Goal: Contribute content: Contribute content

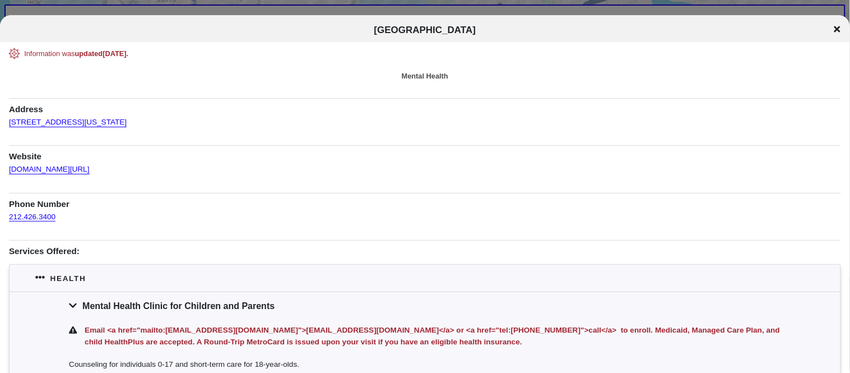
click at [839, 29] on icon at bounding box center [837, 29] width 6 height 6
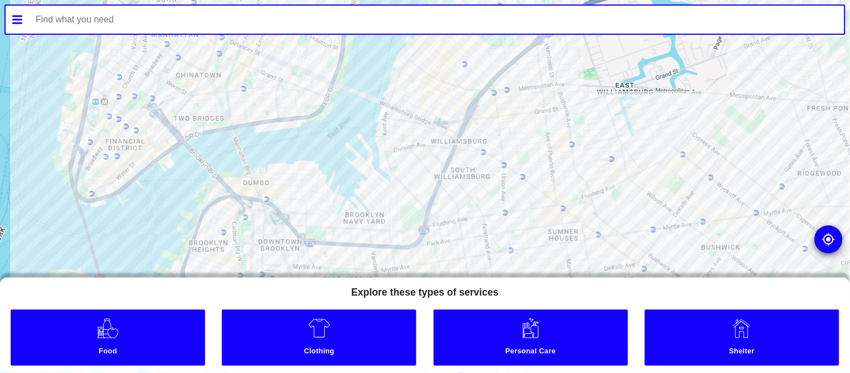
click at [211, 26] on input "text" at bounding box center [437, 20] width 816 height 28
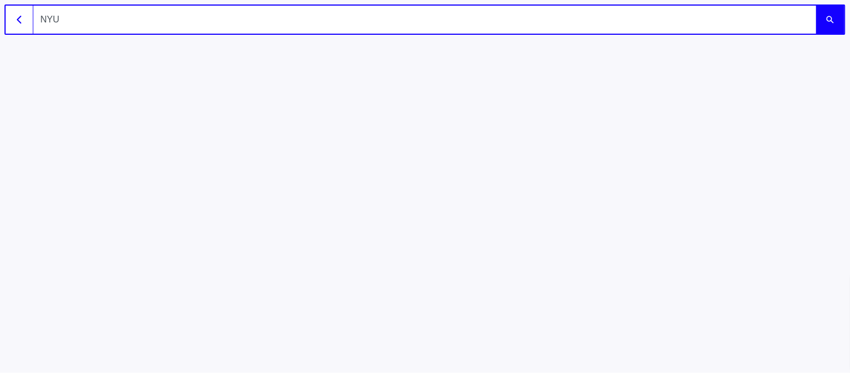
type input "NYU"
click at [816, 6] on button "submit" at bounding box center [830, 20] width 28 height 28
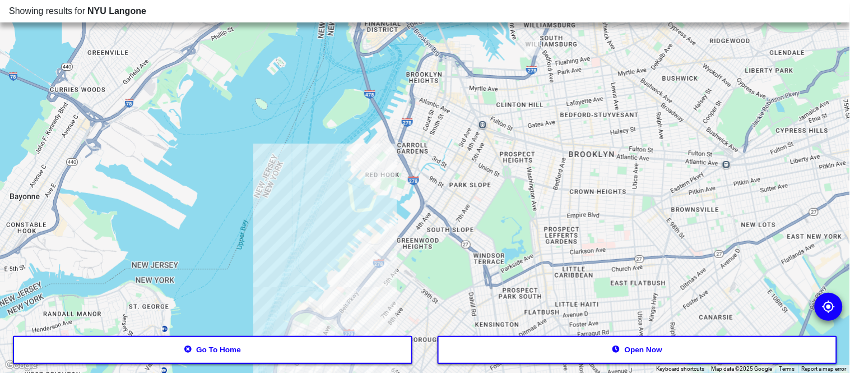
drag, startPoint x: 271, startPoint y: 297, endPoint x: 423, endPoint y: 75, distance: 268.9
click at [423, 75] on div at bounding box center [425, 186] width 850 height 373
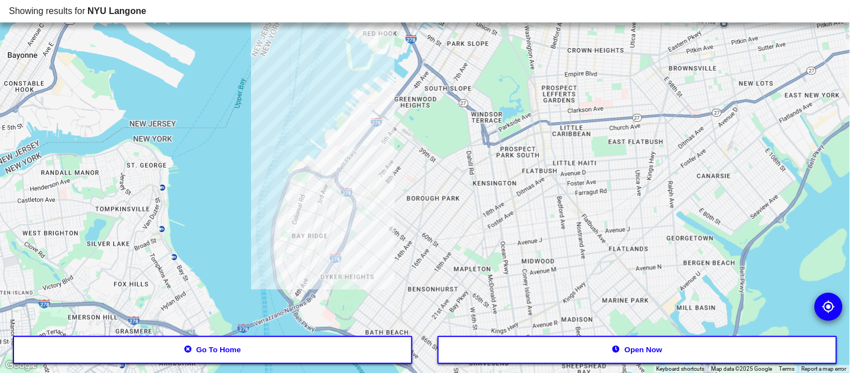
drag, startPoint x: 402, startPoint y: 319, endPoint x: 409, endPoint y: 52, distance: 267.9
click at [409, 52] on div at bounding box center [425, 186] width 850 height 373
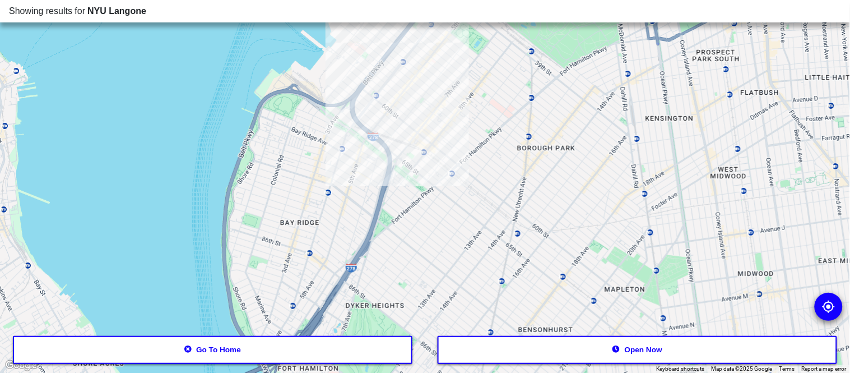
click at [193, 350] on button "Go to home" at bounding box center [213, 350] width 400 height 28
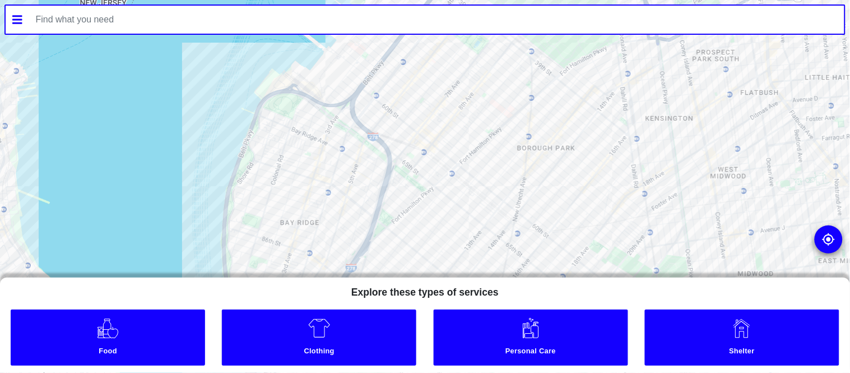
click at [221, 18] on input "text" at bounding box center [437, 20] width 816 height 28
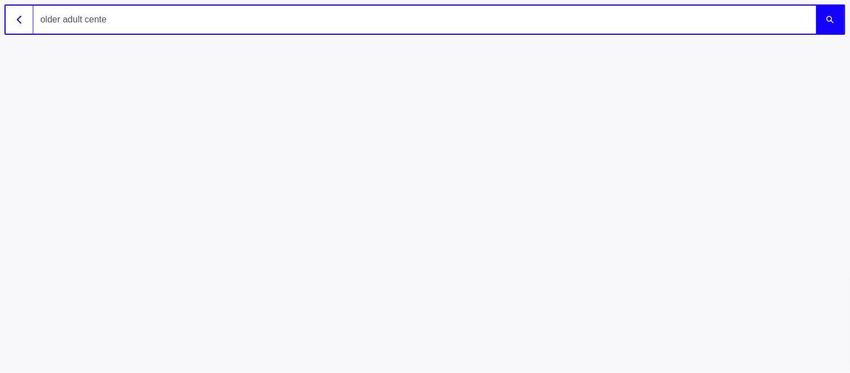
type input "older adult center"
click at [816, 6] on button "submit" at bounding box center [830, 20] width 28 height 28
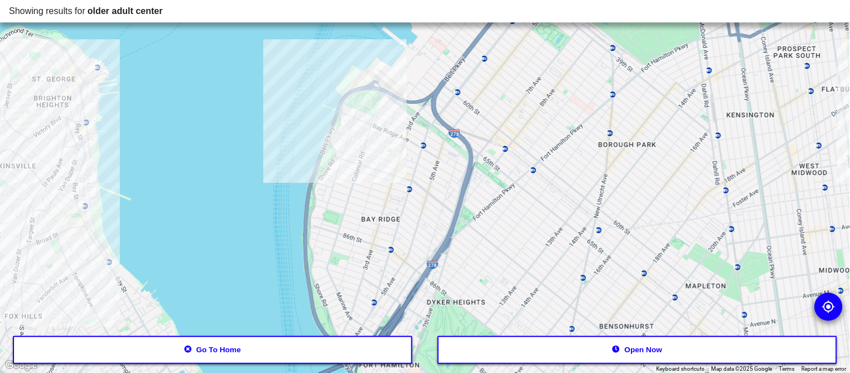
click at [349, 101] on div at bounding box center [425, 186] width 850 height 373
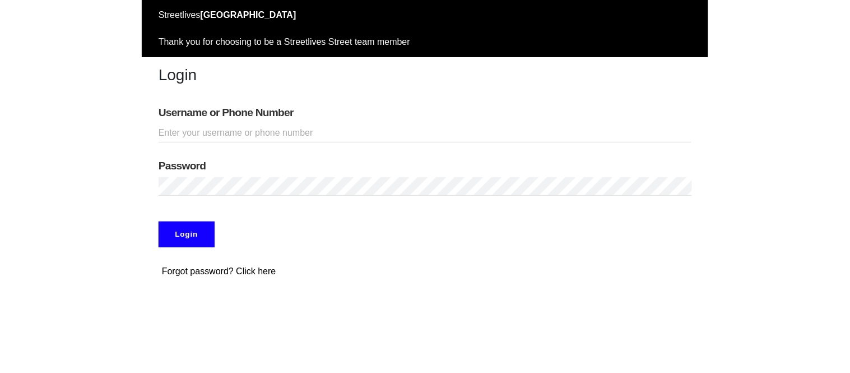
click at [258, 127] on input "Username or Phone Number" at bounding box center [425, 133] width 533 height 18
type input "kieshaj10"
click at [159, 221] on input "Login" at bounding box center [187, 234] width 56 height 26
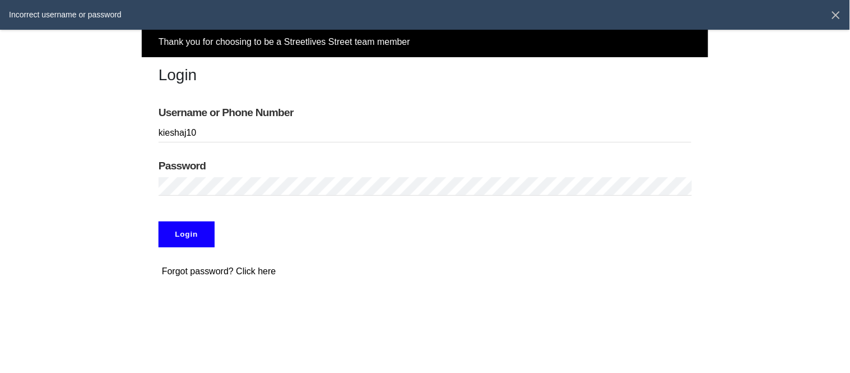
click at [172, 236] on input "Login" at bounding box center [187, 234] width 56 height 26
click at [193, 240] on input "Login" at bounding box center [187, 234] width 56 height 26
click at [833, 16] on link at bounding box center [836, 15] width 10 height 10
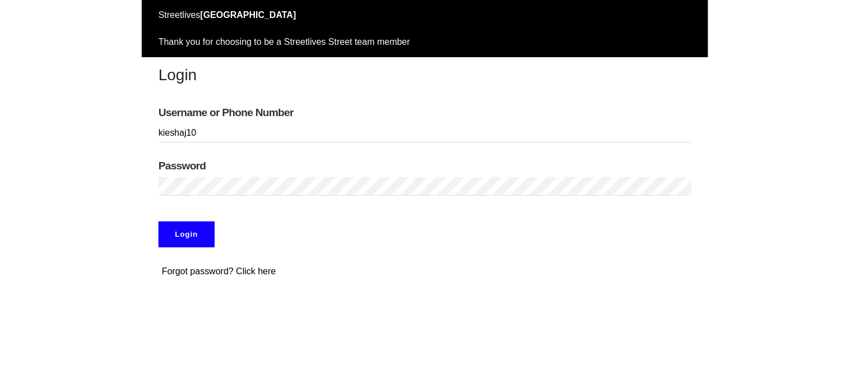
click at [159, 221] on input "Login" at bounding box center [187, 234] width 56 height 26
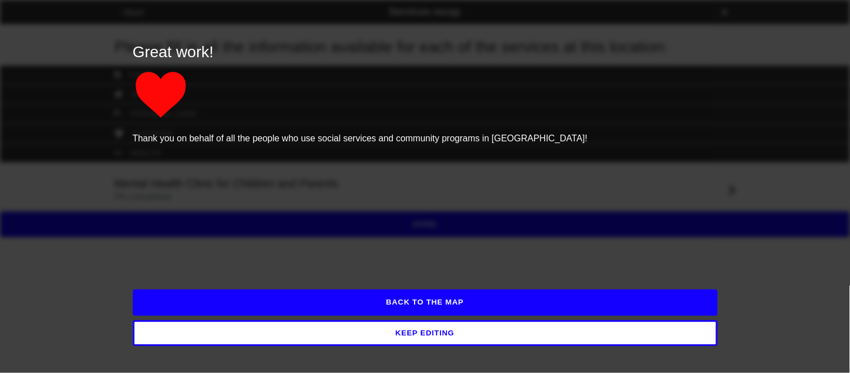
click at [250, 306] on button "BACK TO THE MAP" at bounding box center [425, 302] width 585 height 26
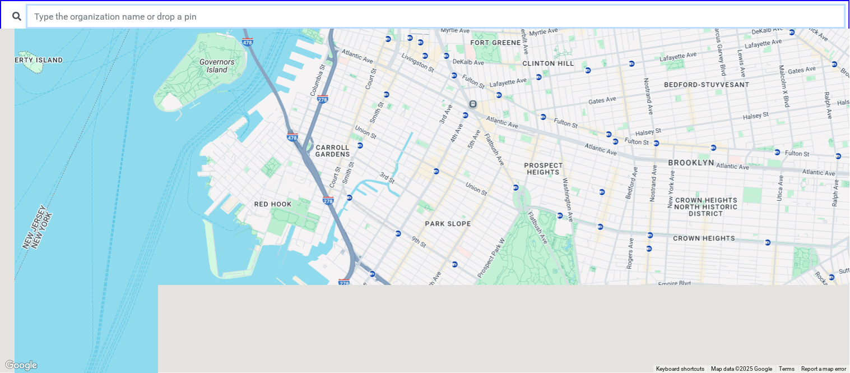
drag, startPoint x: 272, startPoint y: 274, endPoint x: 434, endPoint y: -10, distance: 326.5
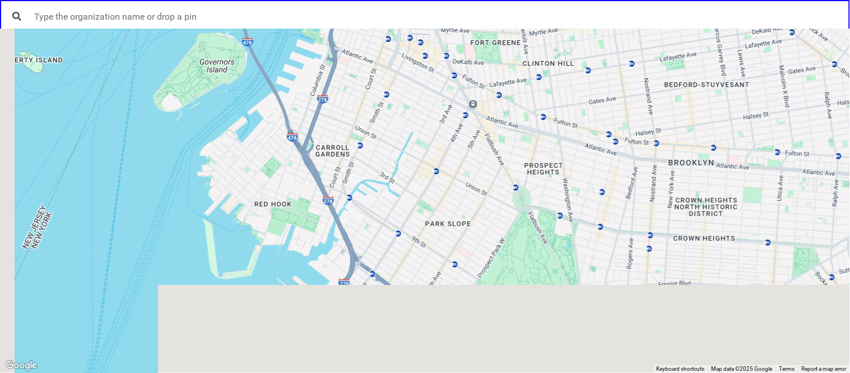
click at [434, 0] on html "← Move left → Move right ↑ Move up ↓ Move down + Zoom in - Zoom out Home Jump l…" at bounding box center [425, 0] width 850 height 0
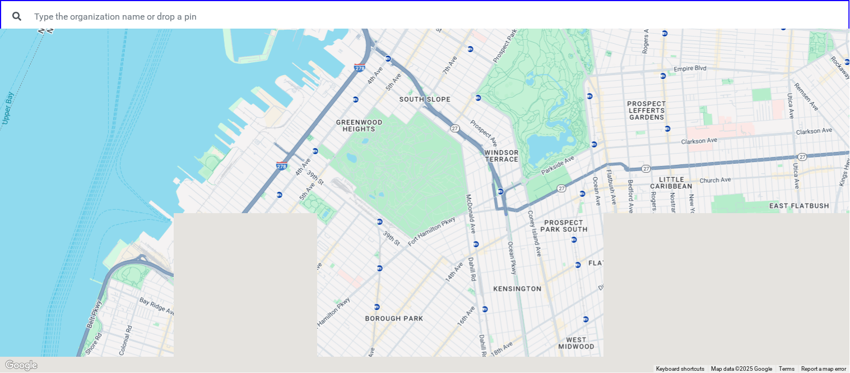
drag, startPoint x: 414, startPoint y: 287, endPoint x: 417, endPoint y: 97, distance: 190.6
click at [462, 0] on html "← Move left → Move right ↑ Move up ↓ Move down + Zoom in - Zoom out Home Jump l…" at bounding box center [425, 0] width 850 height 0
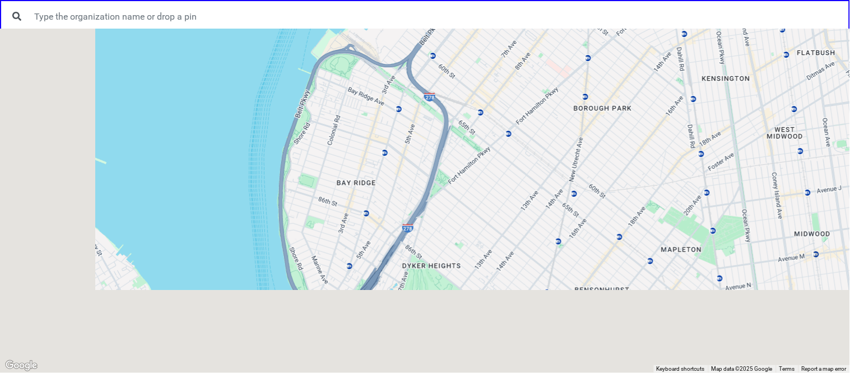
drag, startPoint x: 277, startPoint y: 275, endPoint x: 468, endPoint y: 116, distance: 248.3
click at [468, 116] on div at bounding box center [425, 201] width 850 height 344
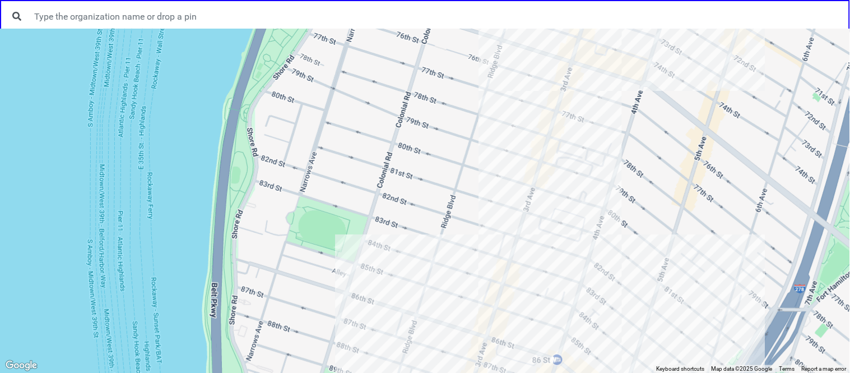
drag, startPoint x: 247, startPoint y: 169, endPoint x: 441, endPoint y: 282, distance: 224.5
click at [441, 282] on div at bounding box center [425, 201] width 850 height 344
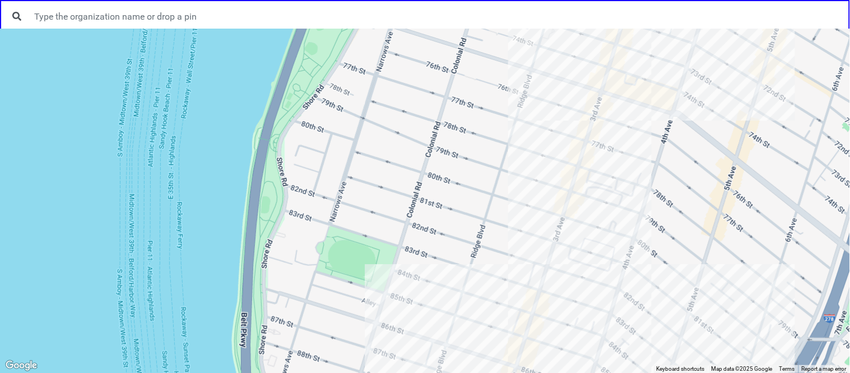
drag, startPoint x: 365, startPoint y: 192, endPoint x: 397, endPoint y: 222, distance: 44.4
click at [397, 222] on div at bounding box center [425, 201] width 850 height 344
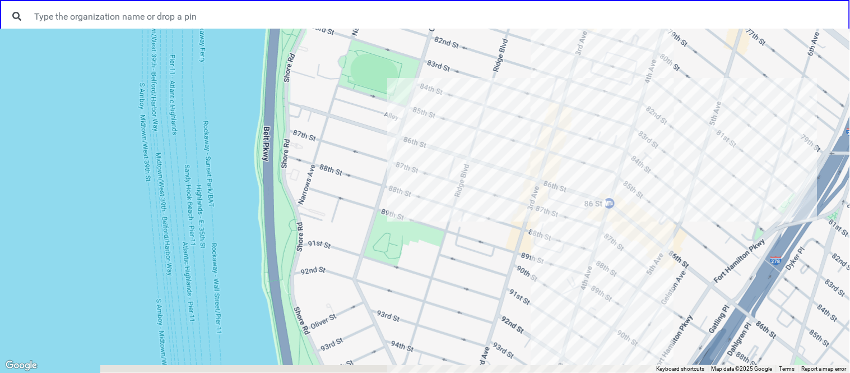
drag, startPoint x: 295, startPoint y: 308, endPoint x: 316, endPoint y: 113, distance: 196.2
click at [316, 113] on div at bounding box center [425, 201] width 850 height 344
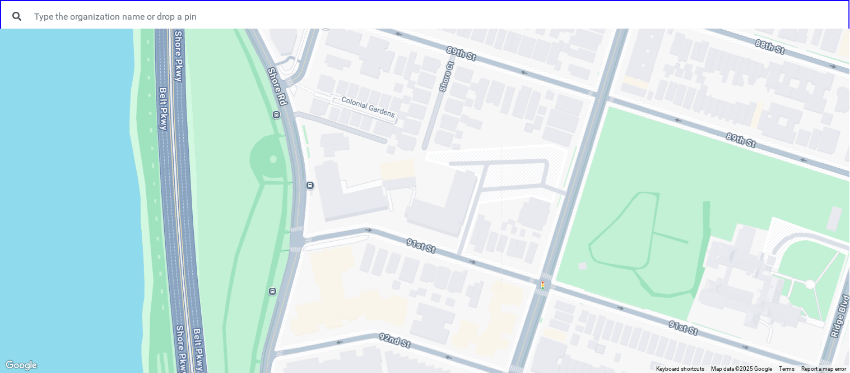
click at [327, 200] on div at bounding box center [425, 201] width 850 height 344
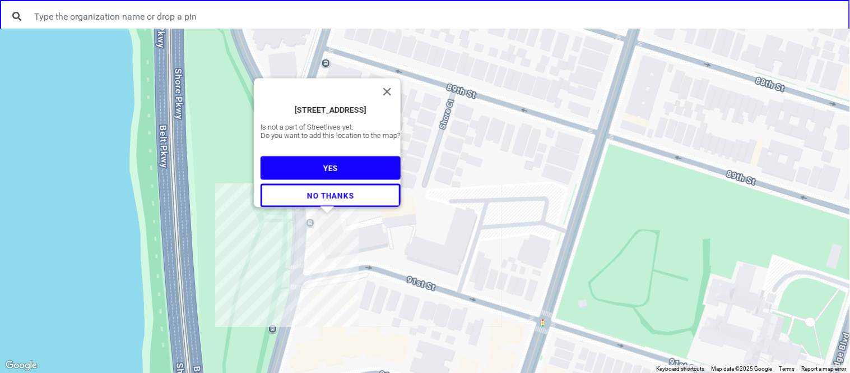
click at [326, 166] on span "YES" at bounding box center [330, 168] width 15 height 9
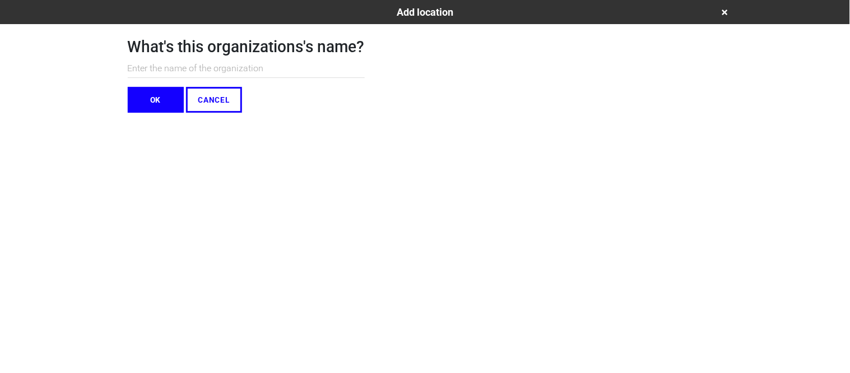
click at [158, 71] on input "text" at bounding box center [246, 68] width 237 height 18
click at [487, 127] on html "Add location What's this organizations's name? NYU L OK CANCEL" at bounding box center [425, 78] width 850 height 157
click at [163, 66] on input "NYU L" at bounding box center [246, 68] width 237 height 18
click at [460, 157] on html "Add location What's this organizations's name? NYU L OK CANCEL" at bounding box center [425, 78] width 850 height 157
click at [161, 66] on input "NYU L" at bounding box center [246, 68] width 237 height 18
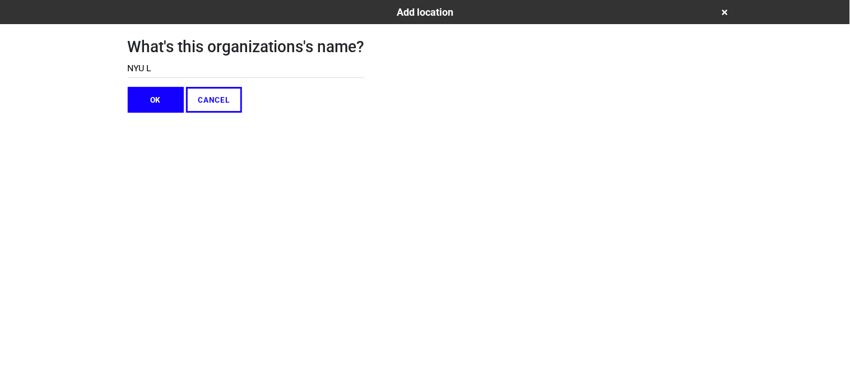
click at [462, 157] on html "Add location What's this organizations's name? NYU L OK CANCEL" at bounding box center [425, 78] width 850 height 157
click at [180, 62] on input "NYU L" at bounding box center [246, 68] width 237 height 18
type input "NYU Langone Health"
click at [156, 104] on button "OK" at bounding box center [156, 100] width 56 height 26
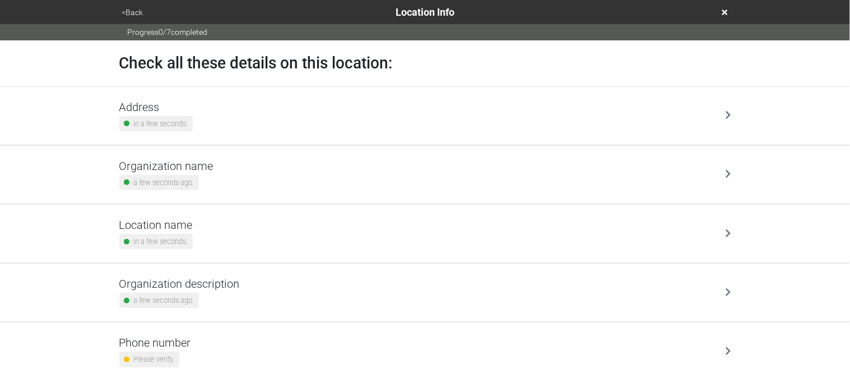
click at [225, 171] on div "Organization name a few seconds ago." at bounding box center [425, 174] width 612 height 31
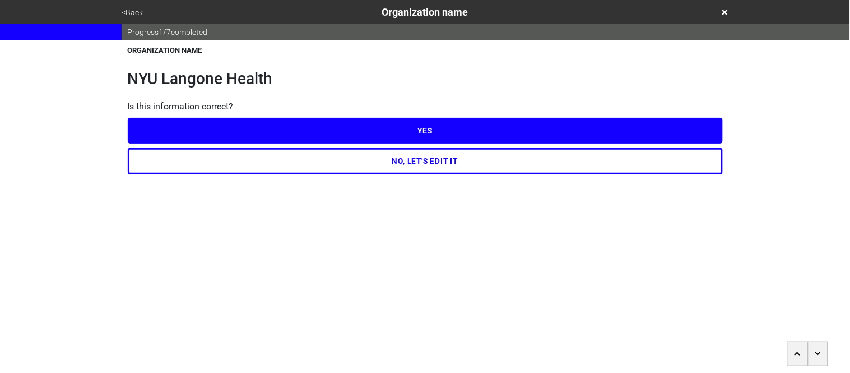
click at [217, 132] on button "YES" at bounding box center [425, 131] width 595 height 26
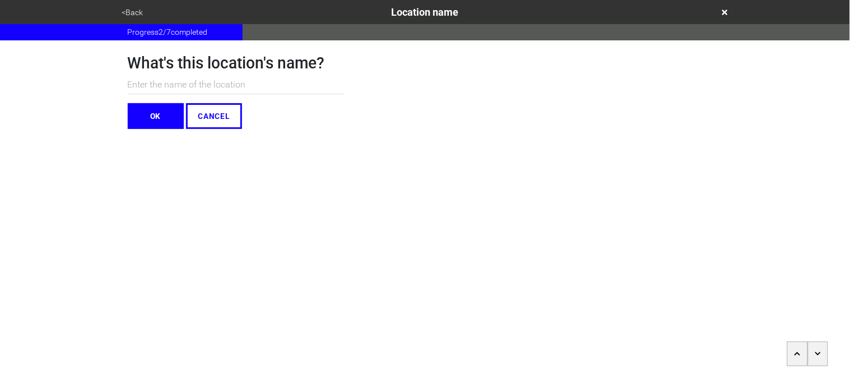
click at [206, 94] on div "What's this location's name? OK CANCEL" at bounding box center [236, 84] width 217 height 89
click at [203, 87] on input "text" at bounding box center [236, 85] width 217 height 18
click at [217, 85] on input "text" at bounding box center [236, 85] width 217 height 18
type input "[GEOGRAPHIC_DATA]"
click at [163, 113] on button "OK" at bounding box center [156, 116] width 56 height 26
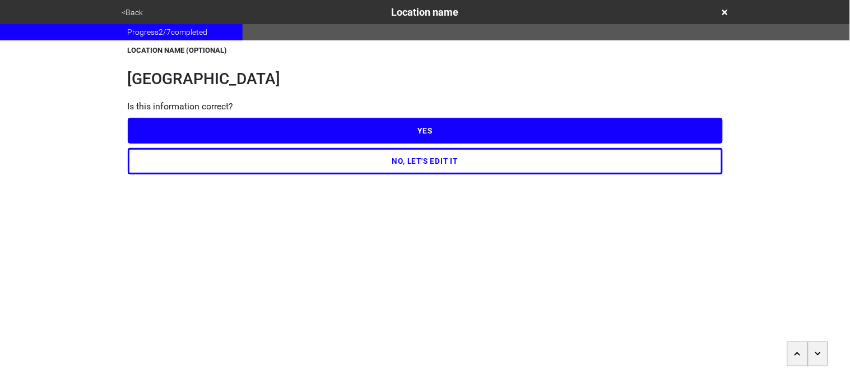
click at [178, 129] on button "YES" at bounding box center [425, 131] width 595 height 26
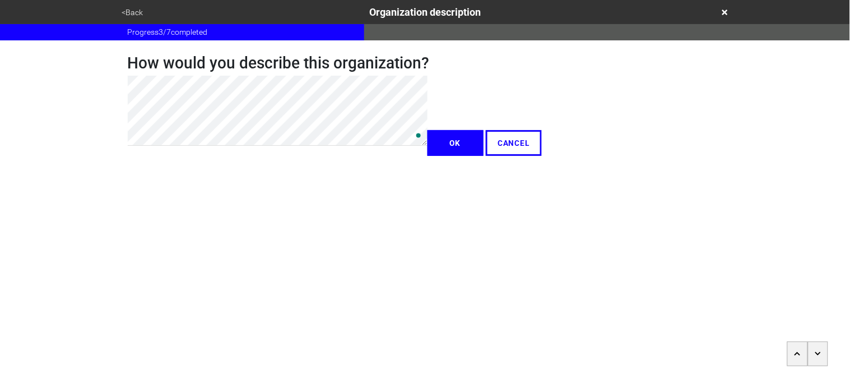
type textarea "x"
click at [428, 156] on button "OK" at bounding box center [456, 143] width 56 height 26
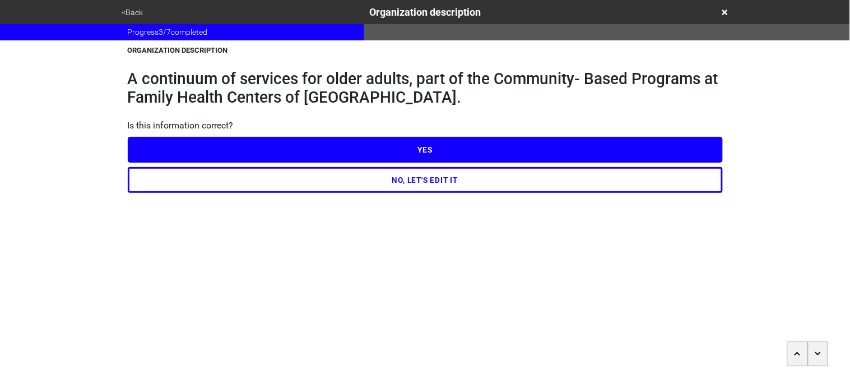
click at [162, 152] on button "YES" at bounding box center [425, 150] width 595 height 26
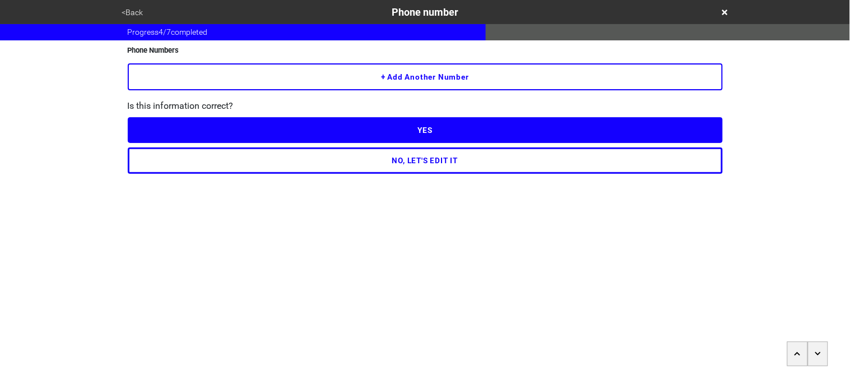
click at [256, 84] on button "+ Add another number" at bounding box center [425, 76] width 595 height 27
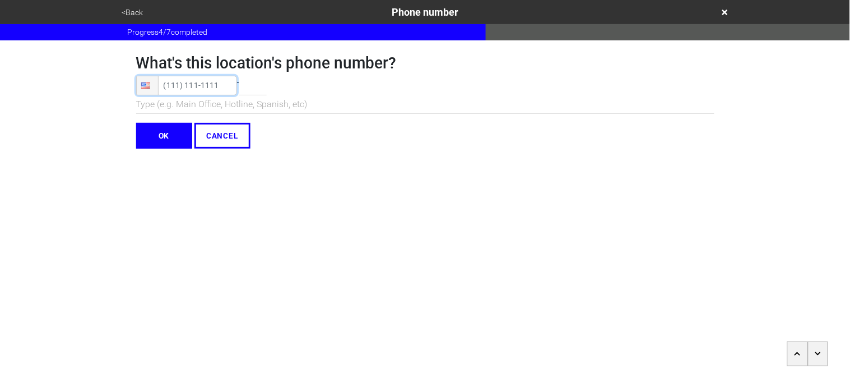
click at [199, 78] on input "tel" at bounding box center [186, 86] width 101 height 20
paste input "[PHONE_NUMBER]"
type input "[PHONE_NUMBER]"
click at [166, 132] on input "OK" at bounding box center [164, 136] width 56 height 26
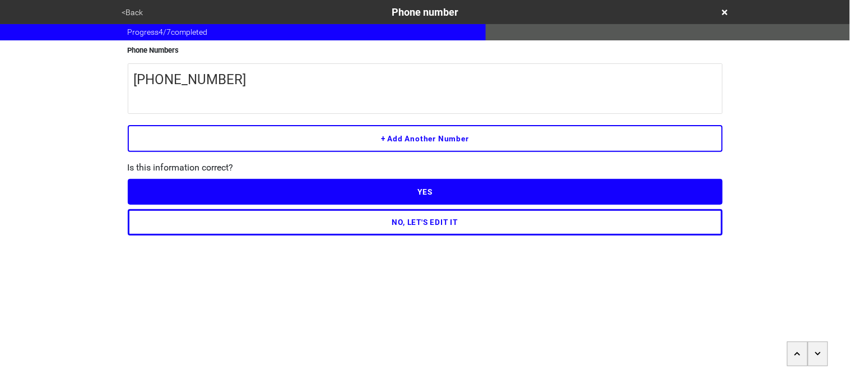
click at [193, 197] on button "YES" at bounding box center [425, 192] width 595 height 26
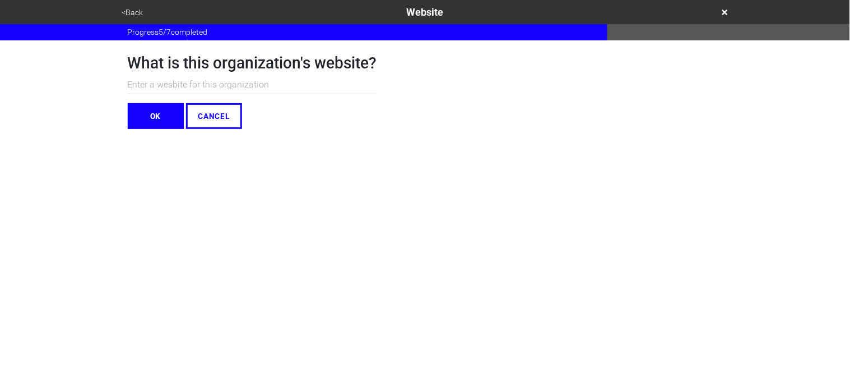
click at [182, 82] on input "text" at bounding box center [252, 85] width 249 height 18
click at [241, 85] on input "text" at bounding box center [252, 85] width 249 height 18
paste input "[URL][DOMAIN_NAME]"
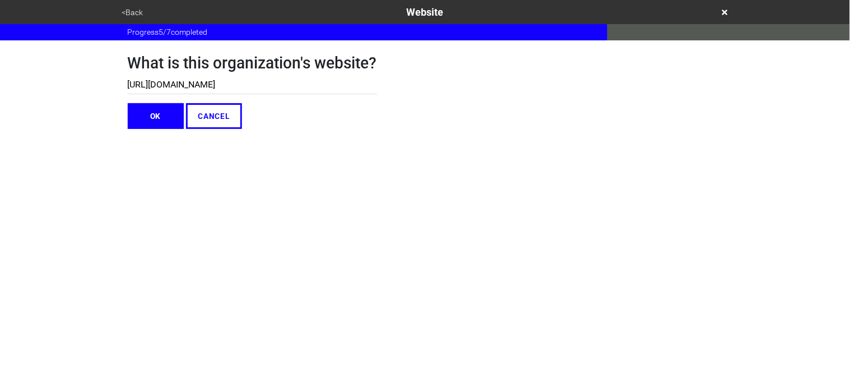
click at [272, 83] on input "[URL][DOMAIN_NAME]" at bounding box center [252, 85] width 249 height 18
click at [157, 83] on input "[URL][DOMAIN_NAME]" at bounding box center [252, 85] width 249 height 18
type input "[DOMAIN_NAME][URL]"
click at [165, 106] on button "OK" at bounding box center [156, 116] width 56 height 26
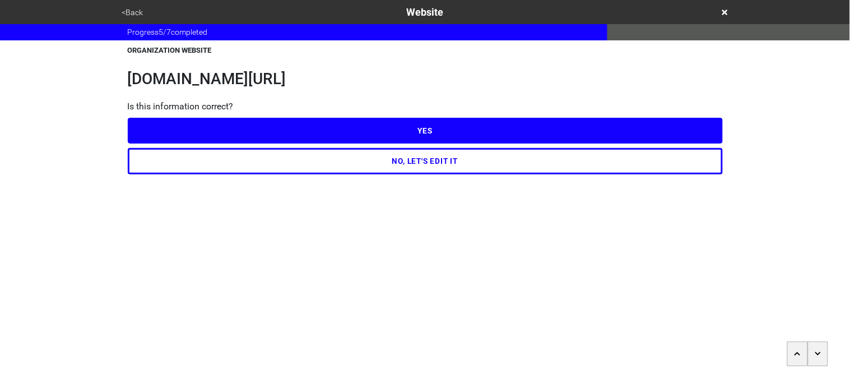
click at [294, 143] on button "YES" at bounding box center [425, 131] width 595 height 26
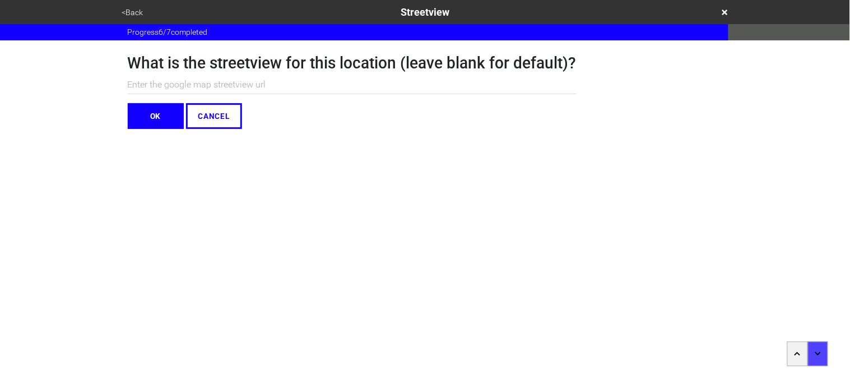
click at [278, 81] on input "text" at bounding box center [352, 85] width 449 height 18
paste input "[URL][DOMAIN_NAME][DOMAIN_NAME]"
type input "[URL][DOMAIN_NAME][DOMAIN_NAME]"
click at [155, 114] on button "OK" at bounding box center [156, 116] width 56 height 26
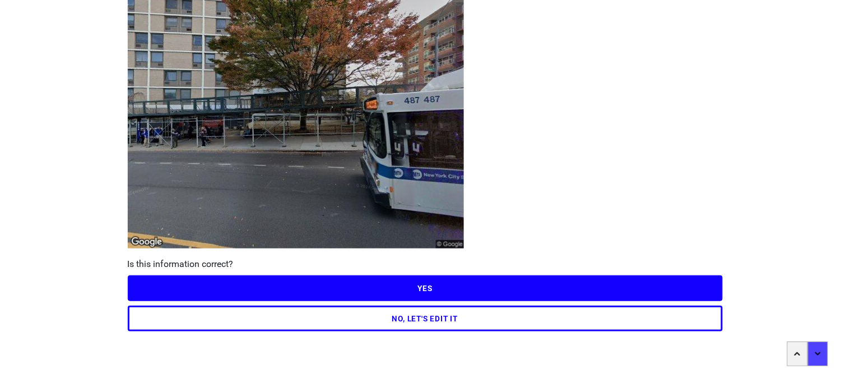
scroll to position [98, 0]
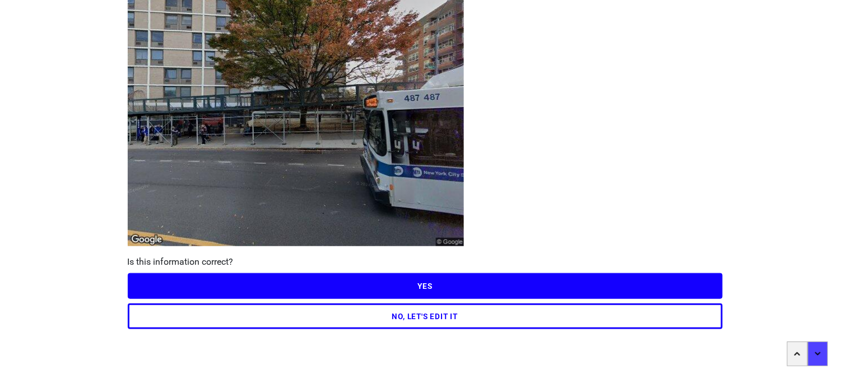
click at [472, 319] on button "NO, LET'S EDIT IT" at bounding box center [425, 316] width 595 height 26
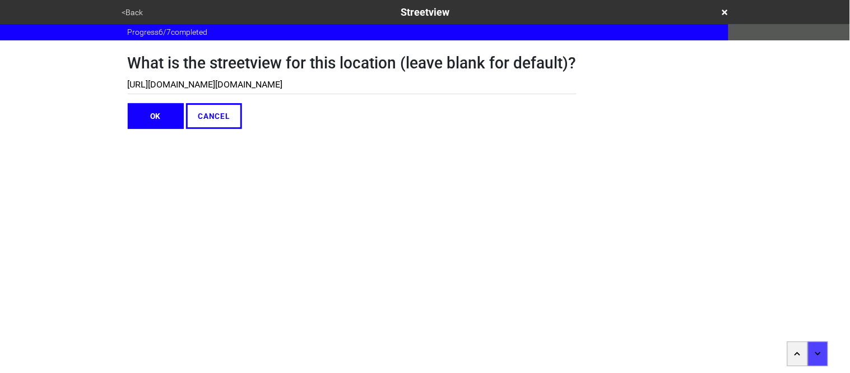
scroll to position [0, 0]
click at [543, 84] on input "[URL][DOMAIN_NAME][DOMAIN_NAME]" at bounding box center [352, 85] width 449 height 18
click at [281, 80] on input "text" at bounding box center [352, 85] width 449 height 18
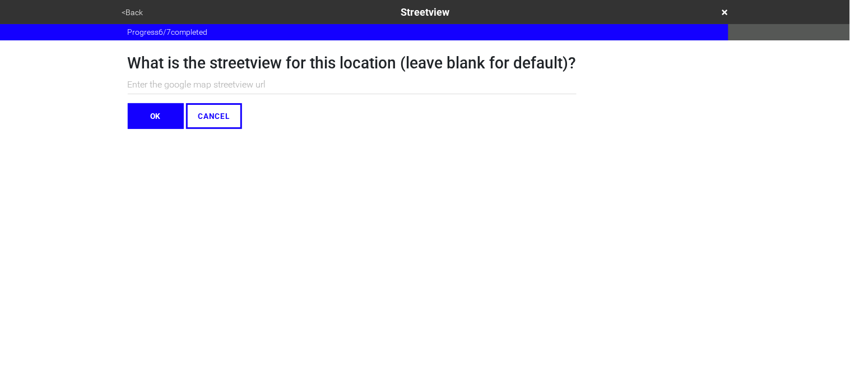
paste input "[URL][DOMAIN_NAME][DOMAIN_NAME]"
type input "[URL][DOMAIN_NAME][DOMAIN_NAME]"
click at [150, 113] on button "OK" at bounding box center [156, 116] width 56 height 26
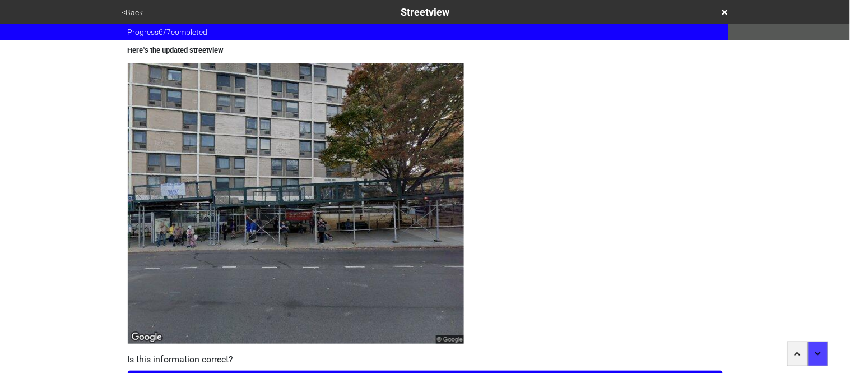
scroll to position [98, 0]
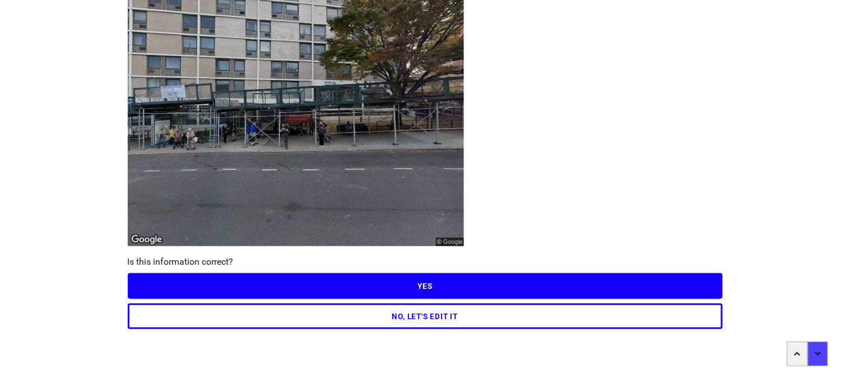
click at [262, 285] on button "YES" at bounding box center [425, 286] width 595 height 26
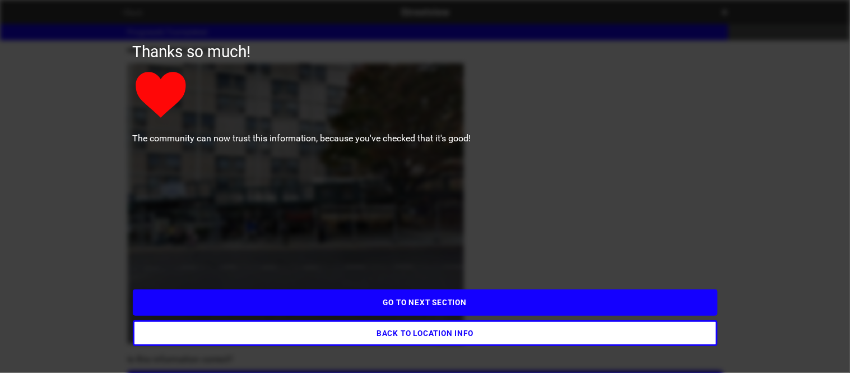
click at [277, 301] on button "GO TO NEXT SECTION" at bounding box center [425, 302] width 585 height 26
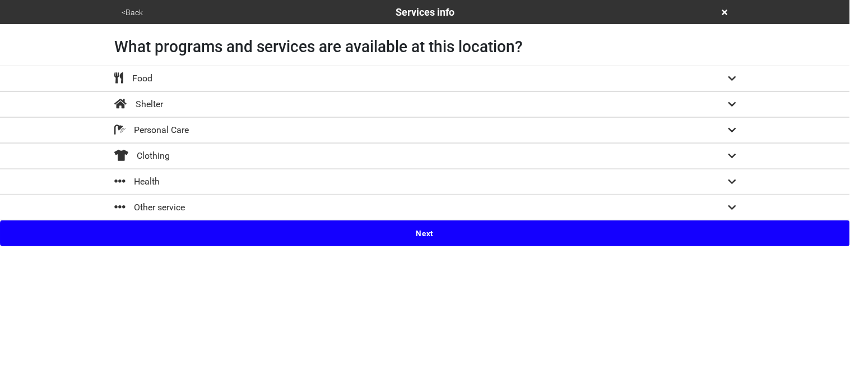
click at [173, 208] on div "Other service" at bounding box center [149, 207] width 71 height 13
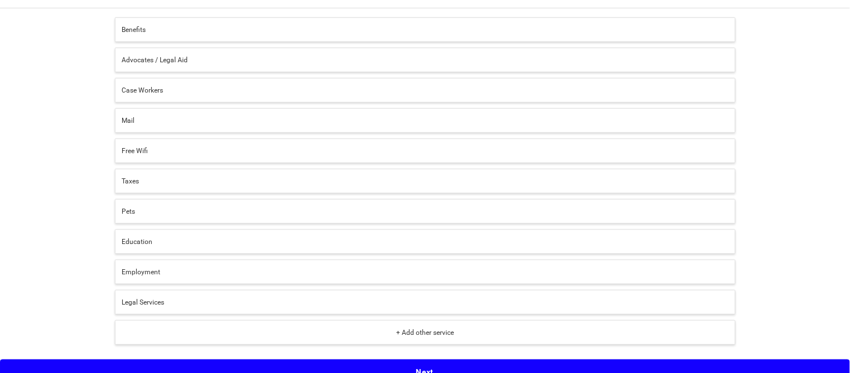
scroll to position [226, 0]
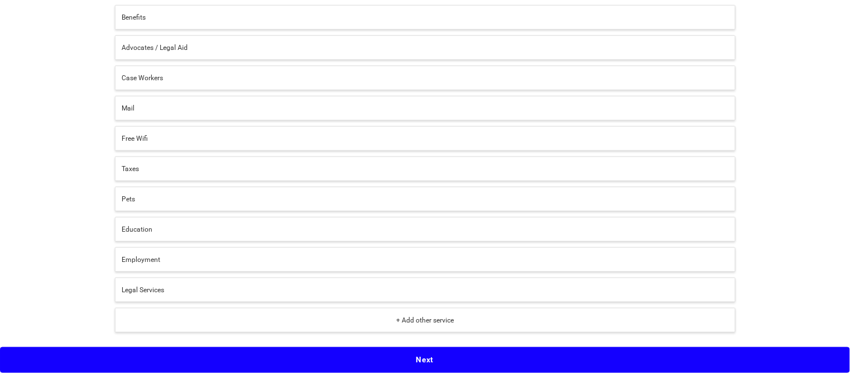
click at [245, 312] on button "+ Add other service" at bounding box center [425, 320] width 621 height 25
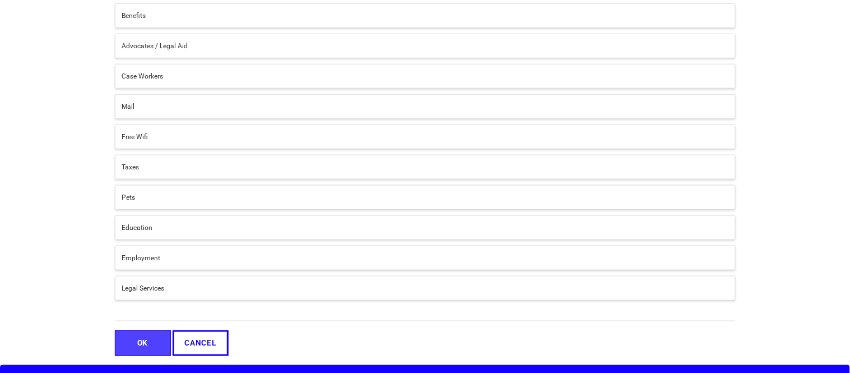
click at [230, 314] on input "text" at bounding box center [425, 313] width 621 height 15
type input "Older Adult Services"
click at [147, 341] on button "OK" at bounding box center [143, 343] width 56 height 26
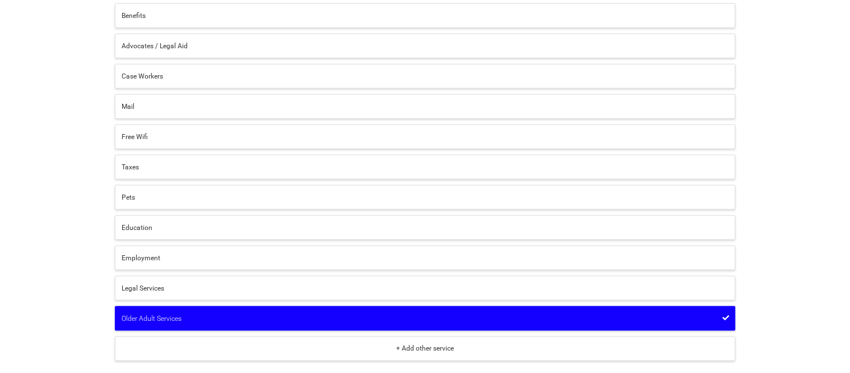
scroll to position [256, 0]
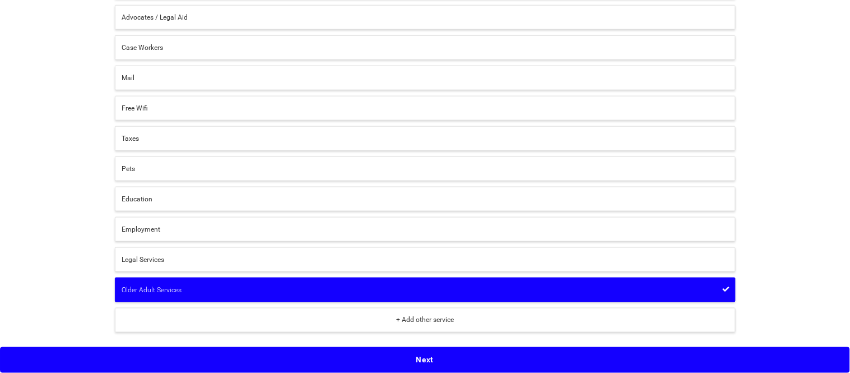
click at [168, 358] on button "Next" at bounding box center [425, 360] width 850 height 26
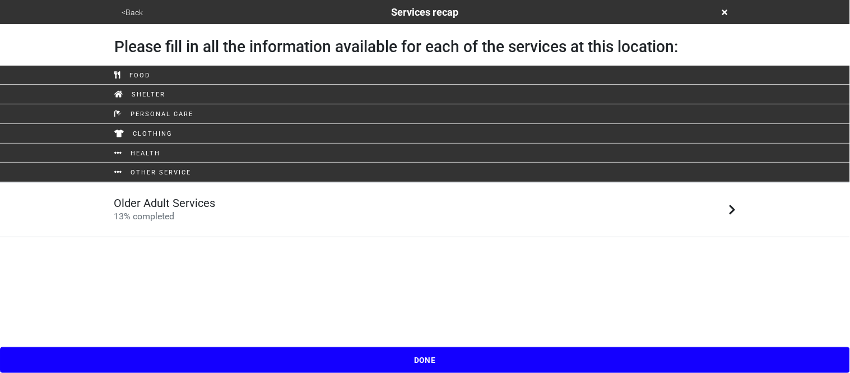
click at [170, 203] on h5 "Older Adult Services" at bounding box center [164, 202] width 101 height 13
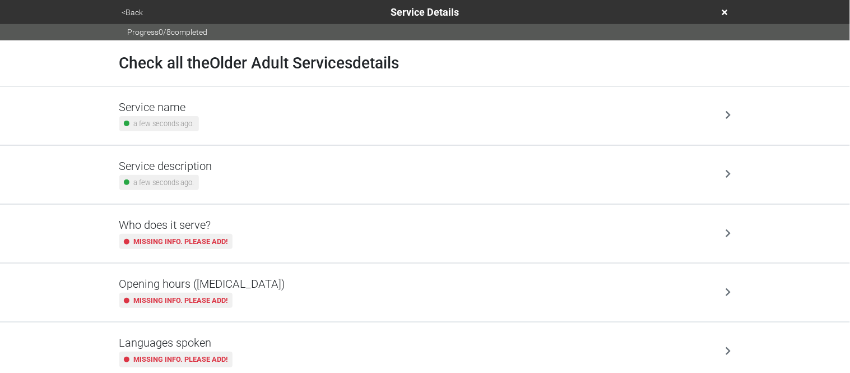
click at [178, 91] on div "Service name a few seconds ago." at bounding box center [425, 116] width 639 height 58
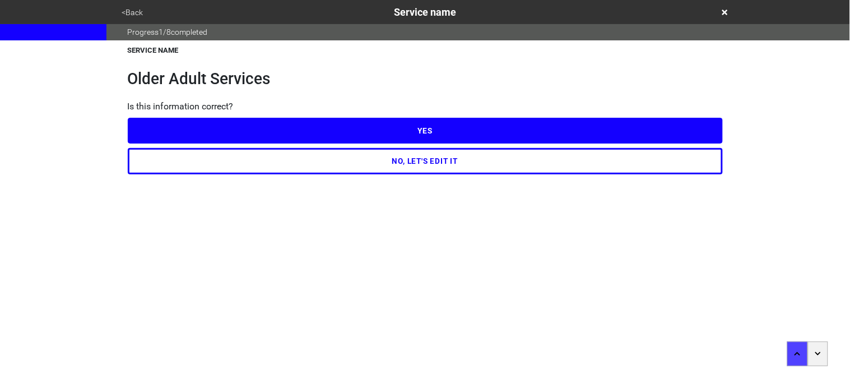
click at [178, 133] on button "YES" at bounding box center [425, 131] width 595 height 26
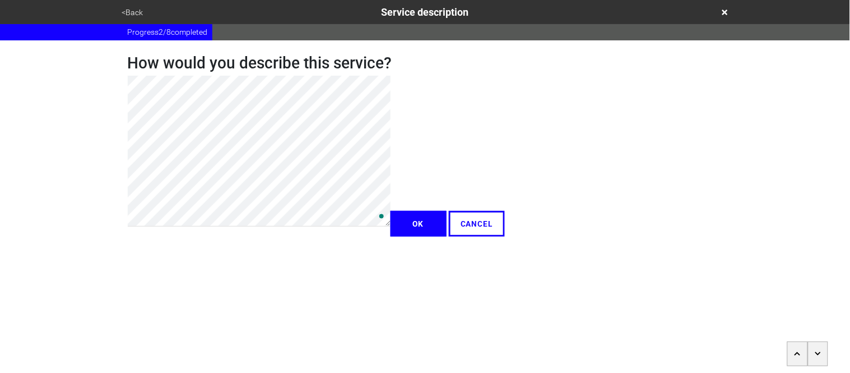
type textarea "x"
click at [391, 236] on button "OK" at bounding box center [419, 224] width 56 height 26
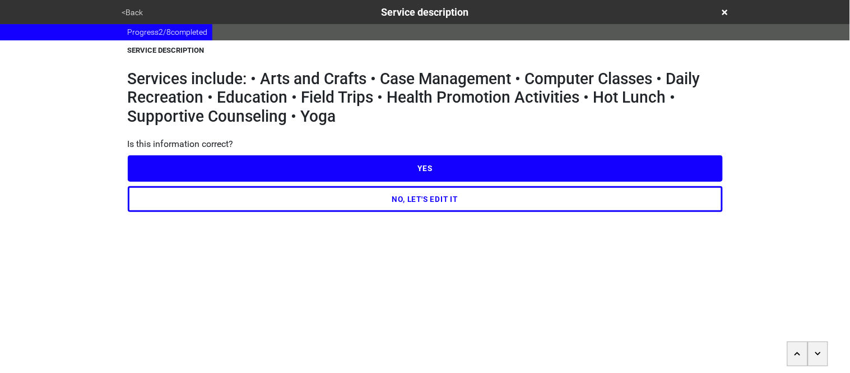
click at [182, 162] on button "YES" at bounding box center [425, 168] width 595 height 26
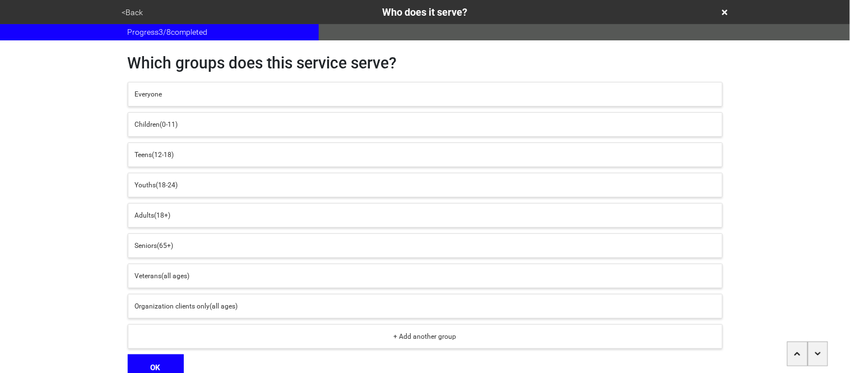
scroll to position [53, 0]
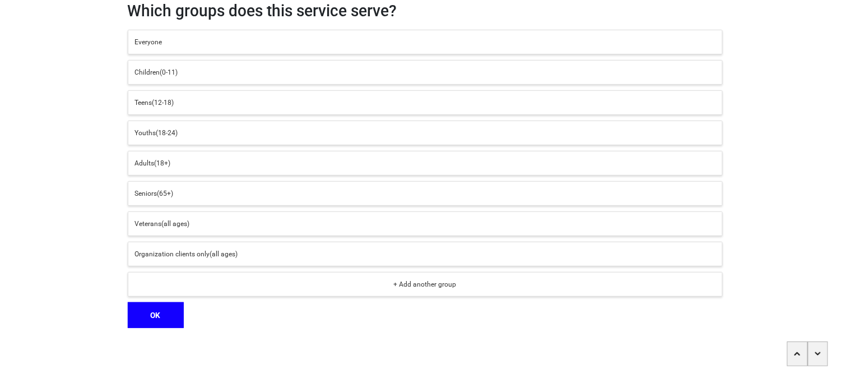
click at [169, 194] on span "(65+)" at bounding box center [165, 193] width 16 height 8
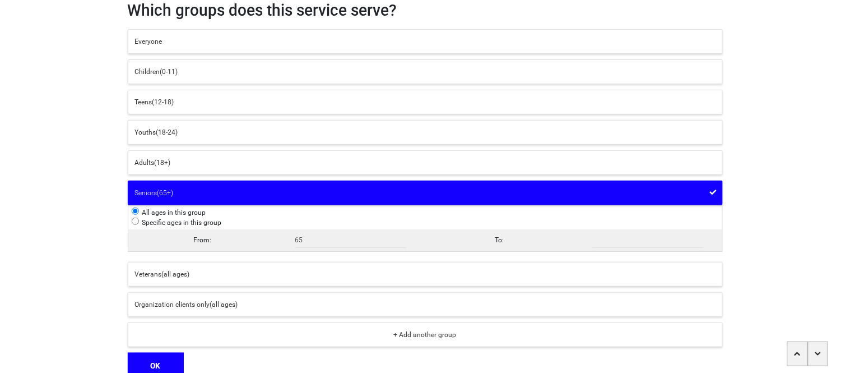
click at [134, 224] on input "radio" at bounding box center [135, 220] width 7 height 7
radio input "true"
radio input "false"
click at [134, 223] on input "radio" at bounding box center [135, 220] width 7 height 7
radio input "true"
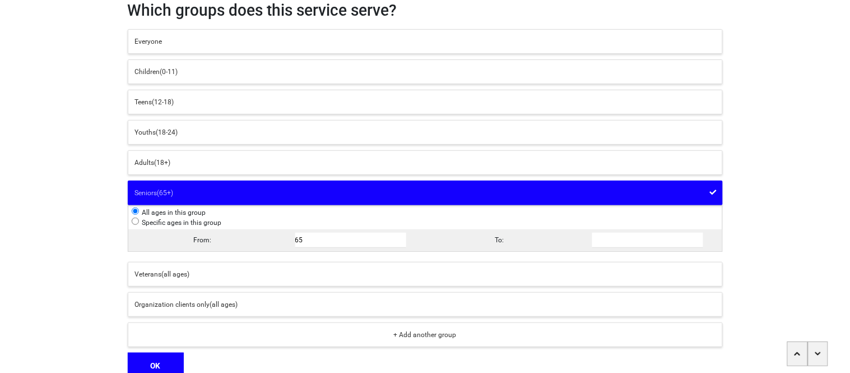
radio input "false"
radio input "true"
click at [405, 241] on input "66" at bounding box center [351, 240] width 112 height 15
click at [405, 244] on input "65" at bounding box center [351, 240] width 112 height 15
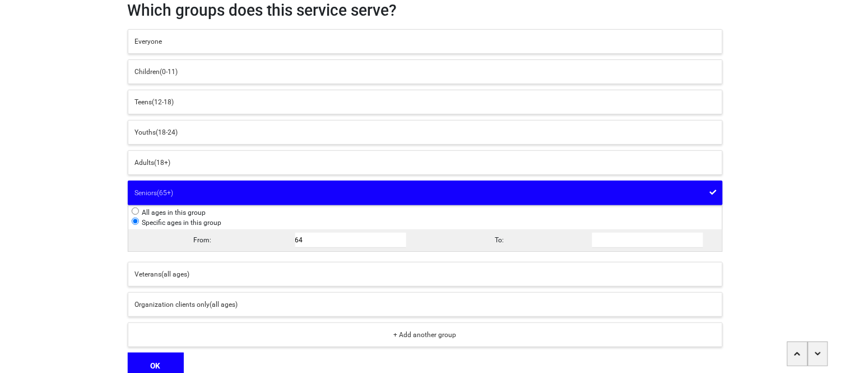
click at [405, 244] on input "64" at bounding box center [351, 240] width 112 height 15
click at [405, 244] on input "63" at bounding box center [351, 240] width 112 height 15
click at [405, 244] on input "62" at bounding box center [351, 240] width 112 height 15
click at [405, 244] on input "61" at bounding box center [351, 240] width 112 height 15
type input "60"
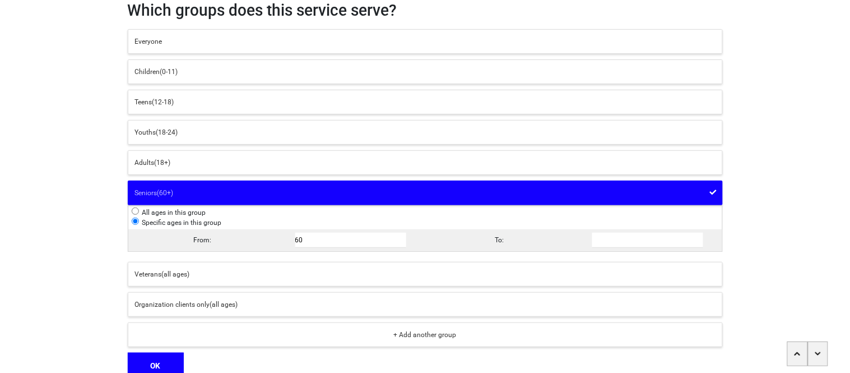
click at [405, 244] on input "60" at bounding box center [351, 240] width 112 height 15
click at [148, 356] on button "OK" at bounding box center [156, 365] width 56 height 26
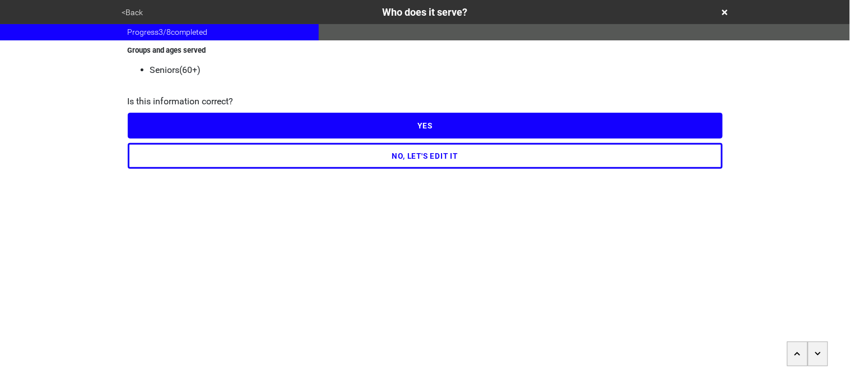
click at [165, 115] on button "YES" at bounding box center [425, 126] width 595 height 26
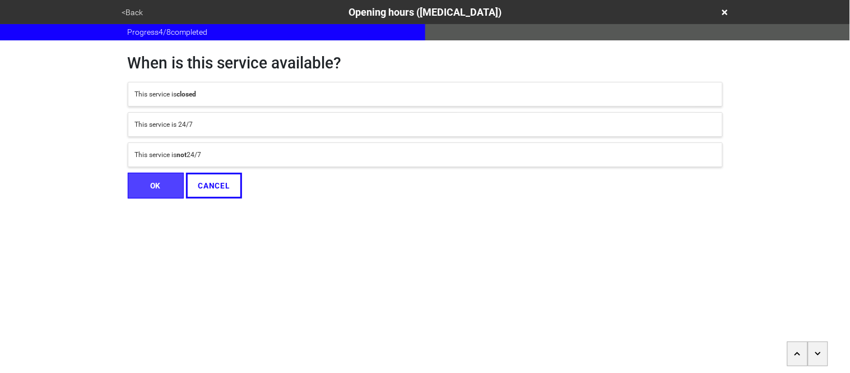
click at [210, 159] on div "This service is not 24/7" at bounding box center [425, 155] width 581 height 10
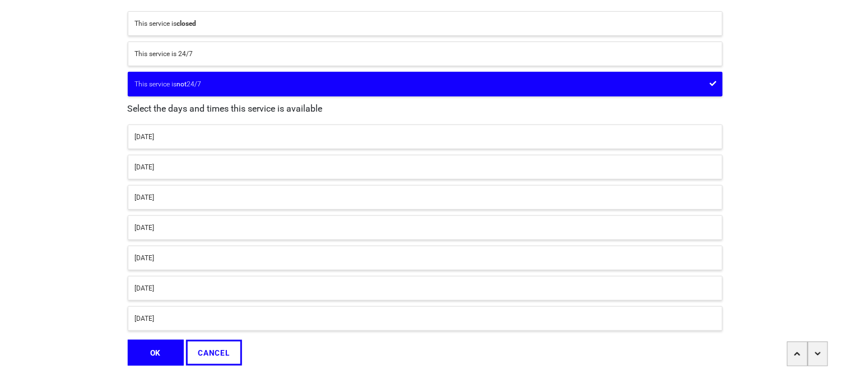
scroll to position [109, 0]
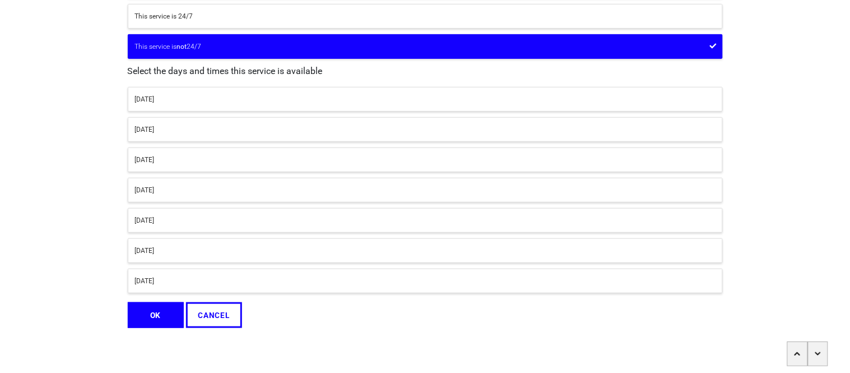
click at [161, 95] on div "[DATE]" at bounding box center [425, 99] width 581 height 10
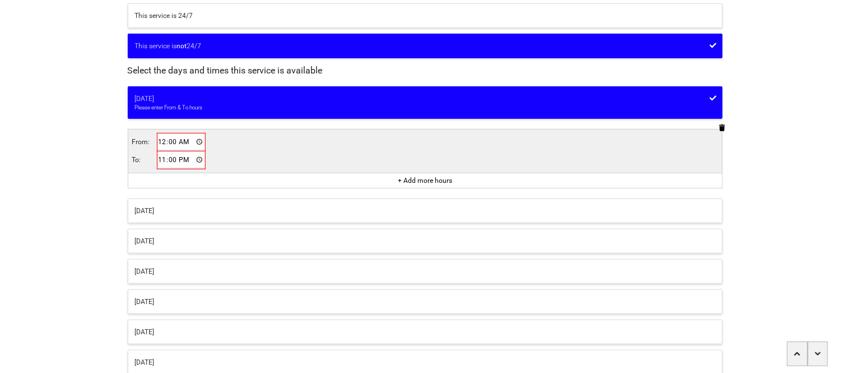
click at [163, 141] on input "00:00" at bounding box center [181, 142] width 47 height 16
type input "09:00"
click at [163, 163] on input "23:00" at bounding box center [180, 159] width 47 height 16
type input "17:00"
click at [146, 208] on div "[DATE]" at bounding box center [425, 209] width 581 height 10
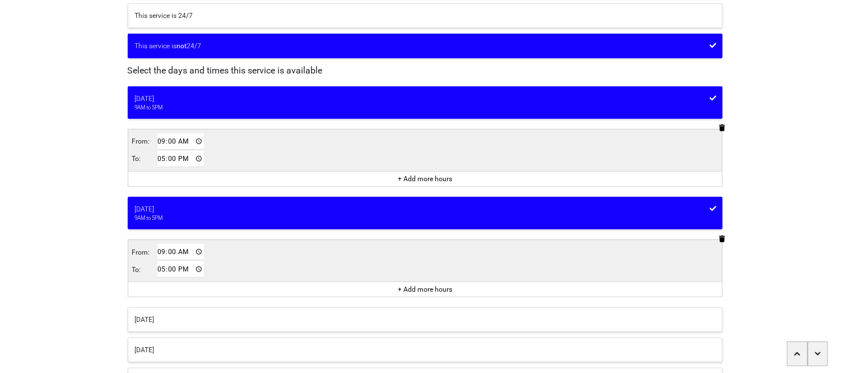
click at [175, 331] on button "[DATE]" at bounding box center [425, 319] width 595 height 25
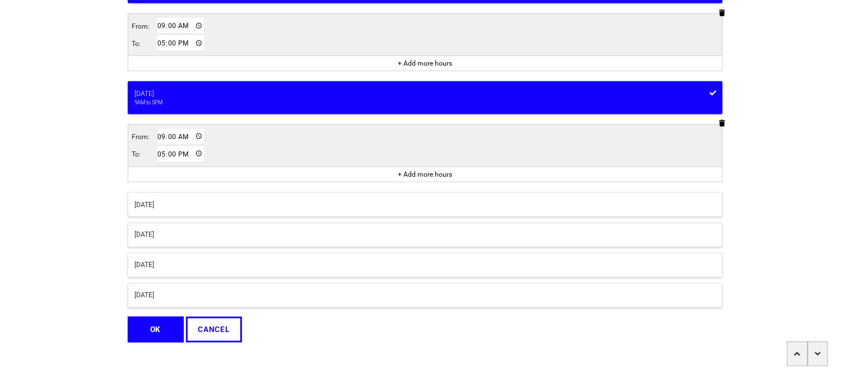
scroll to position [350, 0]
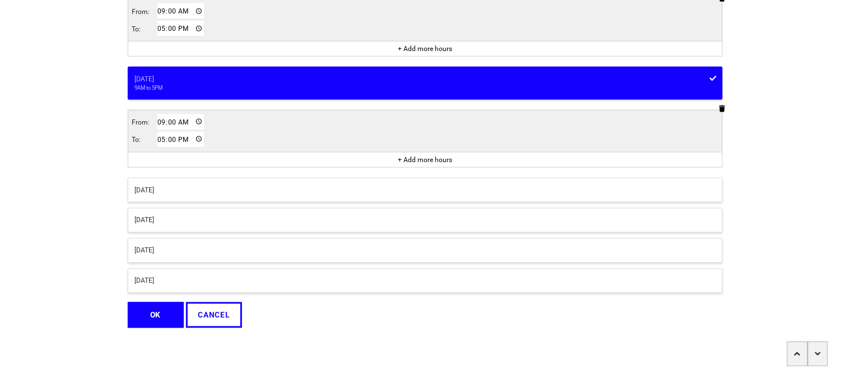
click at [159, 188] on div "[DATE]" at bounding box center [425, 190] width 581 height 10
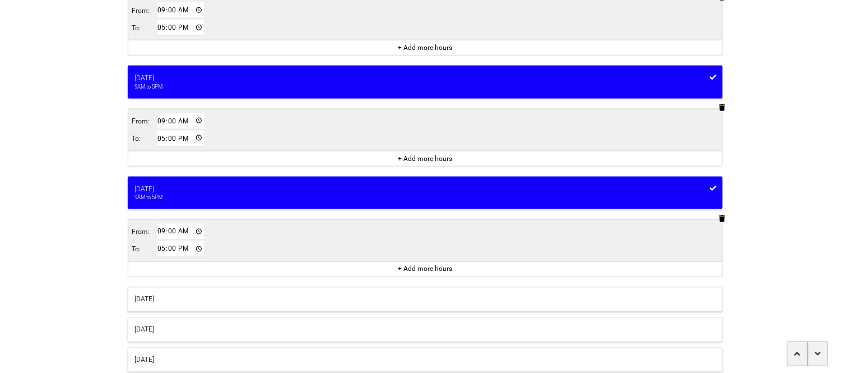
scroll to position [430, 0]
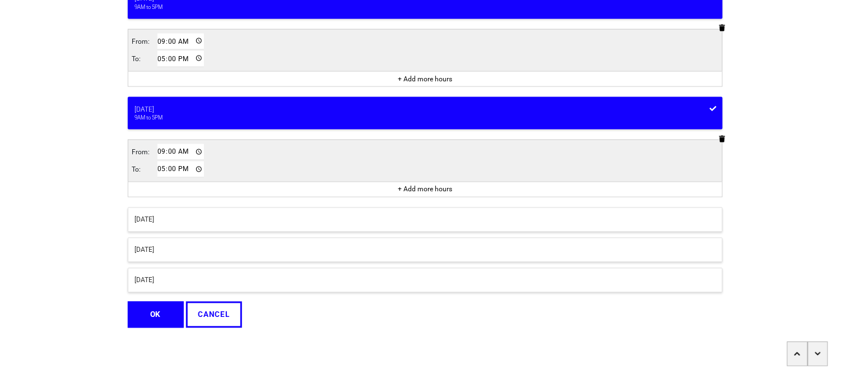
click at [165, 219] on div "[DATE]" at bounding box center [425, 220] width 581 height 10
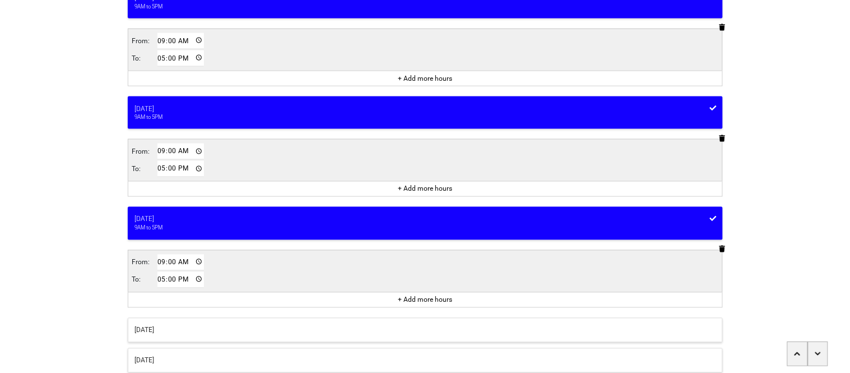
click at [161, 281] on input "17:00" at bounding box center [180, 280] width 47 height 16
type input "15:00"
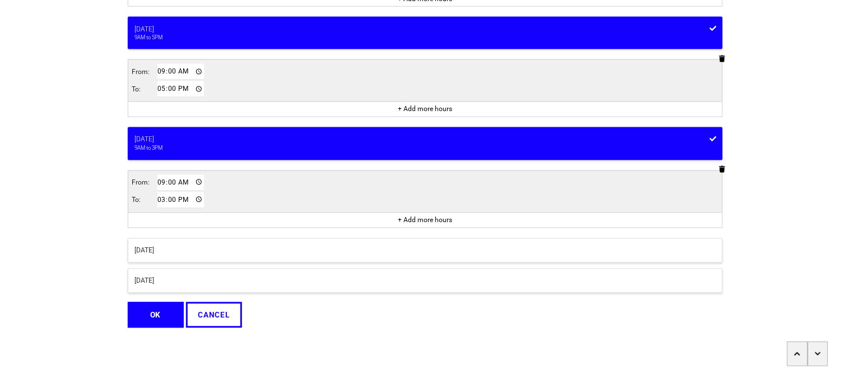
click at [152, 310] on button "OK" at bounding box center [156, 315] width 56 height 26
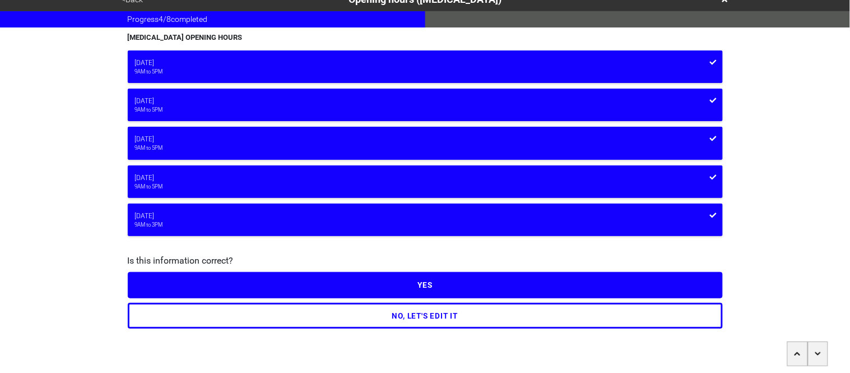
click at [163, 279] on button "YES" at bounding box center [425, 285] width 595 height 26
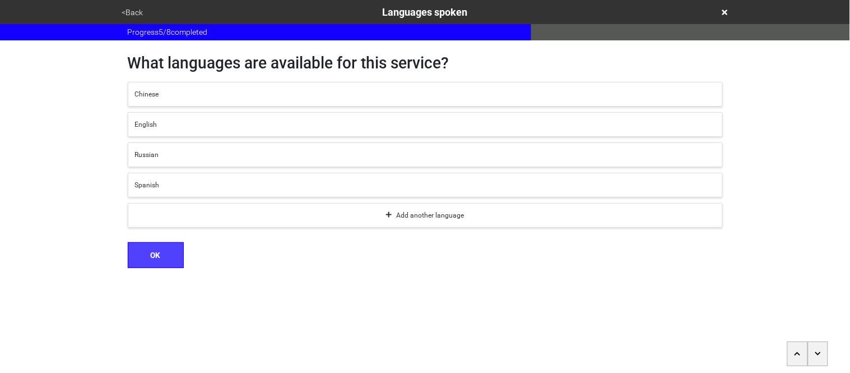
click at [154, 119] on div "English" at bounding box center [425, 124] width 581 height 10
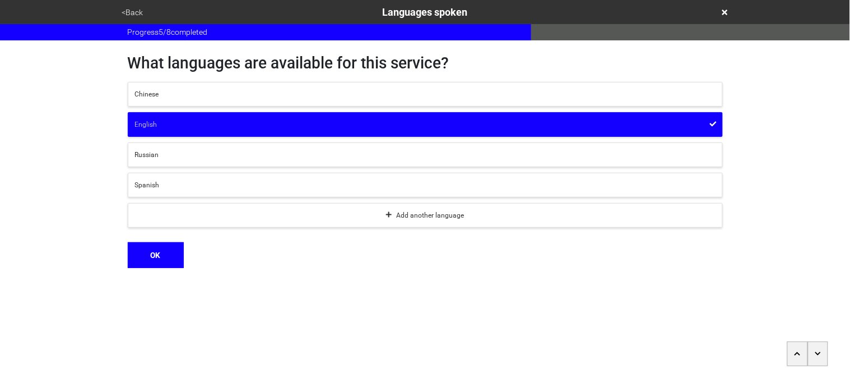
click at [171, 261] on button "OK" at bounding box center [156, 255] width 56 height 26
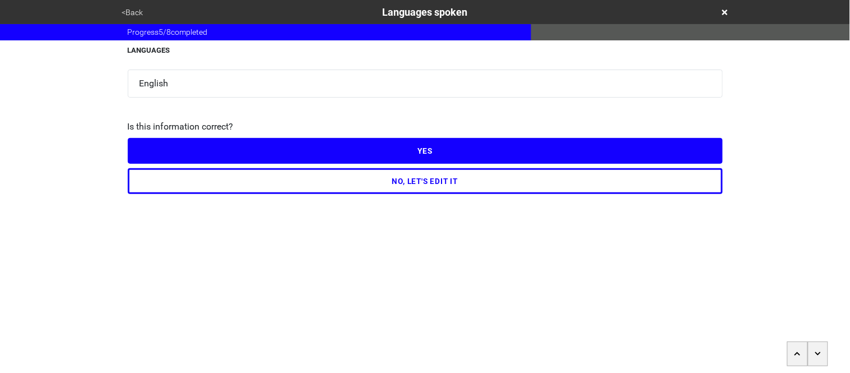
click at [182, 146] on button "YES" at bounding box center [425, 151] width 595 height 26
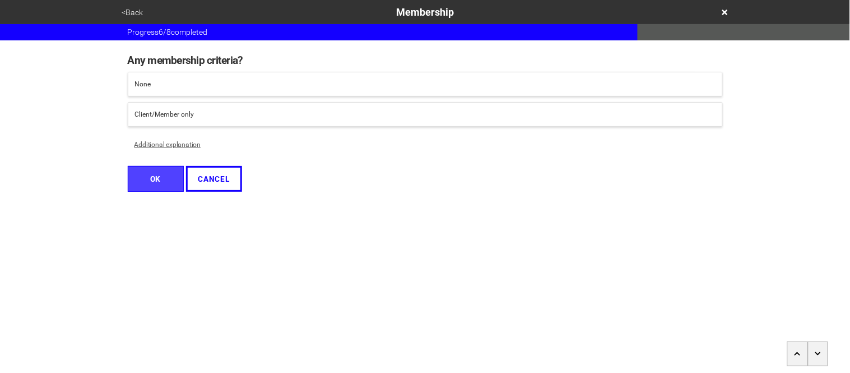
click at [160, 120] on button "Client/Member only" at bounding box center [425, 114] width 595 height 25
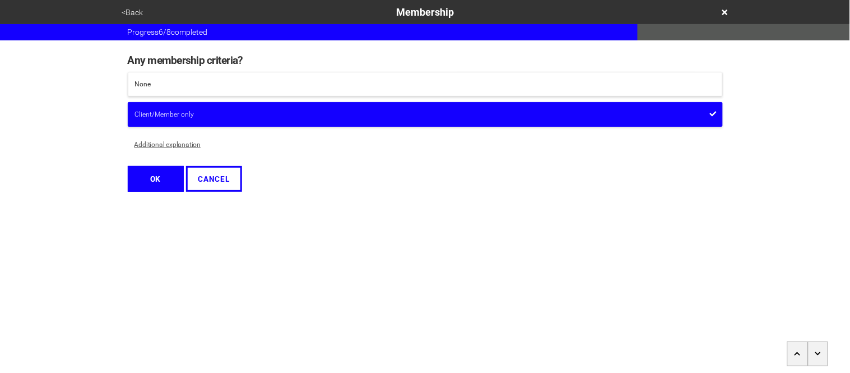
click at [168, 152] on button "Additional explanation" at bounding box center [168, 144] width 80 height 25
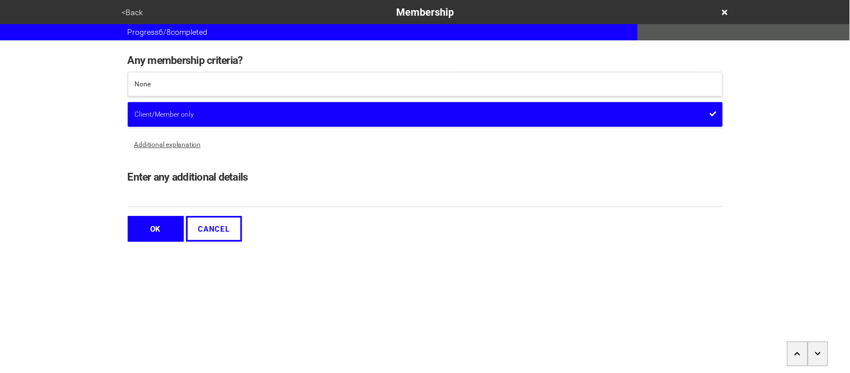
click at [165, 139] on button "Additional explanation" at bounding box center [168, 144] width 80 height 25
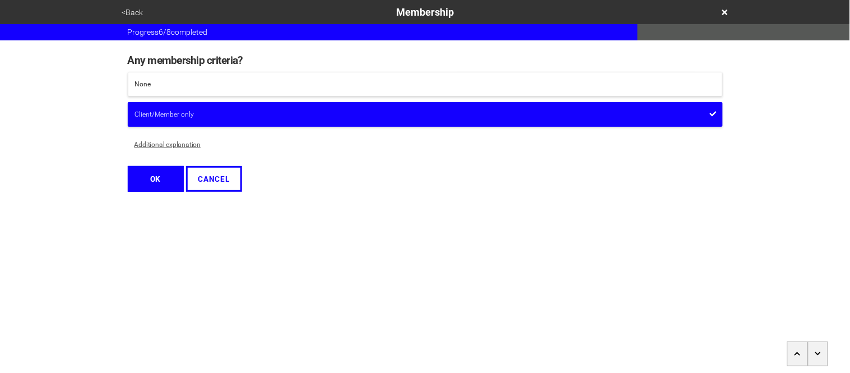
click at [163, 146] on button "Additional explanation" at bounding box center [168, 144] width 80 height 25
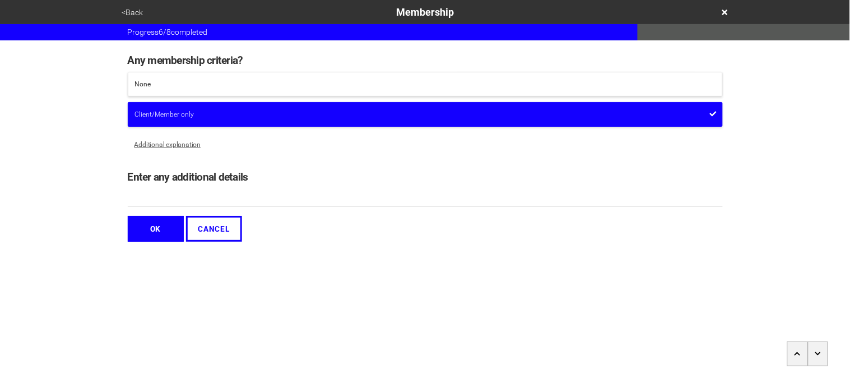
click at [173, 199] on input "Enter any additional details" at bounding box center [425, 197] width 595 height 18
type input "Must be 60+ and complete an intake"
click at [148, 224] on button "OK" at bounding box center [156, 229] width 56 height 26
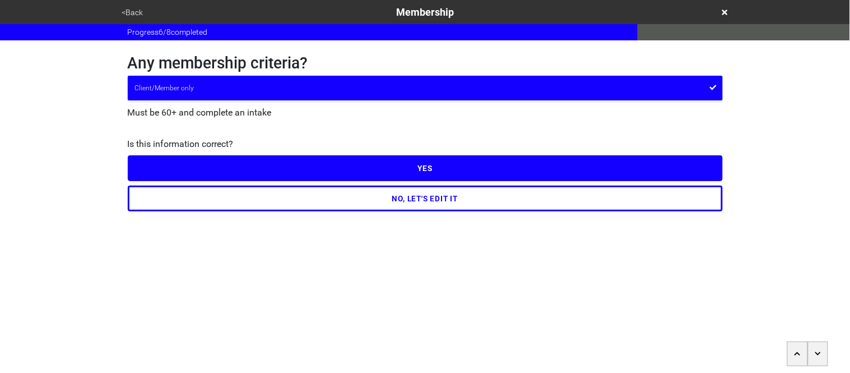
click at [146, 151] on div "YES" at bounding box center [425, 166] width 595 height 30
click at [151, 166] on button "YES" at bounding box center [425, 168] width 595 height 26
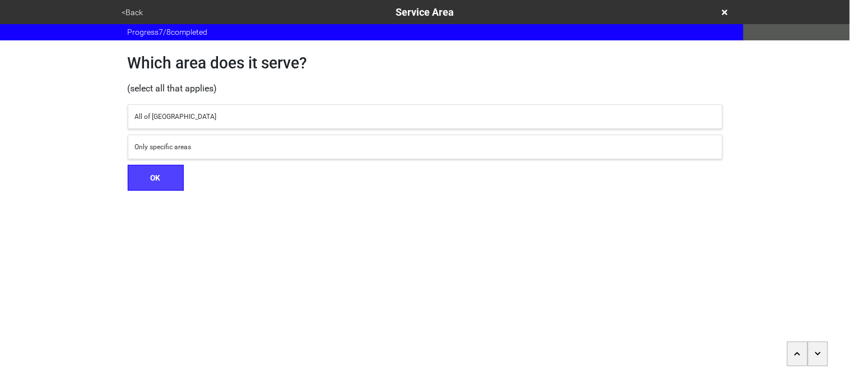
click at [146, 117] on div "All of [GEOGRAPHIC_DATA]" at bounding box center [425, 117] width 581 height 10
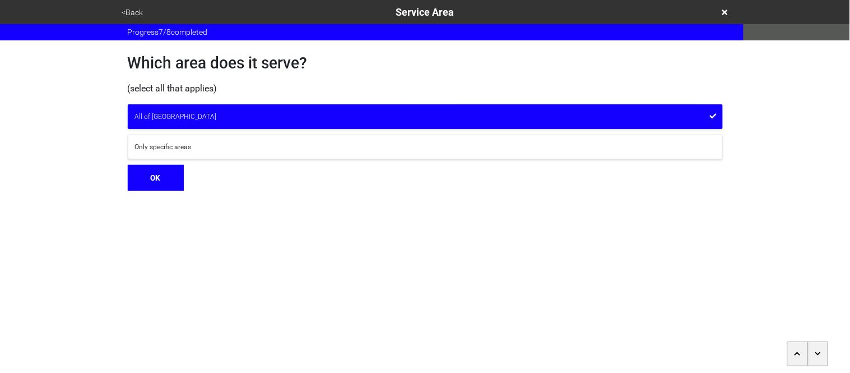
click at [163, 188] on button "OK" at bounding box center [156, 178] width 56 height 26
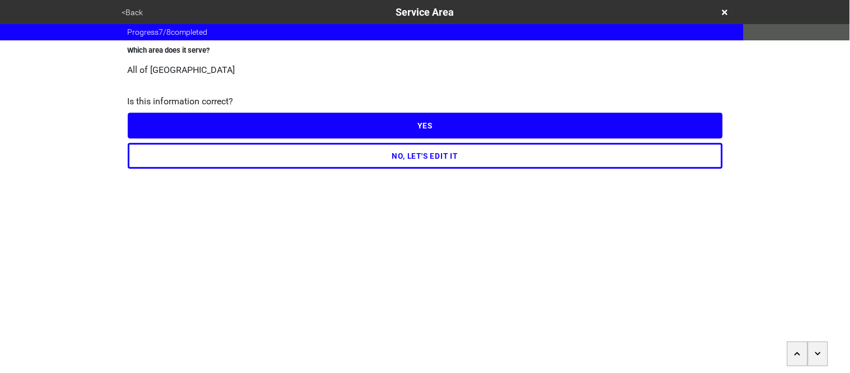
click at [158, 127] on button "YES" at bounding box center [425, 126] width 595 height 26
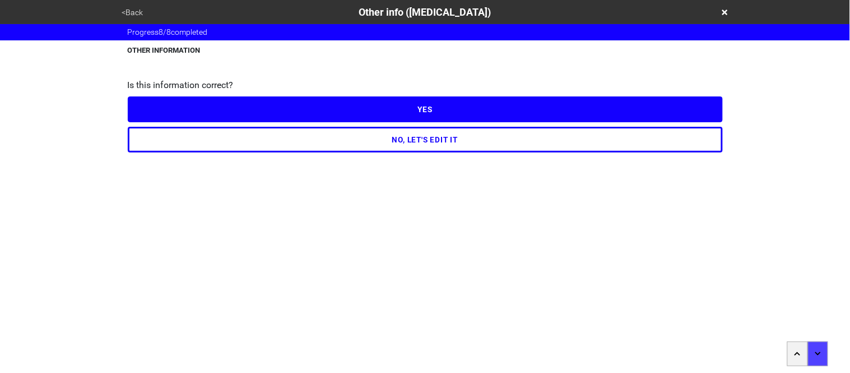
click at [171, 147] on button "NO, LET'S EDIT IT" at bounding box center [425, 140] width 595 height 26
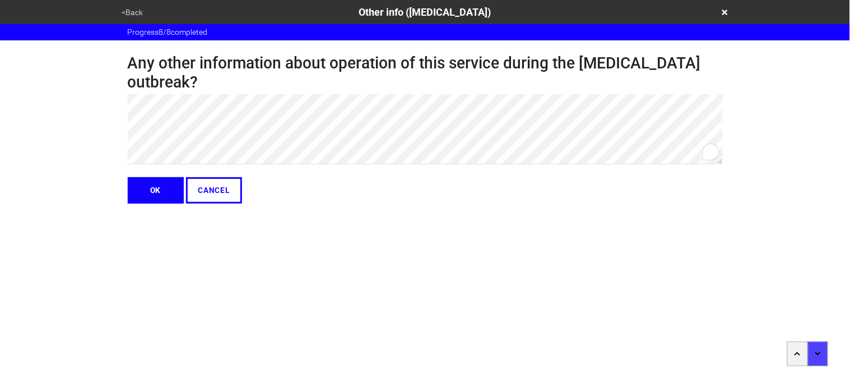
click at [61, 92] on div "<Back Other info ([MEDICAL_DATA]) Progress 8 / 8 completed Any other informatio…" at bounding box center [425, 101] width 850 height 203
type textarea "x"
click at [155, 189] on button "OK" at bounding box center [156, 190] width 56 height 26
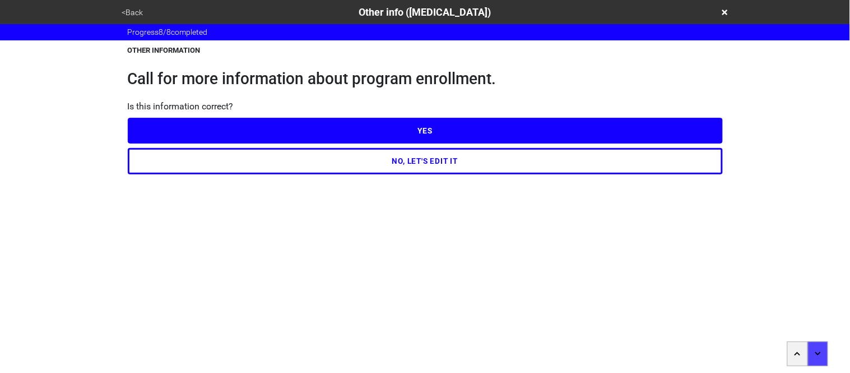
click at [179, 125] on button "YES" at bounding box center [425, 131] width 595 height 26
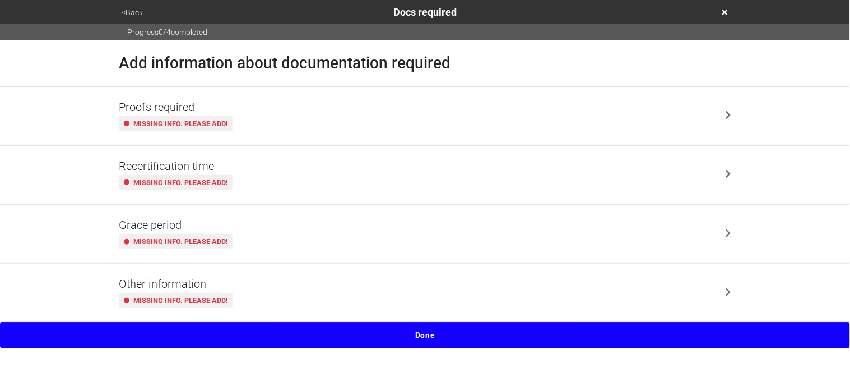
click at [178, 124] on small "Missing info. Please add!" at bounding box center [181, 123] width 94 height 11
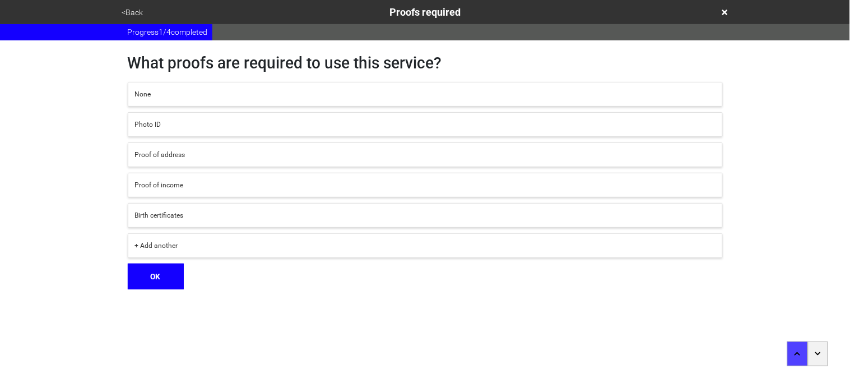
click at [177, 124] on div "Photo ID" at bounding box center [425, 124] width 581 height 10
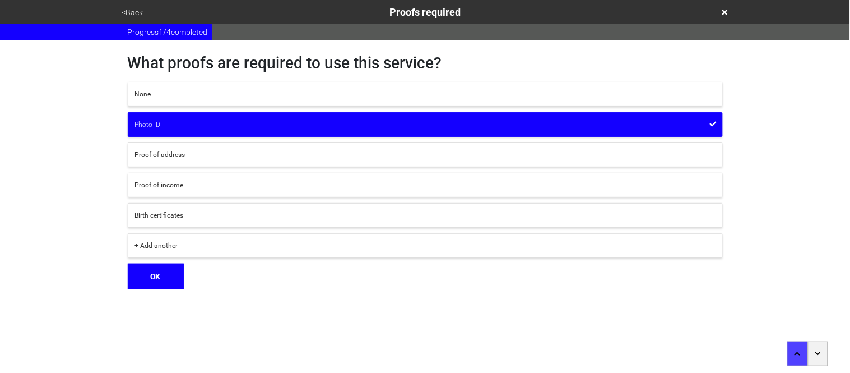
click at [160, 279] on button "OK" at bounding box center [156, 276] width 56 height 26
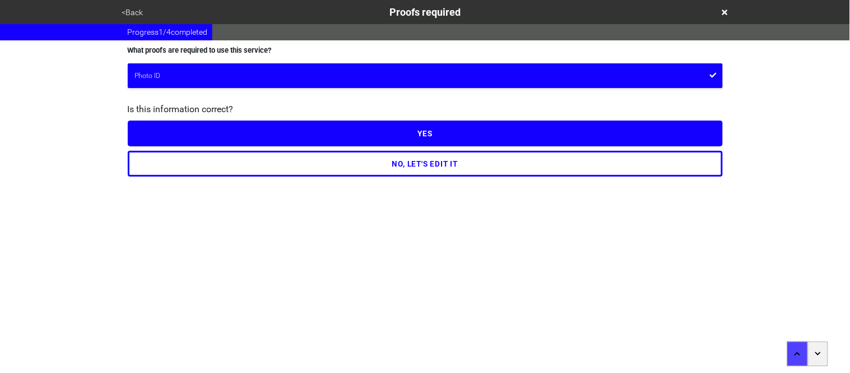
click at [153, 132] on button "YES" at bounding box center [425, 133] width 595 height 26
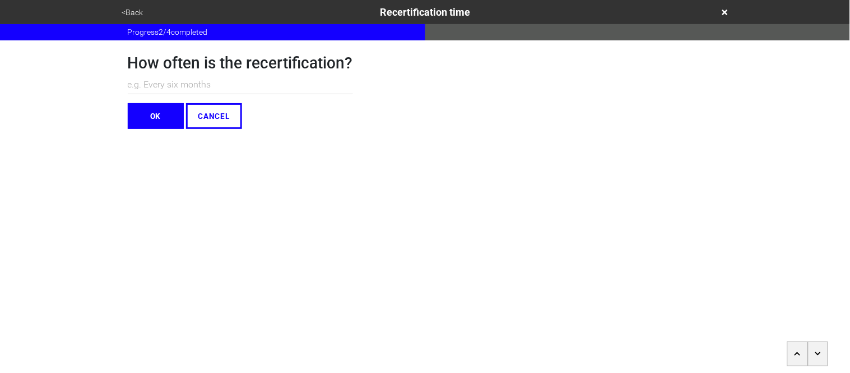
click at [149, 85] on input "text" at bounding box center [240, 85] width 225 height 18
type input "N/A"
click at [150, 110] on button "OK" at bounding box center [156, 116] width 56 height 26
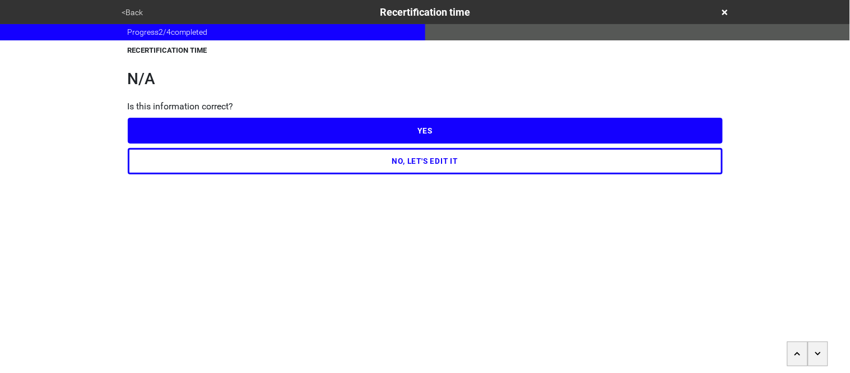
click at [154, 129] on button "YES" at bounding box center [425, 131] width 595 height 26
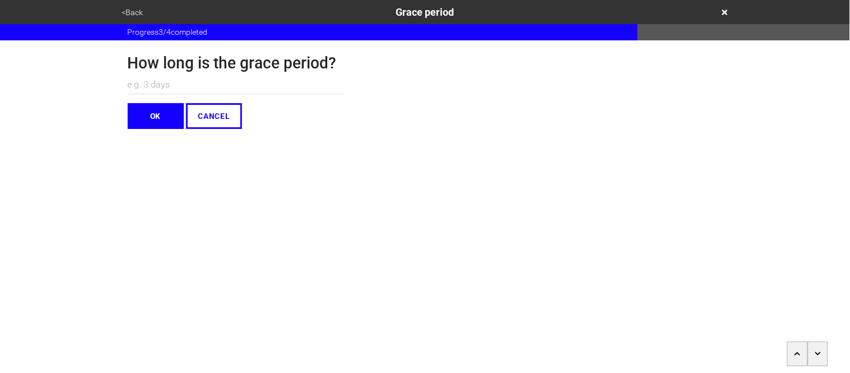
click at [138, 82] on input "text" at bounding box center [236, 85] width 217 height 18
type input "N/A"
click at [142, 108] on button "OK" at bounding box center [156, 116] width 56 height 26
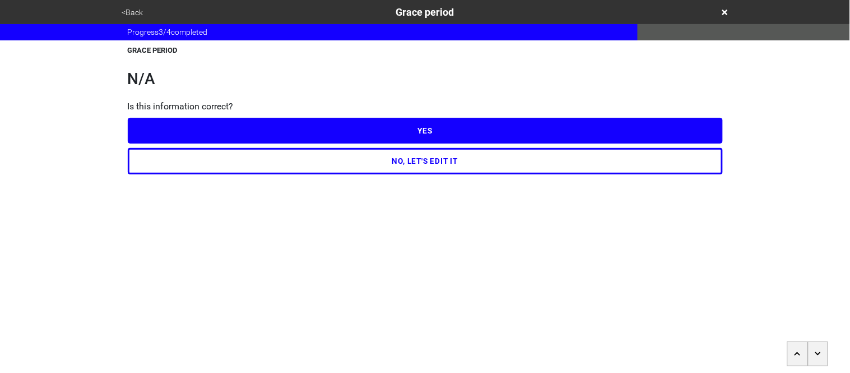
click at [146, 120] on button "YES" at bounding box center [425, 131] width 595 height 26
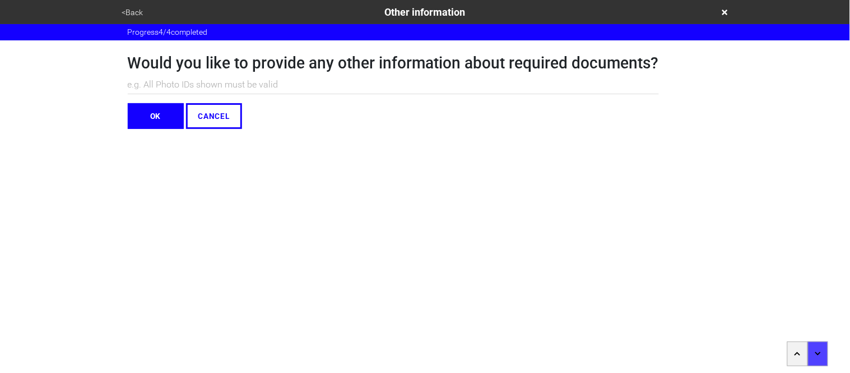
click at [136, 82] on input "text" at bounding box center [393, 85] width 531 height 18
type input "N/A"
click at [143, 116] on button "OK" at bounding box center [156, 116] width 56 height 26
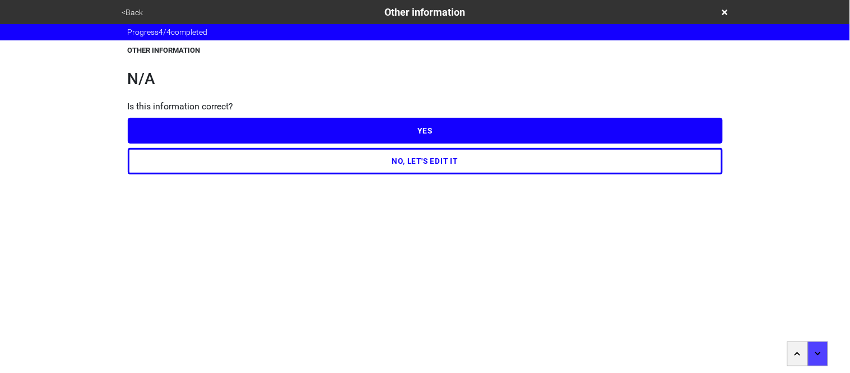
click at [145, 120] on button "YES" at bounding box center [425, 131] width 595 height 26
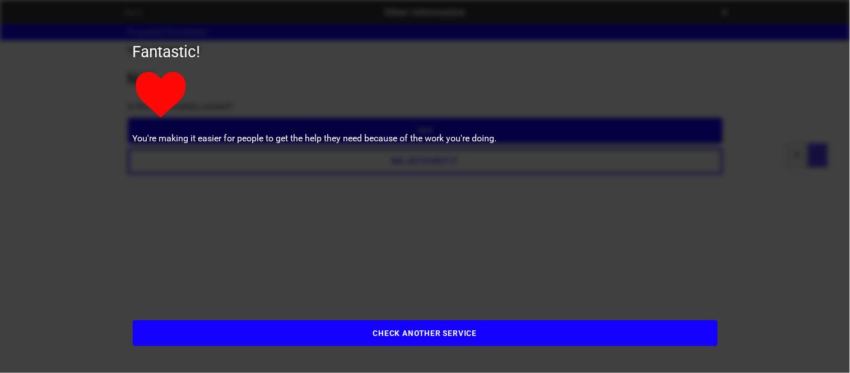
click at [229, 338] on button "CHECK ANOTHER SERVICE" at bounding box center [425, 333] width 585 height 26
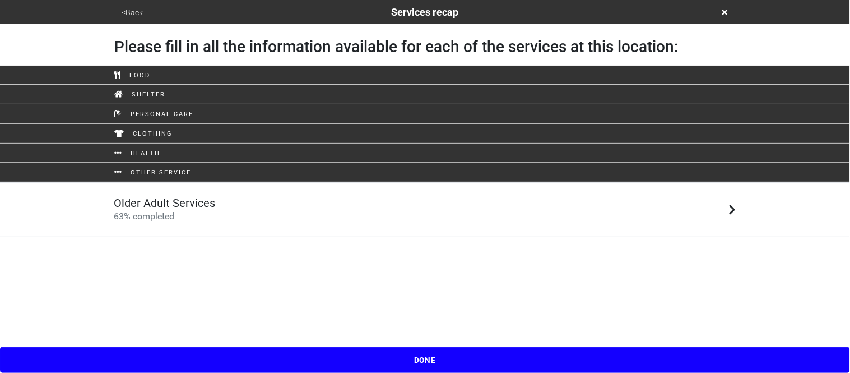
click at [98, 237] on html "<Back Services recap Please fill in all the information available for each of t…" at bounding box center [425, 118] width 850 height 237
click at [133, 12] on button "<Back" at bounding box center [133, 12] width 28 height 13
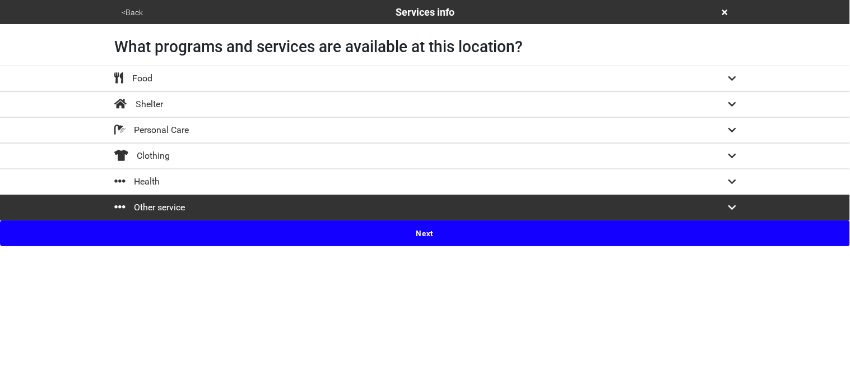
click at [132, 12] on button "<Back" at bounding box center [133, 12] width 28 height 13
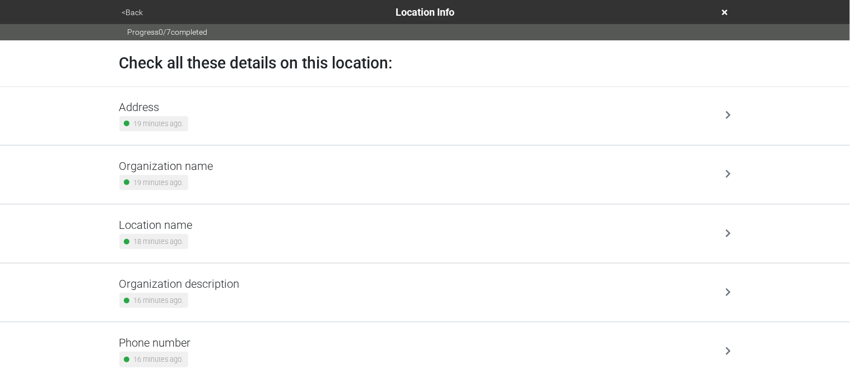
click at [132, 12] on button "<Back" at bounding box center [133, 12] width 28 height 13
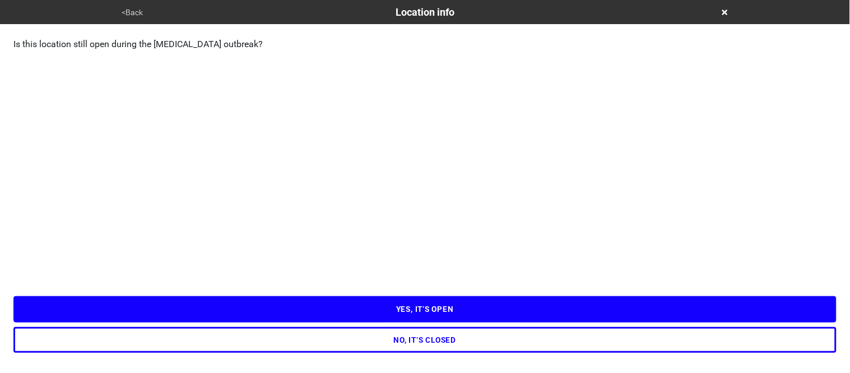
click at [227, 313] on button "YES, IT’S OPEN" at bounding box center [424, 309] width 823 height 26
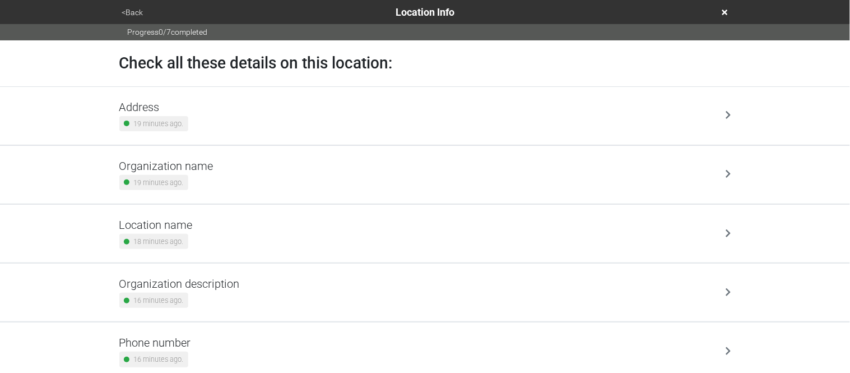
click at [817, 24] on div "Progress 0 / 7 completed" at bounding box center [425, 32] width 850 height 16
click at [137, 15] on button "<Back" at bounding box center [133, 12] width 28 height 13
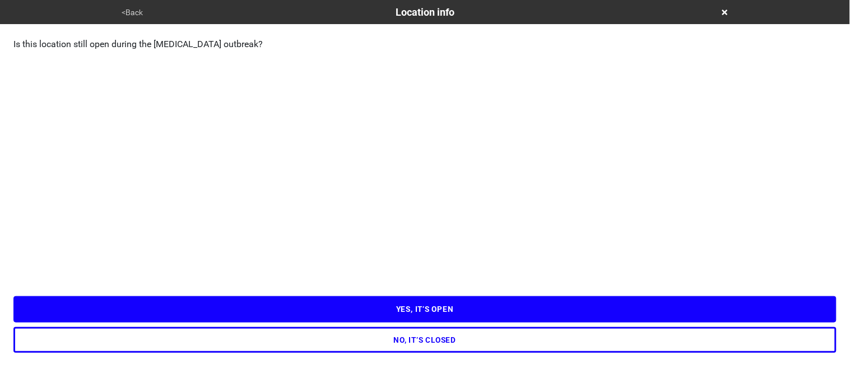
click at [137, 15] on button "<Back" at bounding box center [133, 12] width 28 height 13
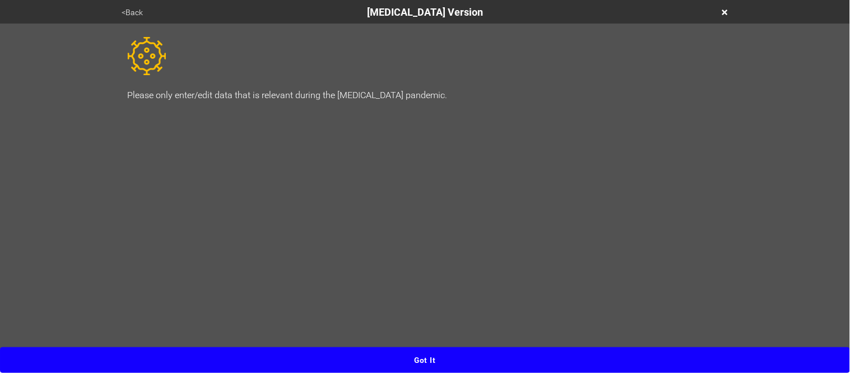
click at [723, 16] on icon at bounding box center [725, 12] width 6 height 8
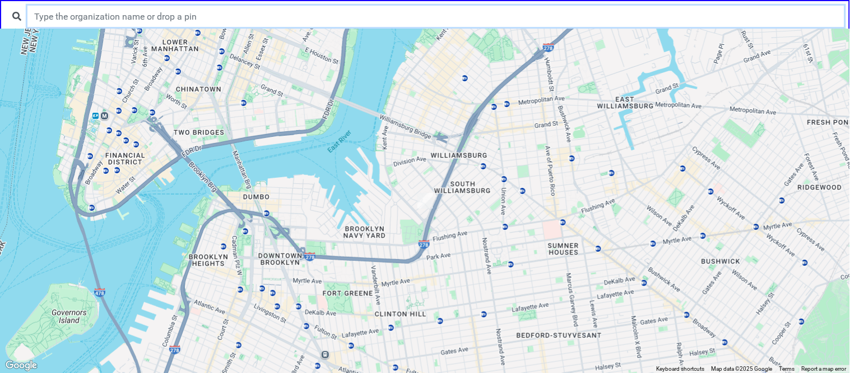
click at [321, 10] on input "text" at bounding box center [435, 16] width 817 height 21
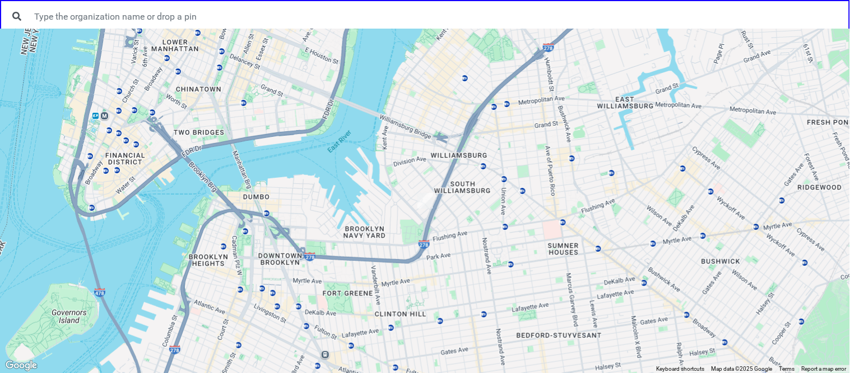
drag, startPoint x: 215, startPoint y: 345, endPoint x: 285, endPoint y: 90, distance: 264.4
click at [285, 90] on div at bounding box center [425, 201] width 850 height 344
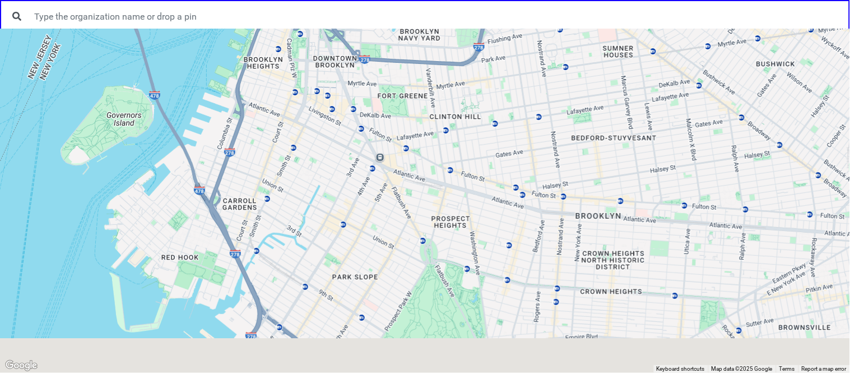
click at [285, 92] on div at bounding box center [425, 201] width 850 height 344
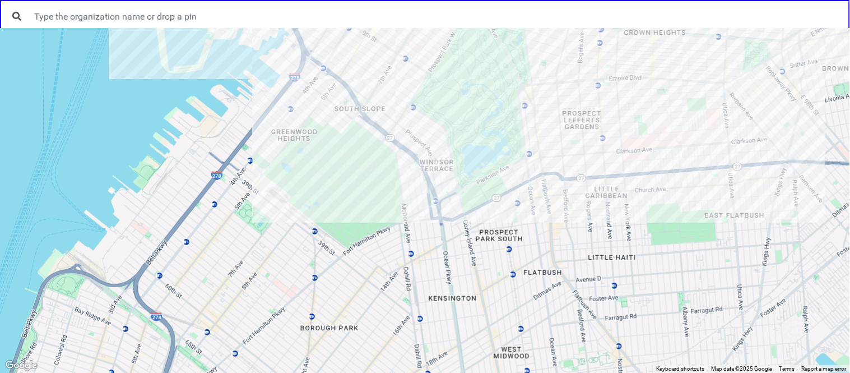
drag, startPoint x: 266, startPoint y: 336, endPoint x: 301, endPoint y: 114, distance: 225.2
click at [301, 114] on div at bounding box center [425, 201] width 850 height 344
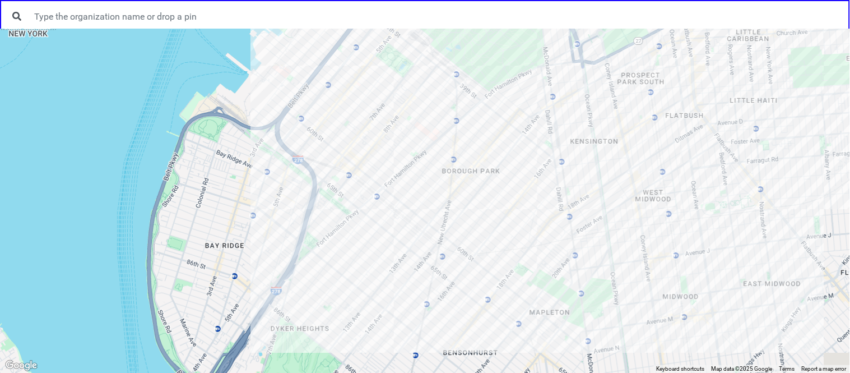
drag, startPoint x: 110, startPoint y: 359, endPoint x: 257, endPoint y: 195, distance: 220.3
click at [257, 195] on div at bounding box center [425, 201] width 850 height 344
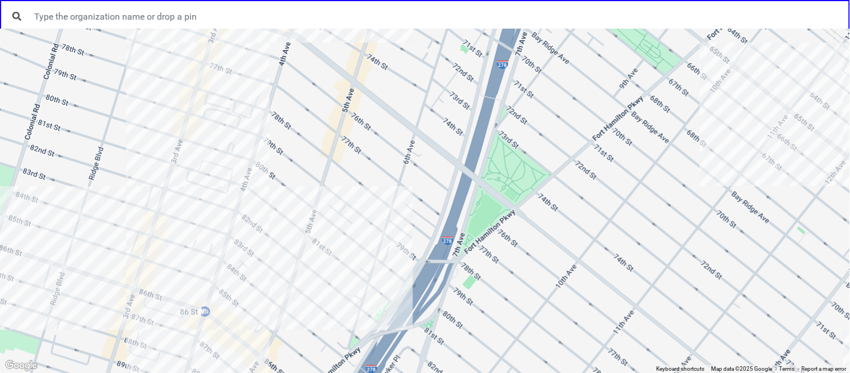
click at [309, 207] on div at bounding box center [425, 201] width 850 height 344
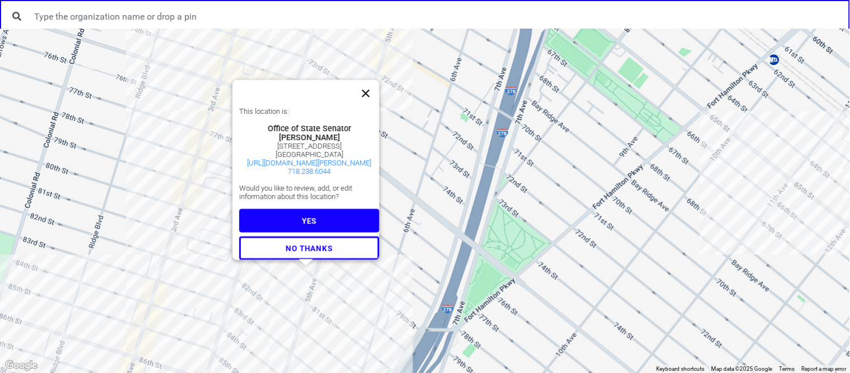
click at [370, 80] on button "Close" at bounding box center [365, 93] width 27 height 27
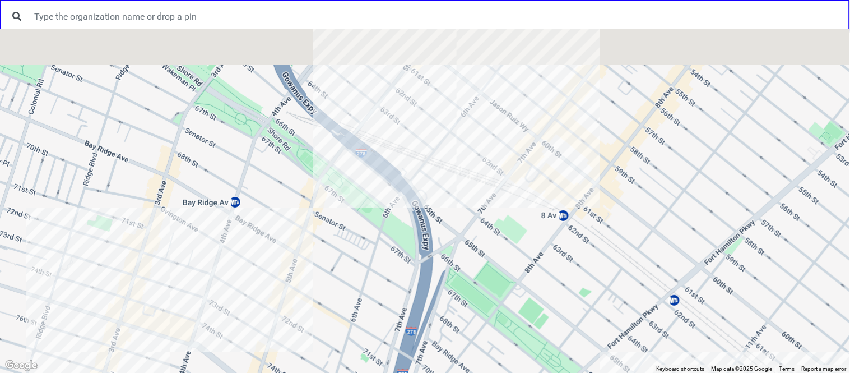
drag, startPoint x: 426, startPoint y: 77, endPoint x: 322, endPoint y: 326, distance: 269.5
click at [322, 326] on div at bounding box center [425, 201] width 850 height 344
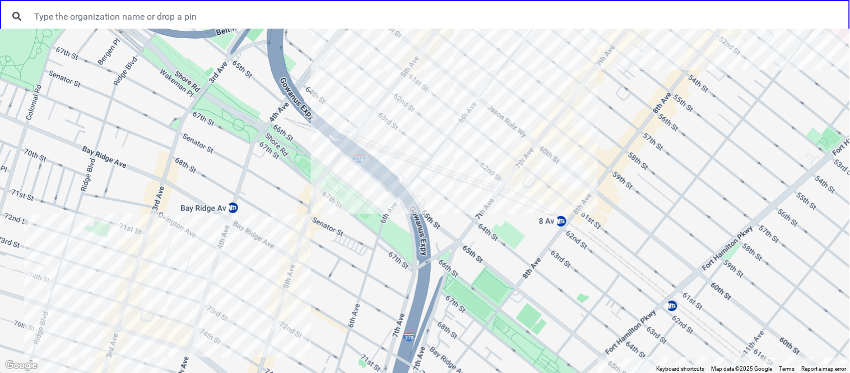
click at [301, 244] on div at bounding box center [425, 201] width 850 height 344
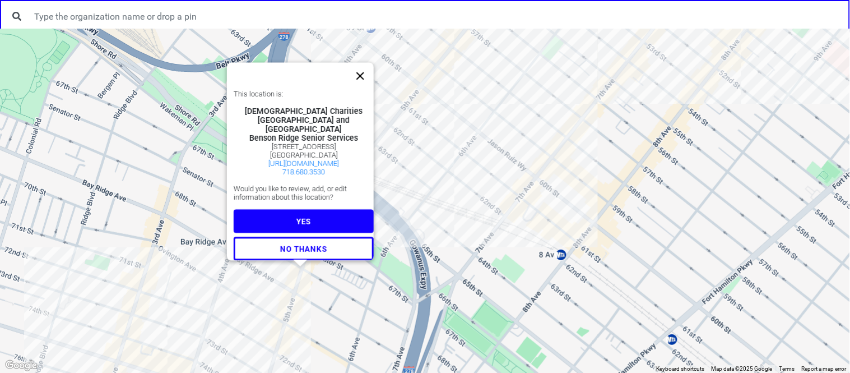
click at [366, 79] on button "Close" at bounding box center [360, 76] width 27 height 27
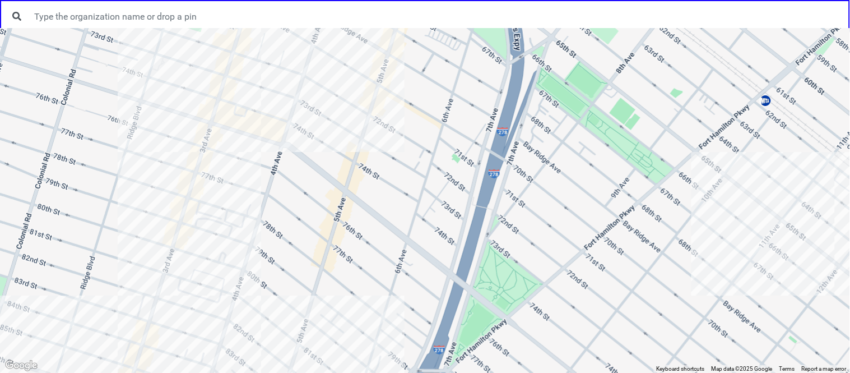
drag, startPoint x: 314, startPoint y: 360, endPoint x: 443, endPoint y: 28, distance: 356.2
click at [443, 29] on div at bounding box center [425, 201] width 850 height 344
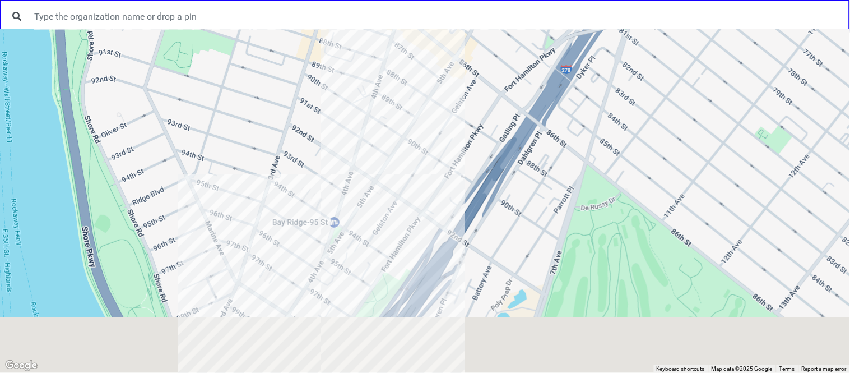
drag, startPoint x: 312, startPoint y: 309, endPoint x: 456, endPoint y: 69, distance: 280.0
click at [456, 69] on div at bounding box center [425, 201] width 850 height 344
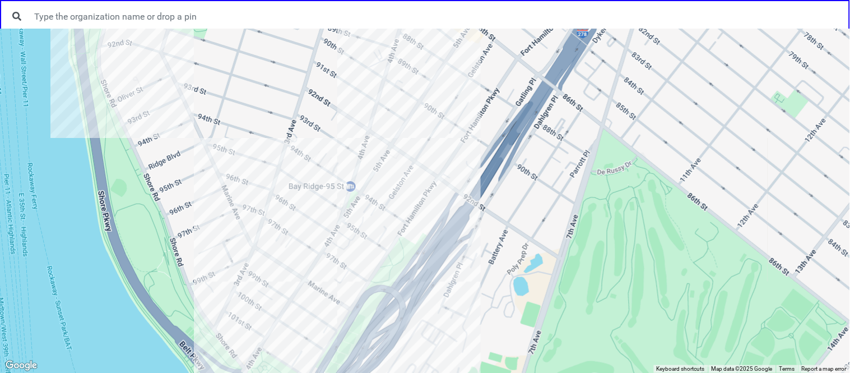
drag, startPoint x: 342, startPoint y: 283, endPoint x: 359, endPoint y: 248, distance: 38.4
click at [359, 248] on div at bounding box center [425, 201] width 850 height 344
click at [337, 184] on div at bounding box center [425, 201] width 850 height 344
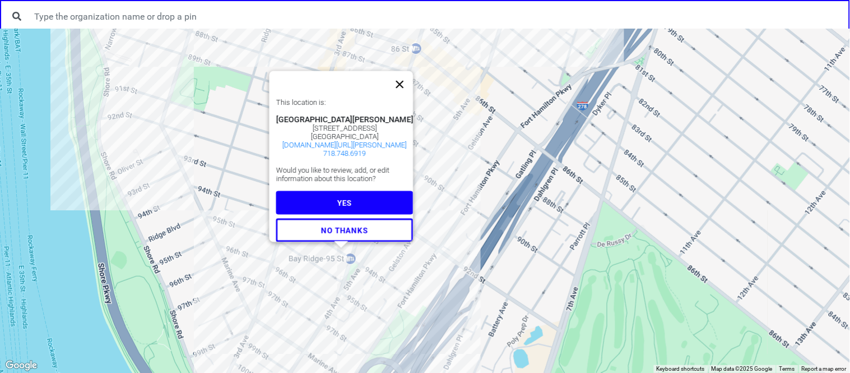
click at [398, 78] on button "Close" at bounding box center [399, 84] width 27 height 27
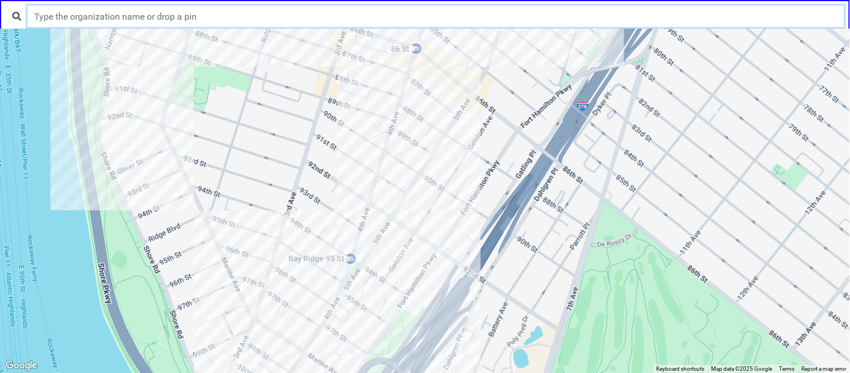
click at [266, 13] on input "text" at bounding box center [435, 16] width 817 height 21
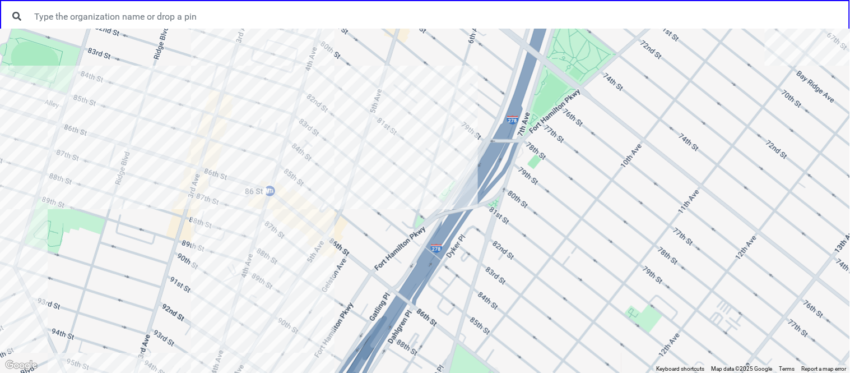
drag, startPoint x: 500, startPoint y: 80, endPoint x: 352, endPoint y: 228, distance: 209.6
click at [352, 228] on div at bounding box center [425, 201] width 850 height 344
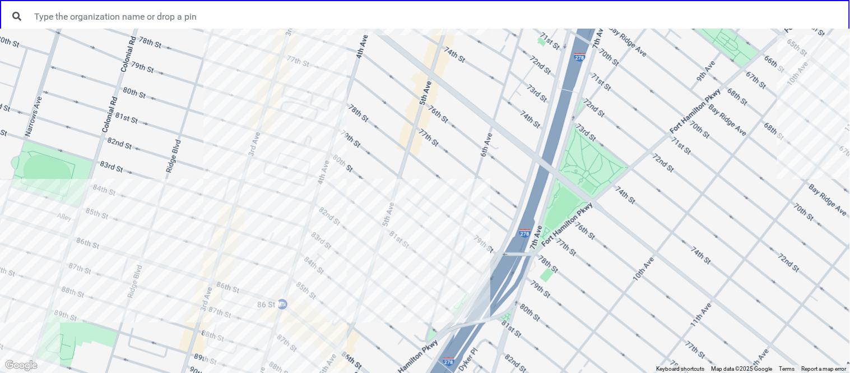
drag, startPoint x: 389, startPoint y: 139, endPoint x: 403, endPoint y: 256, distance: 117.4
click at [403, 256] on div at bounding box center [425, 201] width 850 height 344
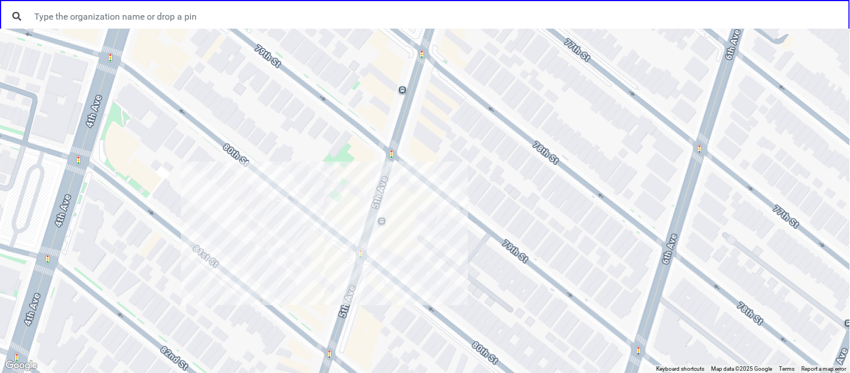
click at [331, 289] on div at bounding box center [425, 201] width 850 height 344
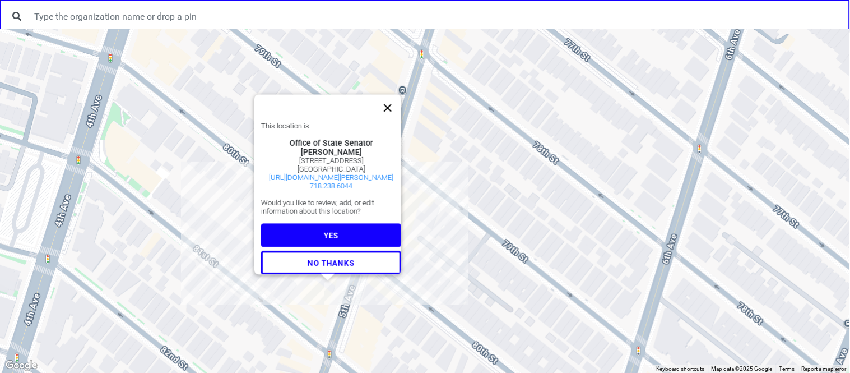
click at [398, 95] on button "Close" at bounding box center [387, 108] width 27 height 27
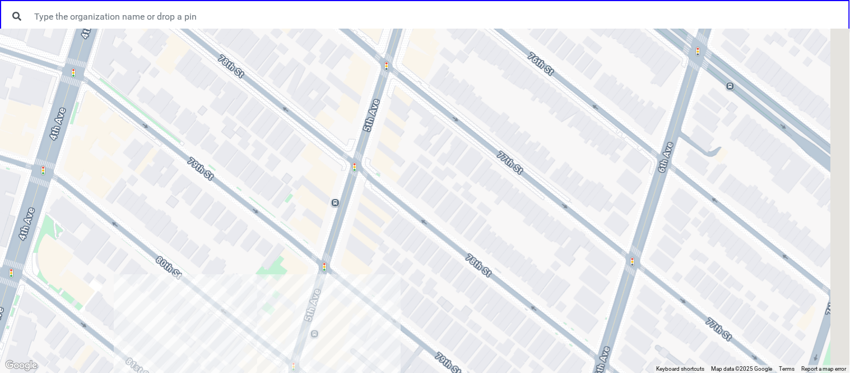
drag, startPoint x: 448, startPoint y: 165, endPoint x: 377, endPoint y: 285, distance: 139.9
click at [377, 285] on div at bounding box center [425, 201] width 850 height 344
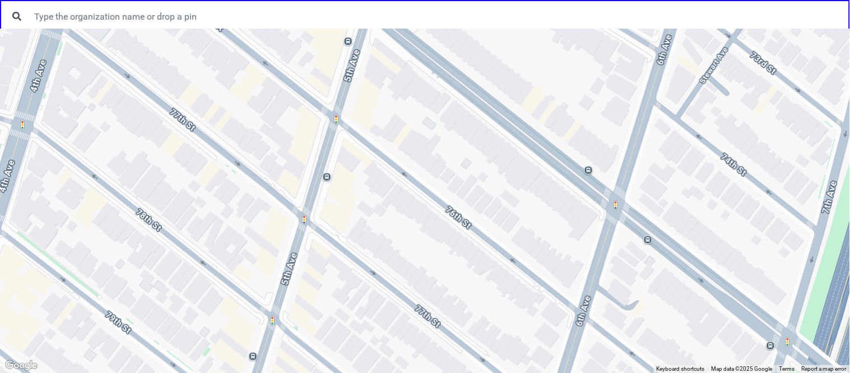
drag, startPoint x: 384, startPoint y: 171, endPoint x: 302, endPoint y: 325, distance: 174.7
click at [302, 325] on div at bounding box center [425, 201] width 850 height 344
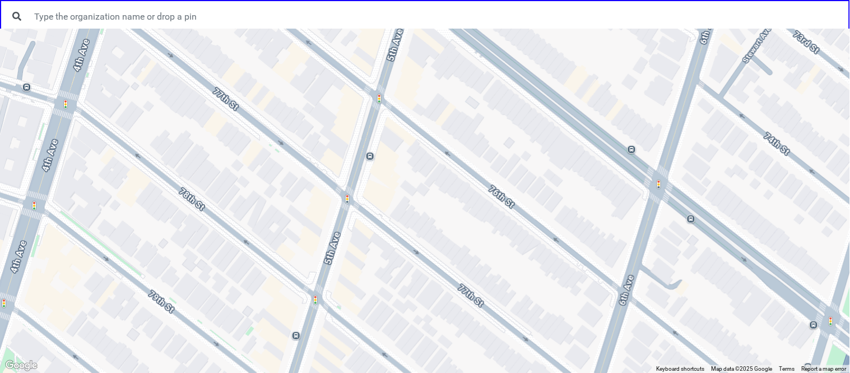
drag, startPoint x: 309, startPoint y: 248, endPoint x: 360, endPoint y: 223, distance: 56.1
click at [360, 223] on div at bounding box center [425, 201] width 850 height 344
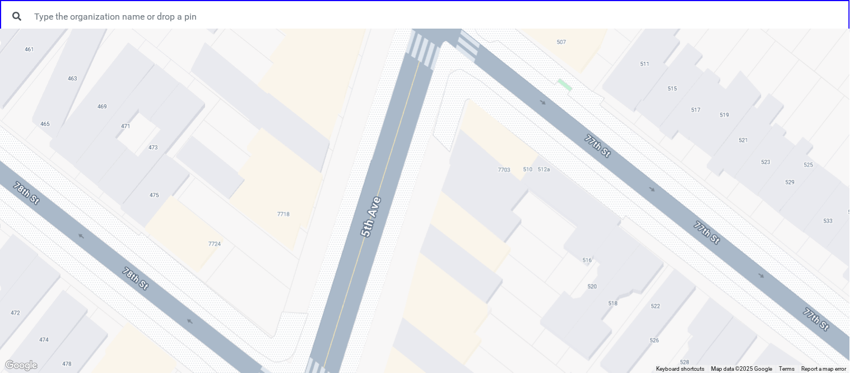
drag, startPoint x: 262, startPoint y: 280, endPoint x: 323, endPoint y: 208, distance: 95.0
click at [323, 208] on div at bounding box center [425, 201] width 850 height 344
click at [303, 188] on div at bounding box center [425, 201] width 850 height 344
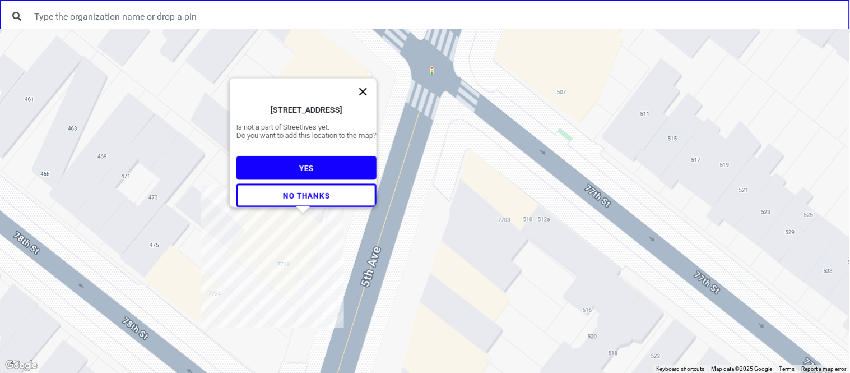
click at [370, 78] on button "Close" at bounding box center [363, 91] width 27 height 27
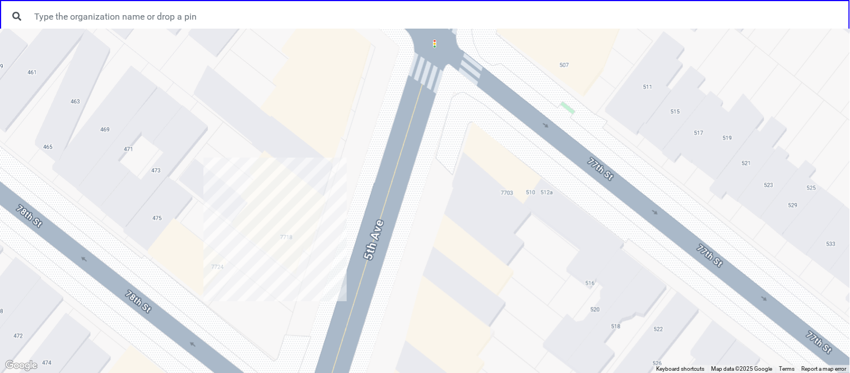
drag, startPoint x: 332, startPoint y: 308, endPoint x: 336, endPoint y: 279, distance: 28.8
click at [336, 279] on div at bounding box center [425, 201] width 850 height 344
click at [323, 176] on div at bounding box center [425, 201] width 850 height 344
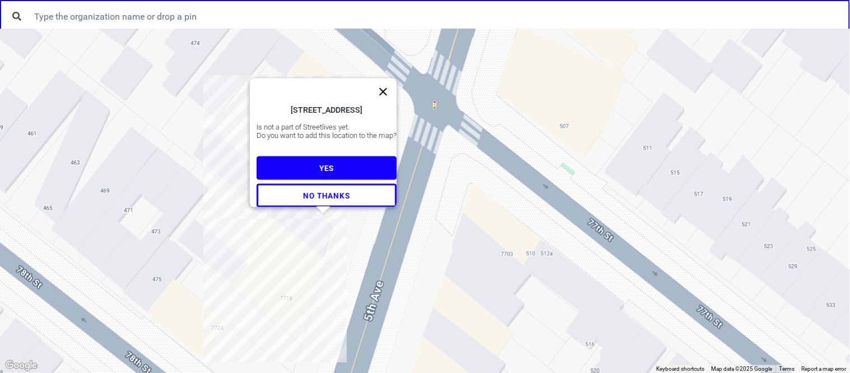
click at [391, 78] on button "Close" at bounding box center [383, 91] width 27 height 27
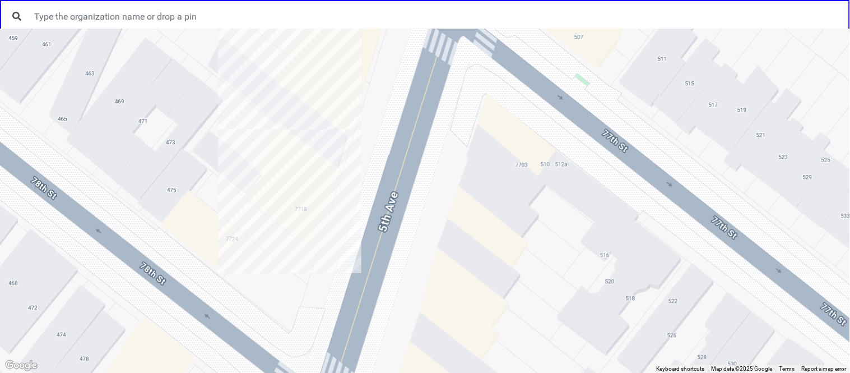
drag, startPoint x: 368, startPoint y: 305, endPoint x: 383, endPoint y: 213, distance: 93.1
click at [383, 213] on div at bounding box center [425, 201] width 850 height 344
click at [305, 264] on div at bounding box center [425, 201] width 850 height 344
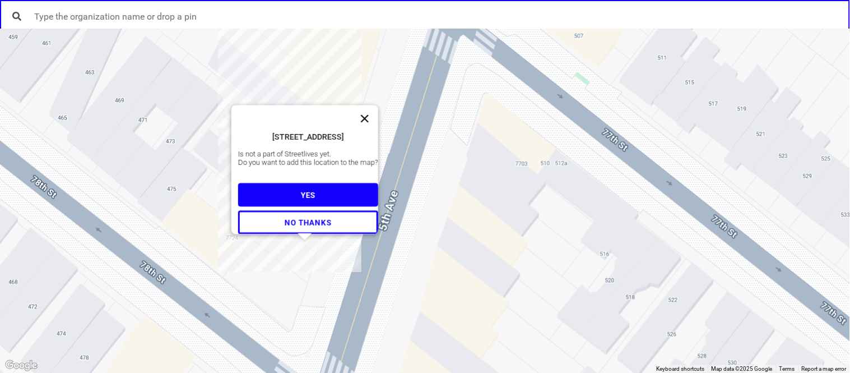
click at [370, 105] on button "Close" at bounding box center [364, 118] width 27 height 27
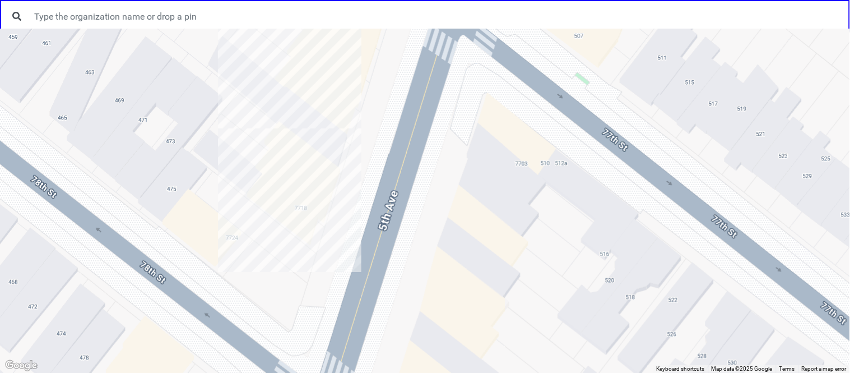
click at [294, 296] on div at bounding box center [425, 201] width 850 height 344
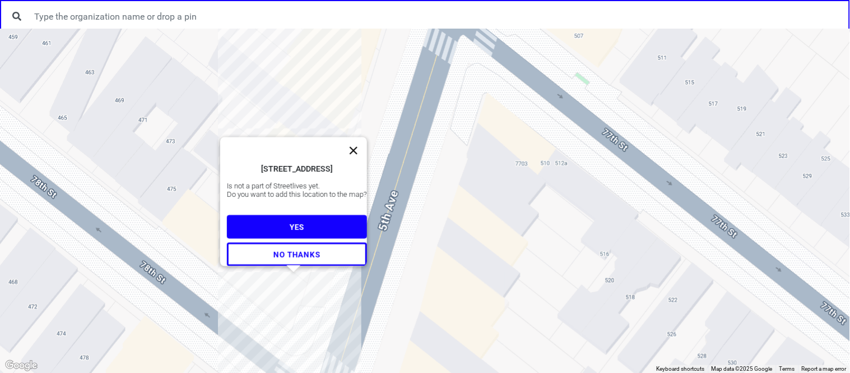
click at [358, 137] on button "Close" at bounding box center [353, 150] width 27 height 27
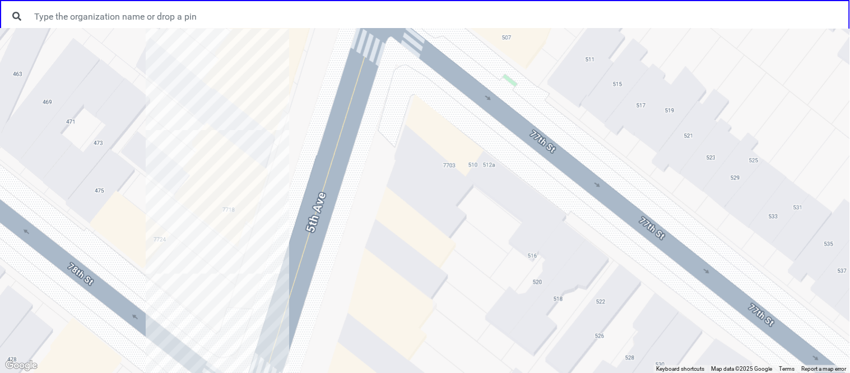
drag, startPoint x: 351, startPoint y: 261, endPoint x: 279, endPoint y: 261, distance: 72.8
click at [279, 261] on div at bounding box center [425, 201] width 850 height 344
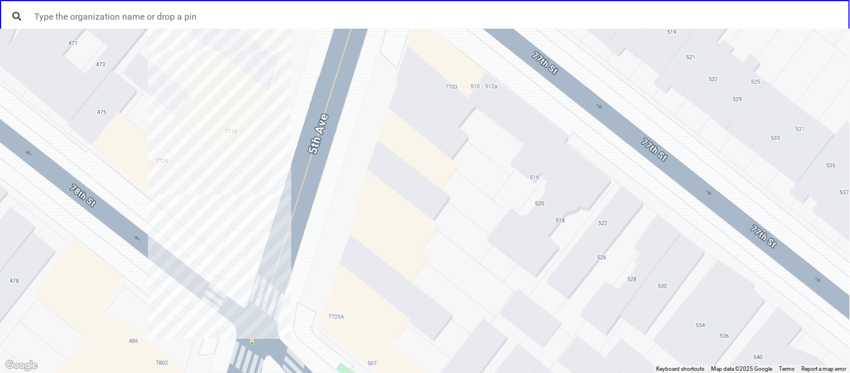
drag, startPoint x: 271, startPoint y: 287, endPoint x: 275, endPoint y: 203, distance: 84.7
click at [275, 203] on div at bounding box center [425, 201] width 850 height 344
click at [238, 163] on div at bounding box center [425, 201] width 850 height 344
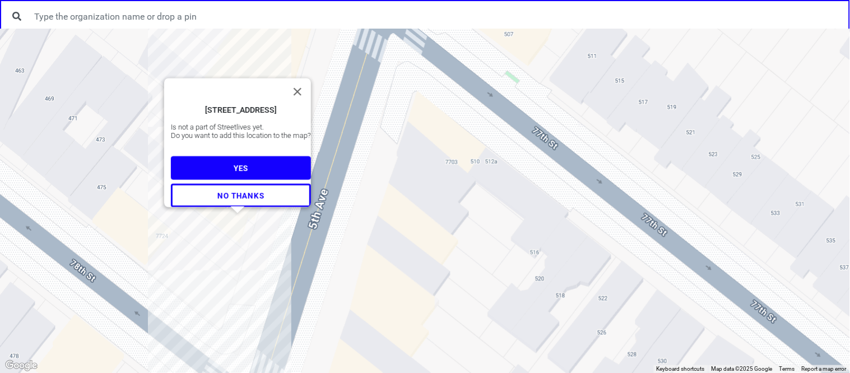
click at [254, 191] on span "NO THANKS" at bounding box center [240, 195] width 47 height 9
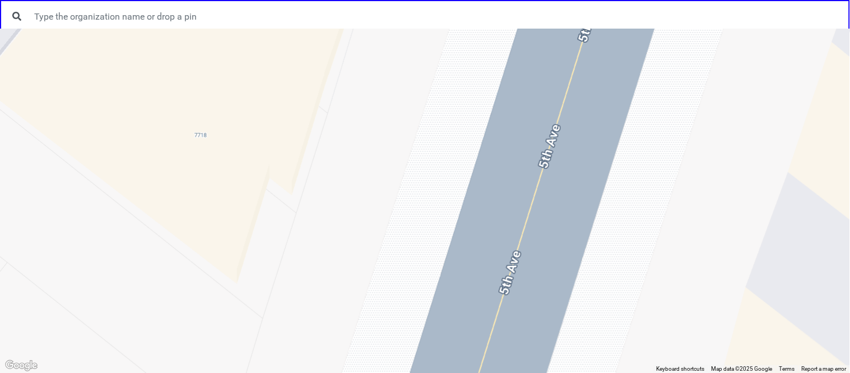
click at [205, 211] on div at bounding box center [425, 201] width 850 height 344
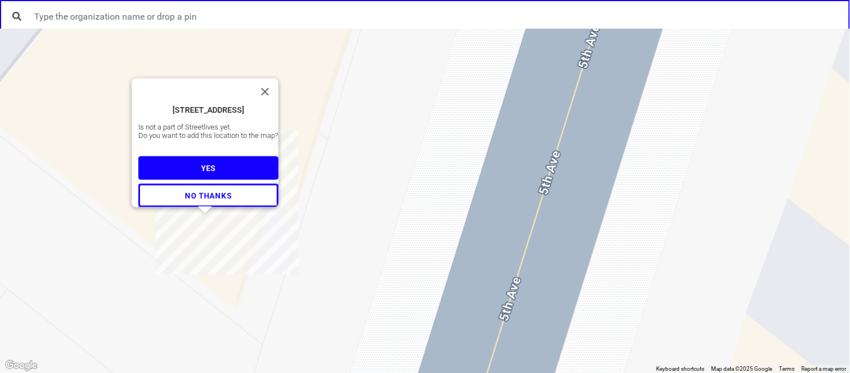
click at [220, 194] on button "NO THANKS" at bounding box center [208, 195] width 140 height 24
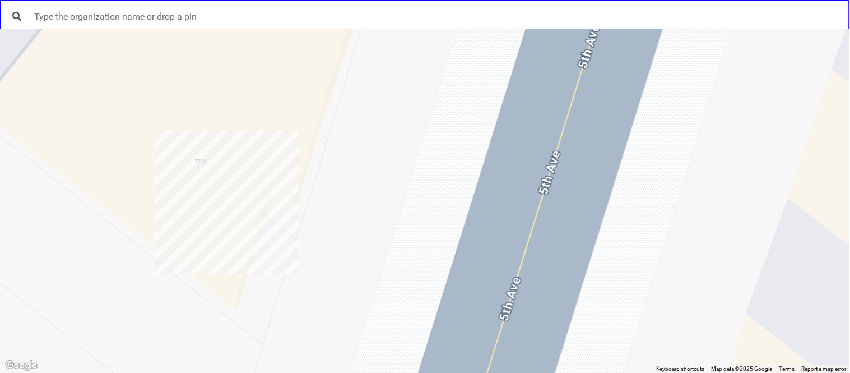
click at [240, 247] on div at bounding box center [425, 201] width 850 height 344
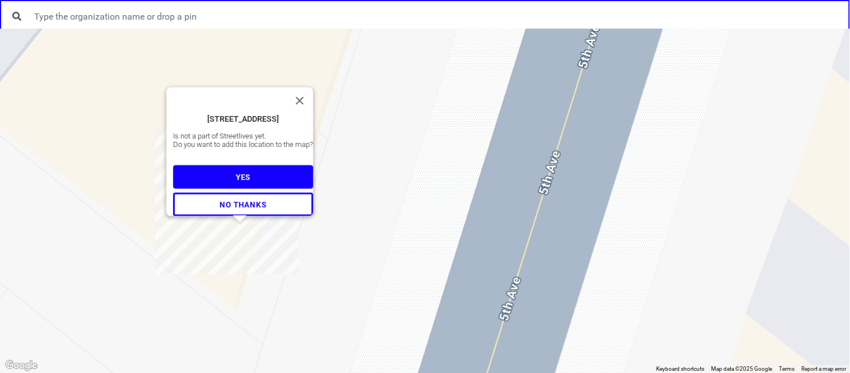
click at [233, 199] on span "NO THANKS" at bounding box center [243, 203] width 47 height 9
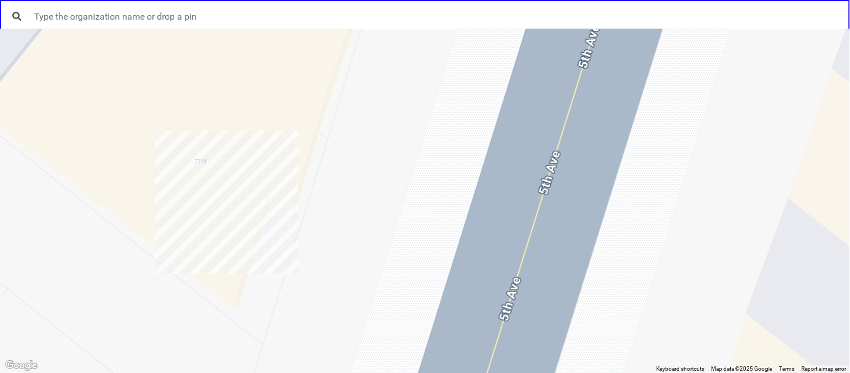
click at [255, 218] on div at bounding box center [425, 201] width 850 height 344
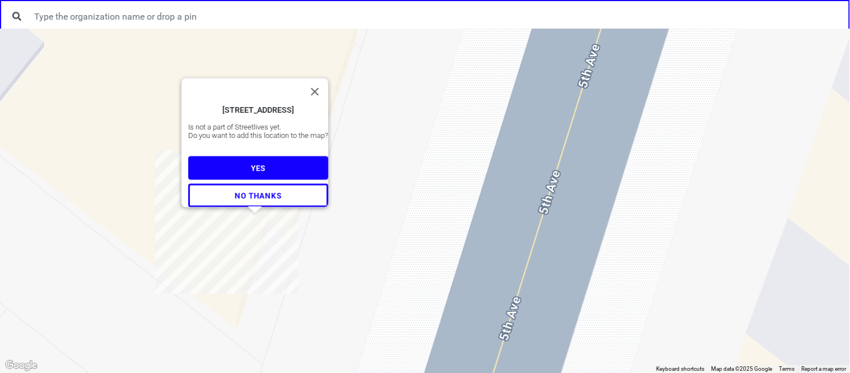
click at [244, 184] on button "NO THANKS" at bounding box center [258, 195] width 140 height 24
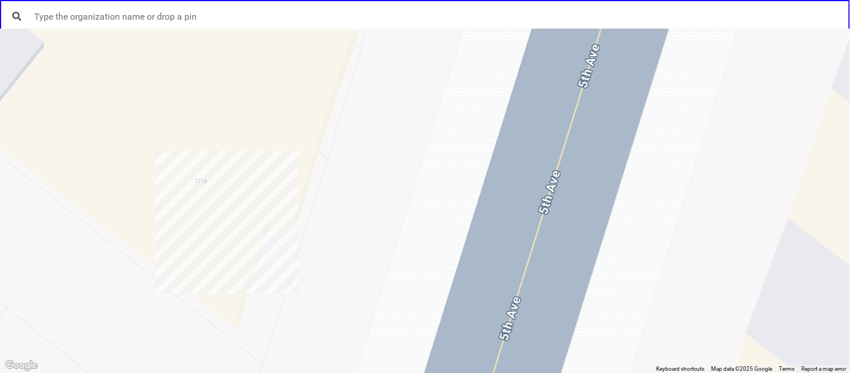
click at [222, 300] on div at bounding box center [425, 201] width 850 height 344
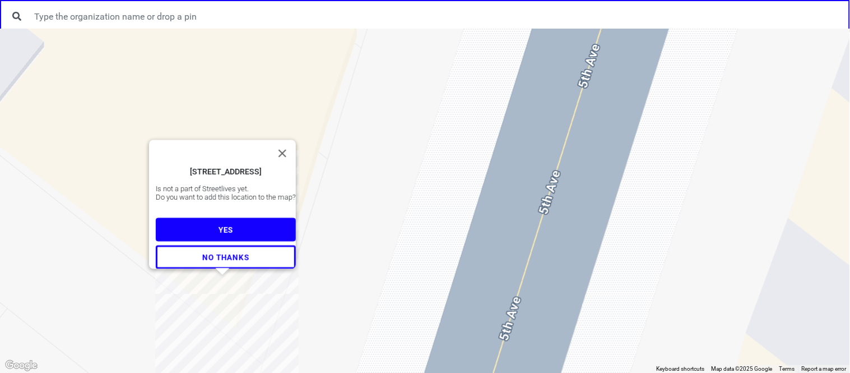
click at [222, 246] on button "NO THANKS" at bounding box center [226, 257] width 140 height 24
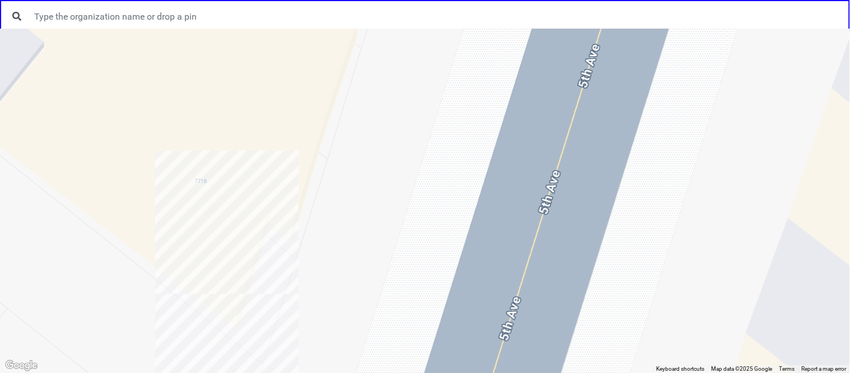
click at [280, 174] on div at bounding box center [425, 201] width 850 height 344
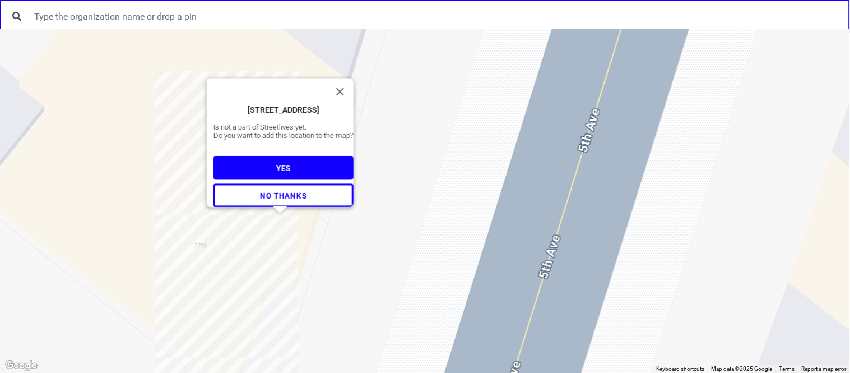
click at [287, 198] on button "NO THANKS" at bounding box center [283, 195] width 140 height 24
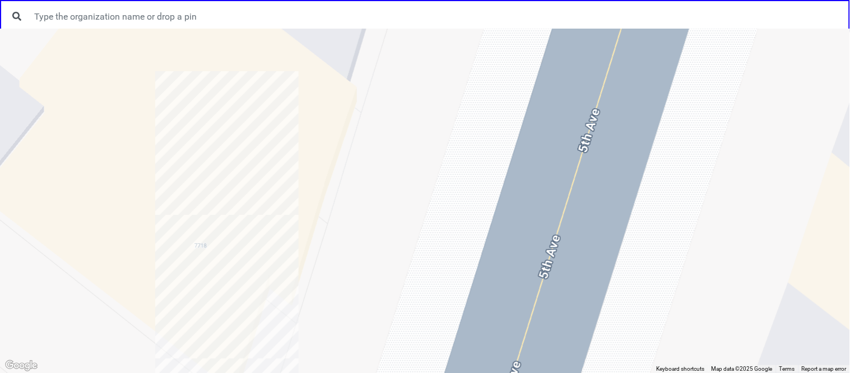
click at [318, 143] on div at bounding box center [425, 201] width 850 height 344
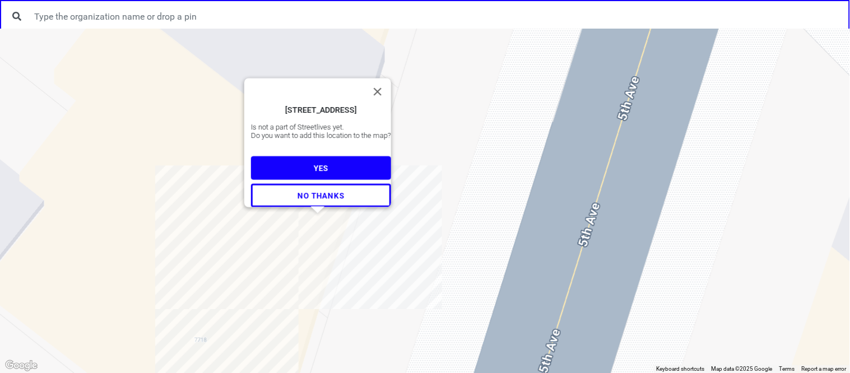
click at [313, 194] on span "NO THANKS" at bounding box center [321, 195] width 47 height 9
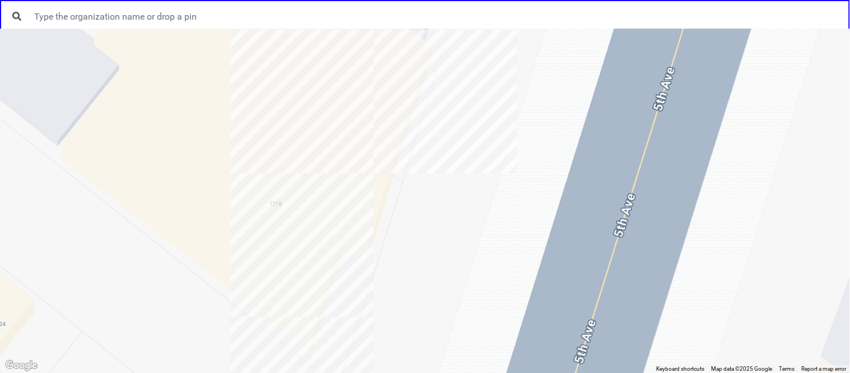
drag, startPoint x: 262, startPoint y: 263, endPoint x: 338, endPoint y: 122, distance: 160.0
click at [338, 122] on div at bounding box center [425, 201] width 850 height 344
click at [309, 286] on div at bounding box center [425, 201] width 850 height 344
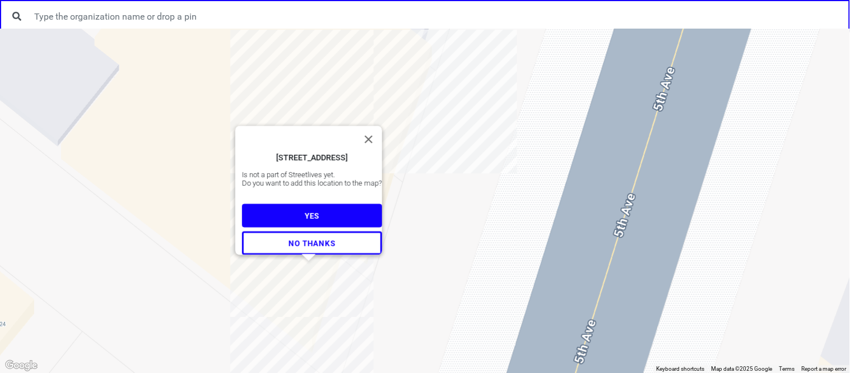
click at [285, 210] on button "YES" at bounding box center [312, 216] width 140 height 24
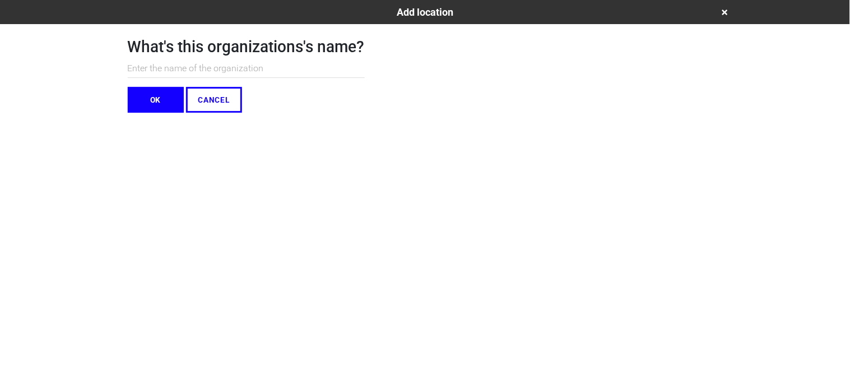
click at [188, 64] on input "text" at bounding box center [246, 68] width 237 height 18
click at [264, 66] on input "text" at bounding box center [246, 68] width 237 height 18
type input "Brooklyn Arab-[GEOGRAPHIC_DATA]"
click at [163, 105] on button "OK" at bounding box center [156, 100] width 56 height 26
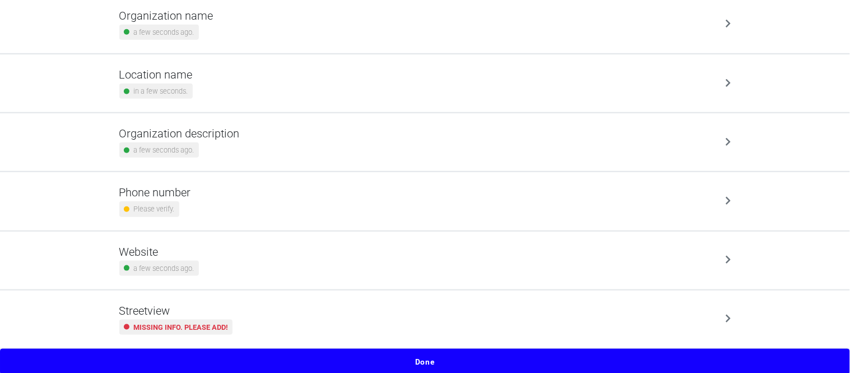
scroll to position [152, 0]
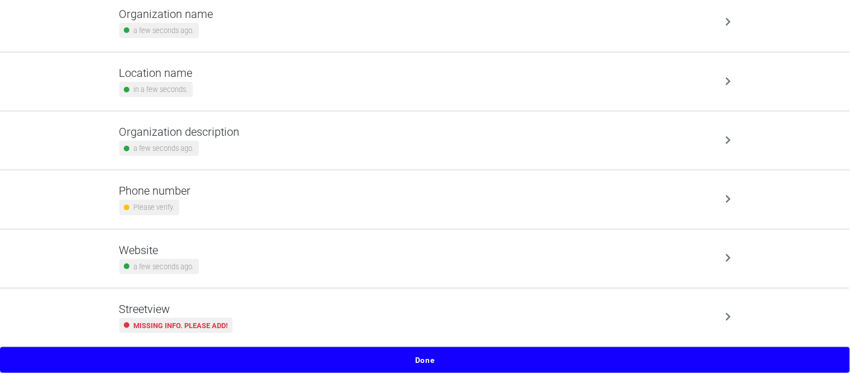
click at [213, 311] on h5 "Streetview" at bounding box center [175, 308] width 113 height 13
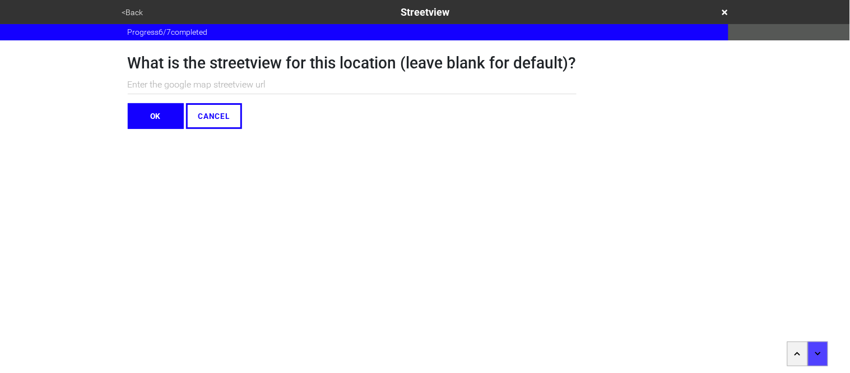
click at [191, 86] on input "text" at bounding box center [352, 85] width 449 height 18
paste input "[URL][DOMAIN_NAME][DOMAIN_NAME]"
type input "[URL][DOMAIN_NAME][DOMAIN_NAME]"
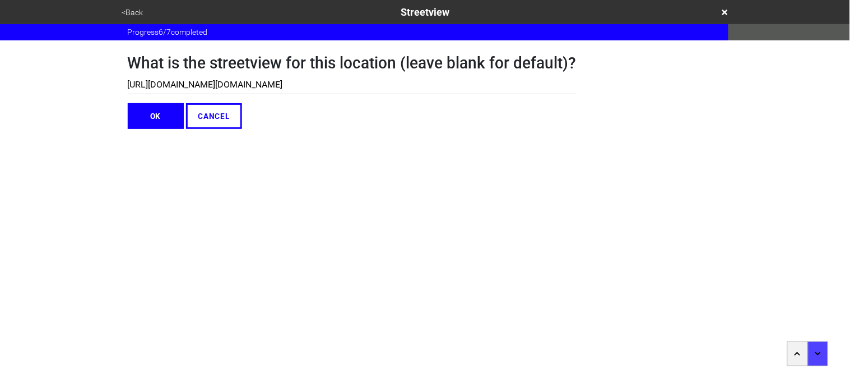
click at [150, 115] on button "OK" at bounding box center [156, 116] width 56 height 26
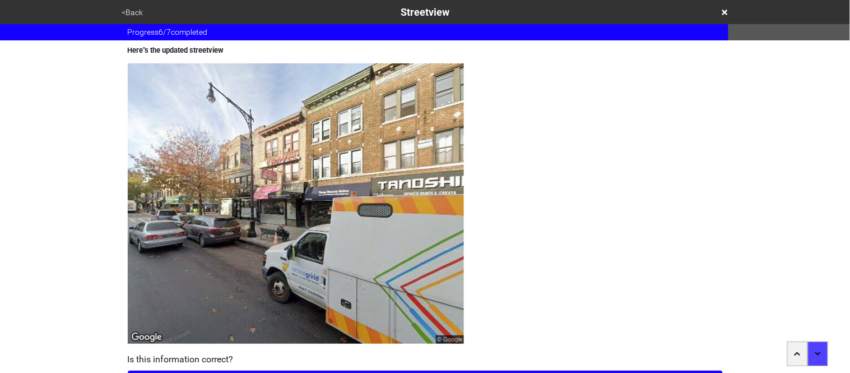
scroll to position [98, 0]
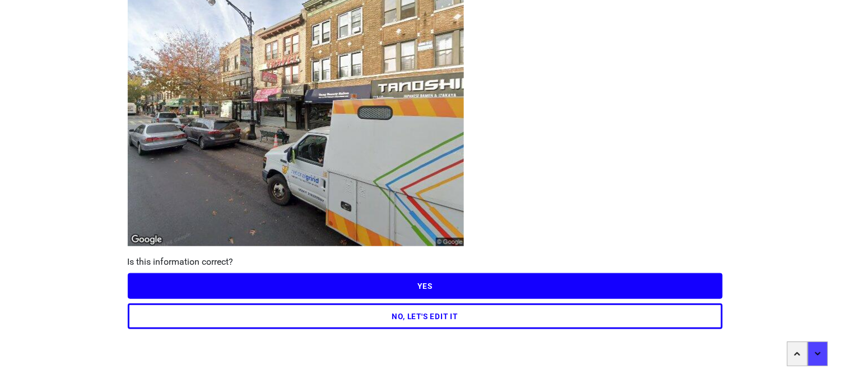
click at [358, 319] on button "NO, LET'S EDIT IT" at bounding box center [425, 316] width 595 height 26
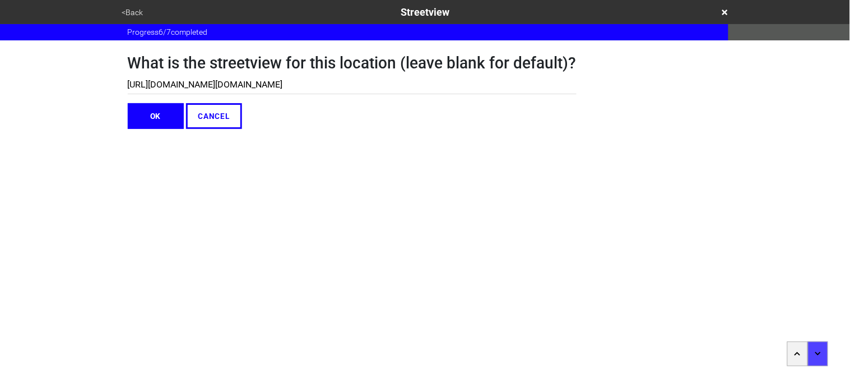
click at [252, 88] on input "[URL][DOMAIN_NAME][DOMAIN_NAME]" at bounding box center [352, 85] width 449 height 18
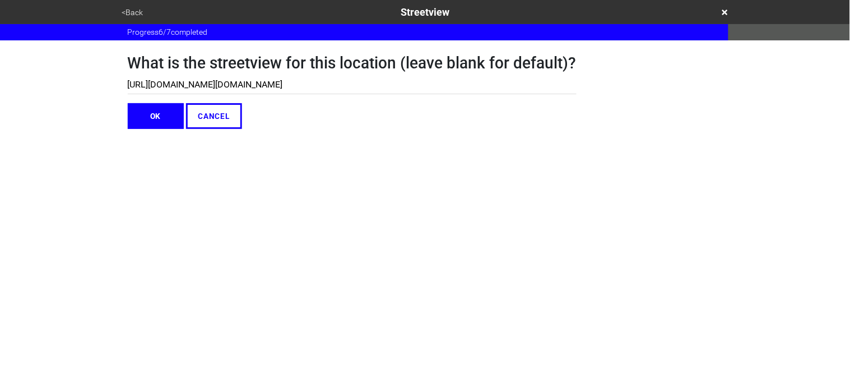
click at [252, 88] on input "[URL][DOMAIN_NAME][DOMAIN_NAME]" at bounding box center [352, 85] width 449 height 18
paste input "4626,-74.0234824,3a,37.5y,297.02h,90.13t/data=!3m7!1e1!3m5!1sdyanqccO-ubaPwZfI3…"
type input "[URL][DOMAIN_NAME][DOMAIN_NAME]"
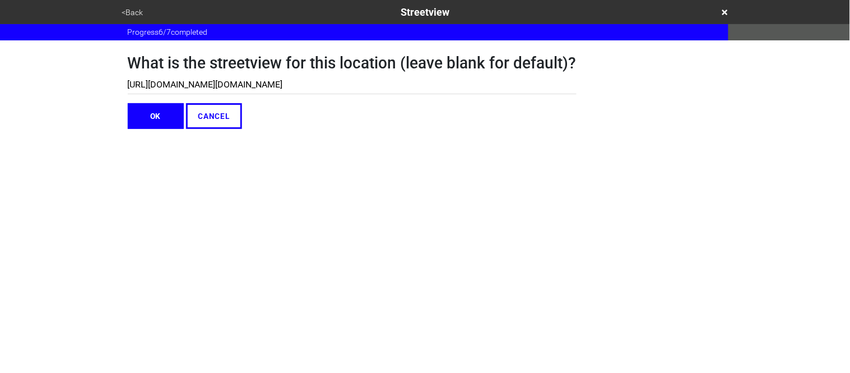
click at [150, 127] on button "OK" at bounding box center [156, 116] width 56 height 26
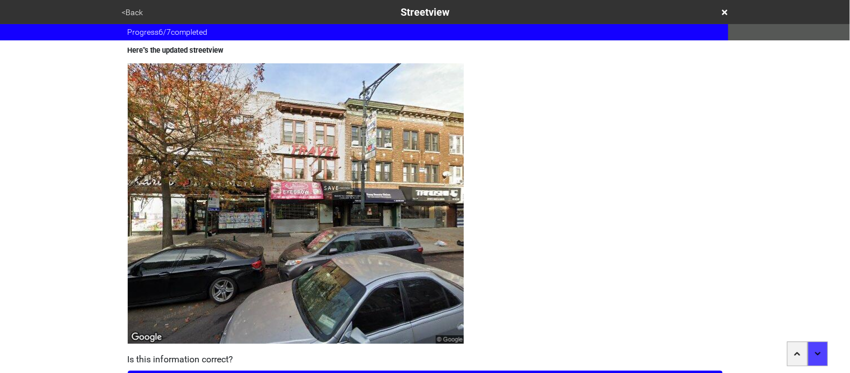
scroll to position [98, 0]
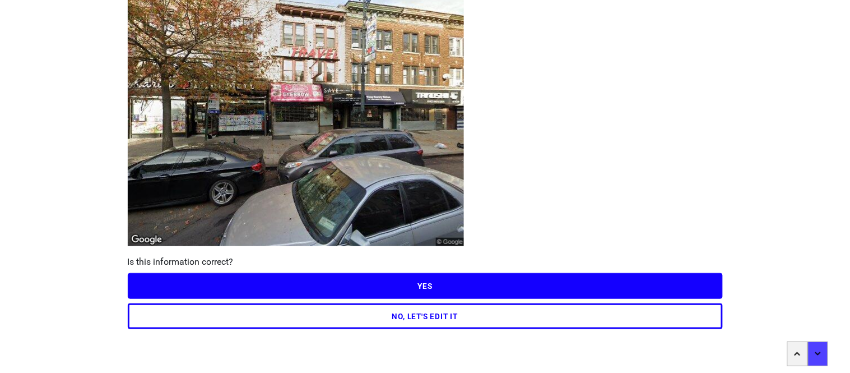
click at [373, 316] on button "NO, LET'S EDIT IT" at bounding box center [425, 316] width 595 height 26
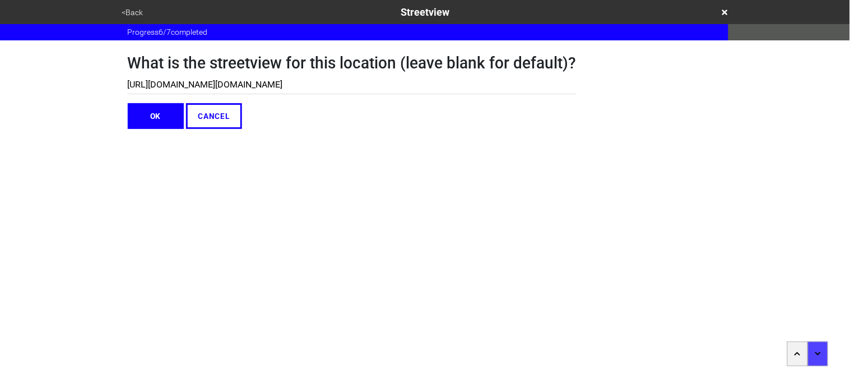
click at [284, 80] on input "[URL][DOMAIN_NAME][DOMAIN_NAME]" at bounding box center [352, 85] width 449 height 18
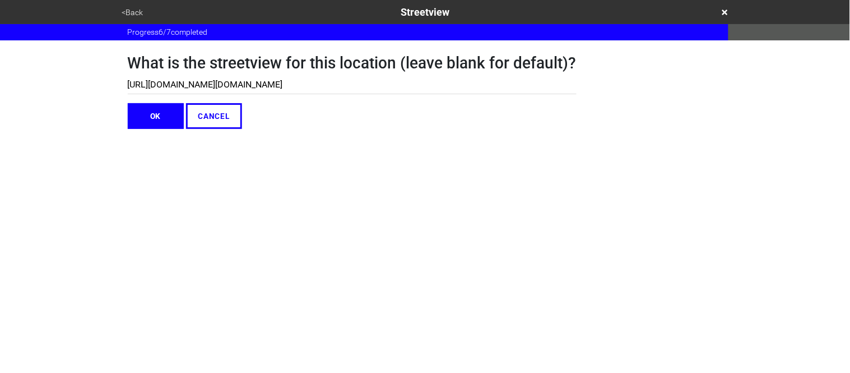
click at [284, 80] on input "[URL][DOMAIN_NAME][DOMAIN_NAME]" at bounding box center [352, 85] width 449 height 18
paste input "534,-74.0234536,3a,16.2y,308.55h,89.57t/data=!3m8!1e1!3m6!1sPLZrnNpzBT-6Bvv_qqk…"
type input "[URL][DOMAIN_NAME][DOMAIN_NAME]"
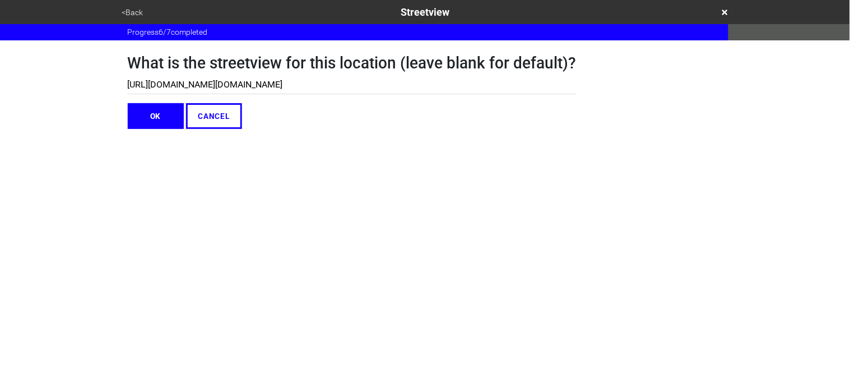
click at [140, 122] on button "OK" at bounding box center [156, 116] width 56 height 26
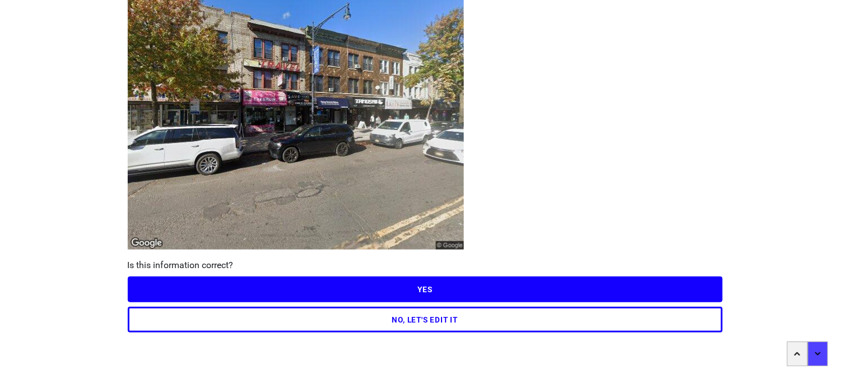
scroll to position [98, 0]
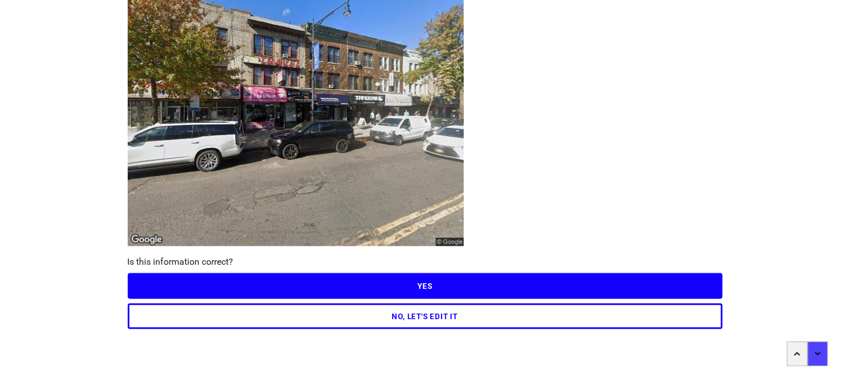
click at [271, 289] on button "YES" at bounding box center [425, 286] width 595 height 26
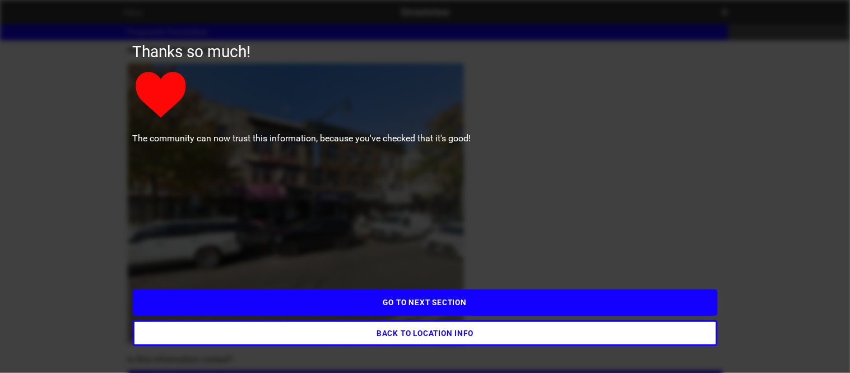
click at [301, 341] on button "BACK TO LOCATION INFO" at bounding box center [425, 333] width 585 height 26
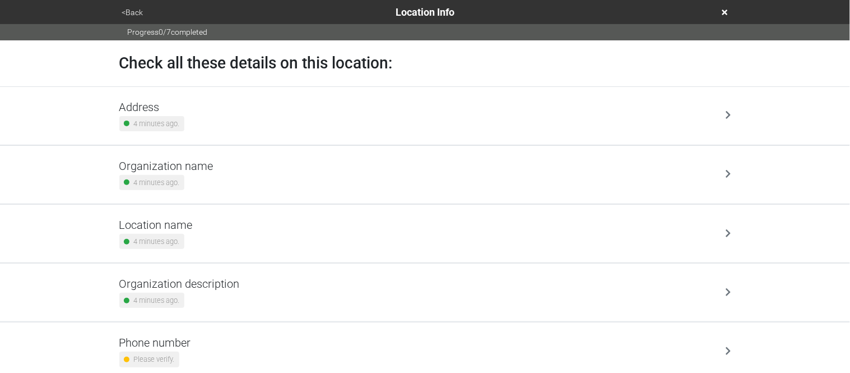
click at [228, 240] on div "Location name 4 minutes ago." at bounding box center [425, 233] width 612 height 31
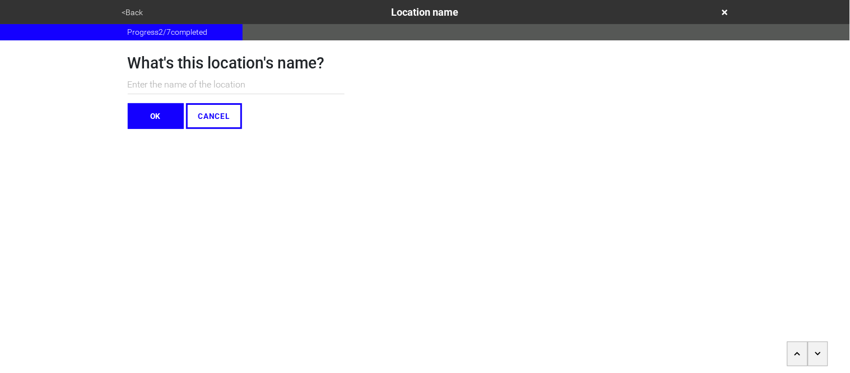
click at [153, 117] on button "OK" at bounding box center [156, 116] width 56 height 26
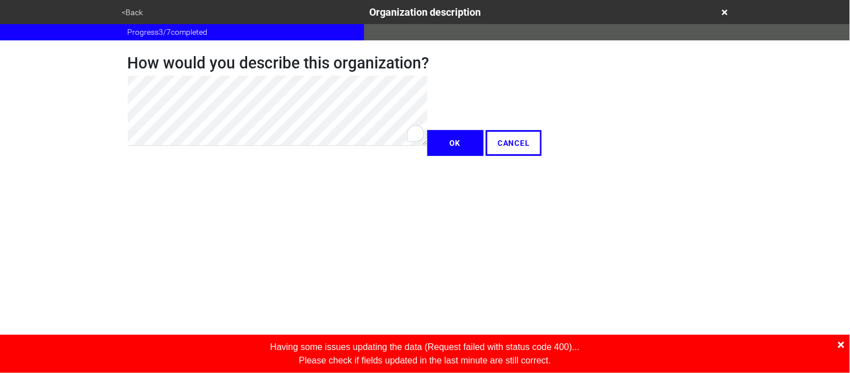
click at [847, 347] on div "Having some issues updating the data ( Request failed with status code 400 )...…" at bounding box center [425, 354] width 850 height 38
click at [842, 347] on icon at bounding box center [841, 344] width 6 height 9
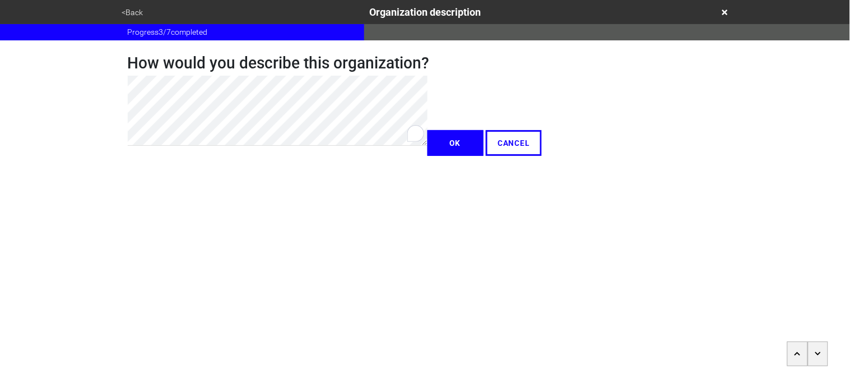
type textarea "x"
click at [428, 156] on button "OK" at bounding box center [456, 143] width 56 height 26
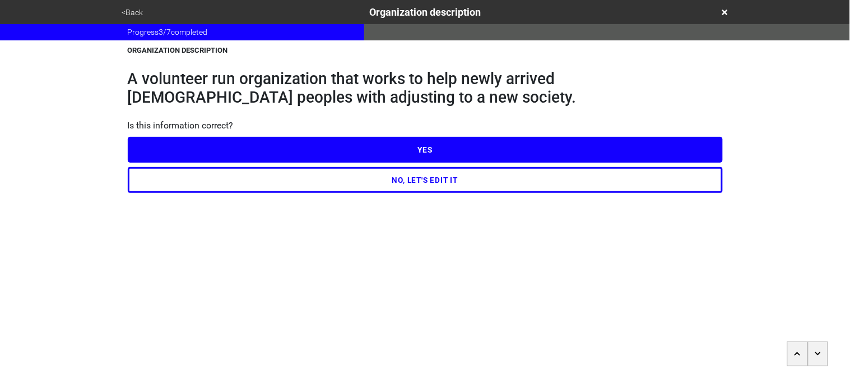
click at [164, 154] on button "YES" at bounding box center [425, 150] width 595 height 26
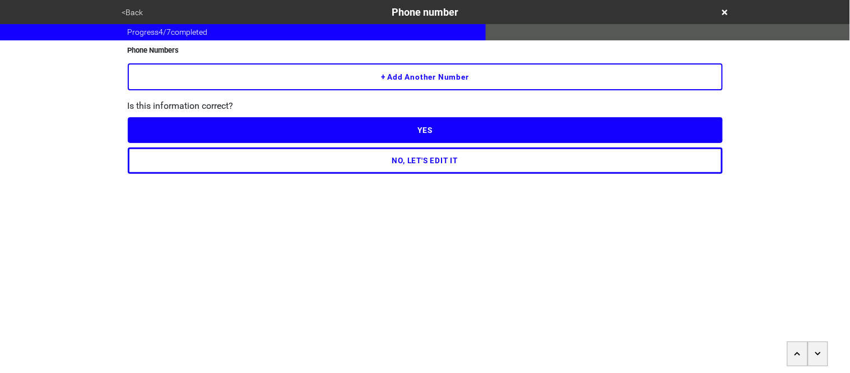
click at [171, 82] on button "+ Add another number" at bounding box center [425, 76] width 595 height 27
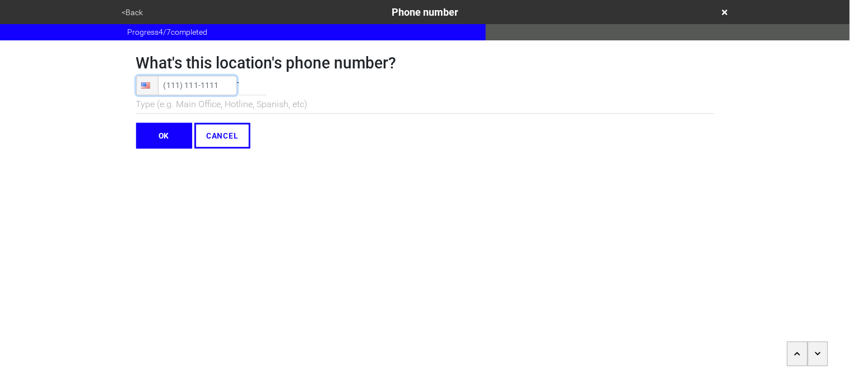
click at [173, 83] on input "tel" at bounding box center [186, 86] width 101 height 20
paste input "[PHONE_NUMBER]"
type input "[PHONE_NUMBER]"
click at [172, 137] on input "OK" at bounding box center [164, 136] width 56 height 26
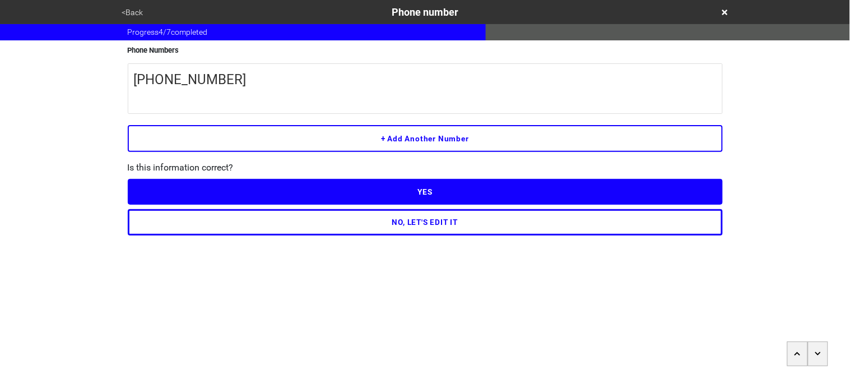
click at [205, 189] on button "YES" at bounding box center [425, 192] width 595 height 26
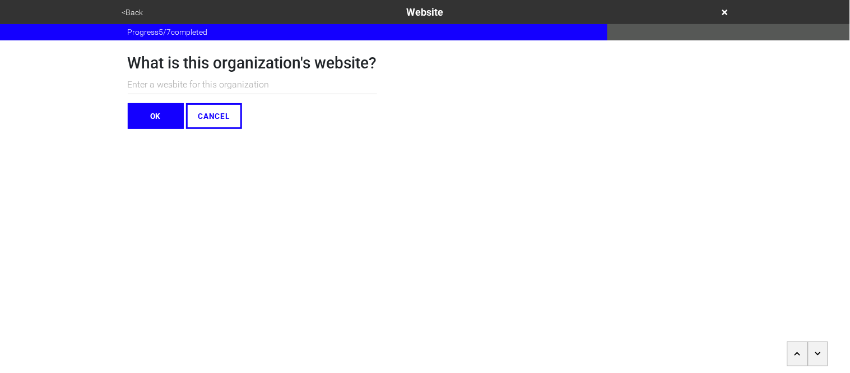
click at [172, 86] on input "text" at bounding box center [252, 85] width 249 height 18
click at [236, 82] on input "text" at bounding box center [252, 85] width 249 height 18
paste input "[URL][DOMAIN_NAME]"
click at [159, 83] on input "[URL][DOMAIN_NAME]" at bounding box center [252, 85] width 249 height 18
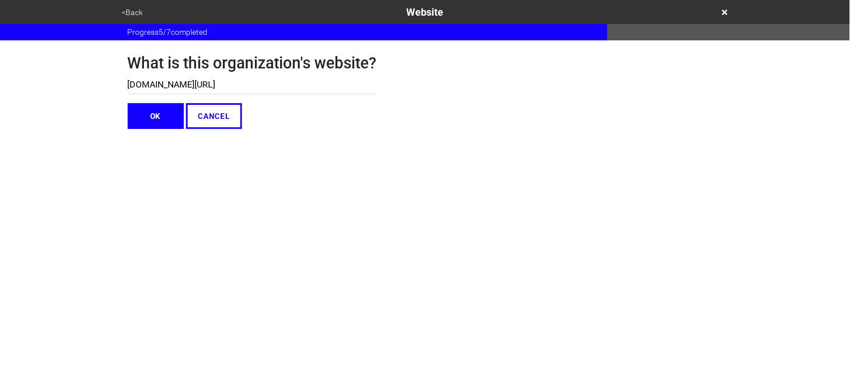
type input "[DOMAIN_NAME][URL]"
click at [175, 118] on button "OK" at bounding box center [156, 116] width 56 height 26
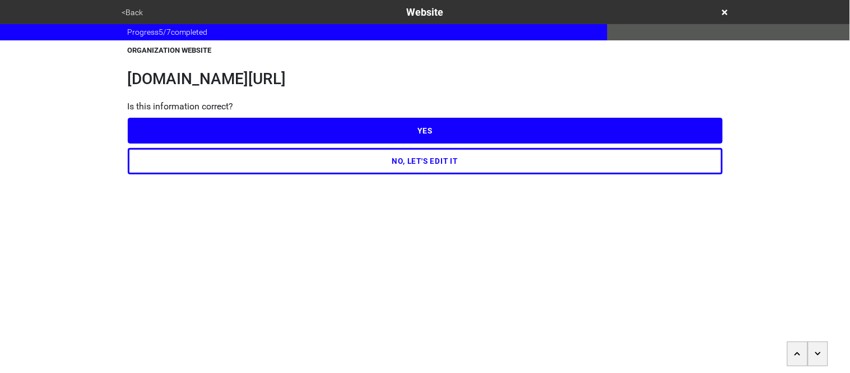
click at [175, 134] on button "YES" at bounding box center [425, 131] width 595 height 26
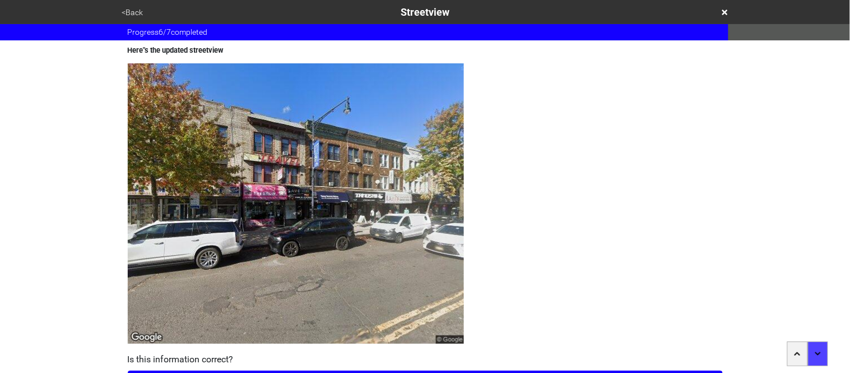
scroll to position [98, 0]
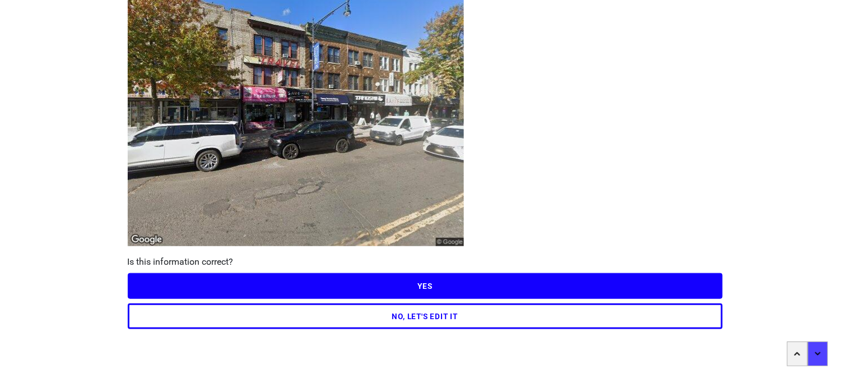
click at [217, 274] on button "YES" at bounding box center [425, 286] width 595 height 26
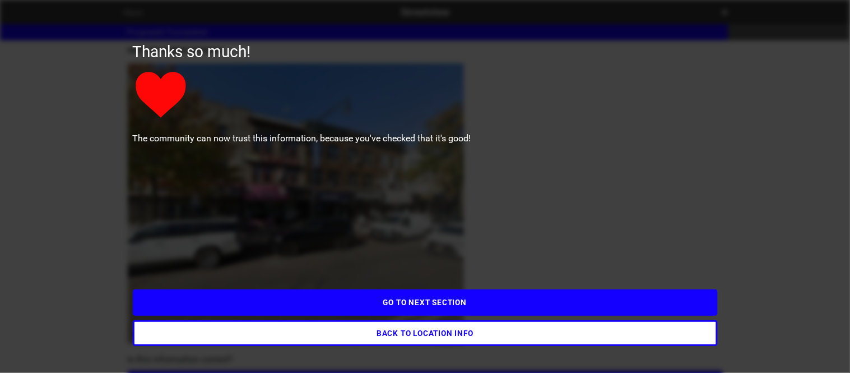
click at [230, 310] on button "GO TO NEXT SECTION" at bounding box center [425, 302] width 585 height 26
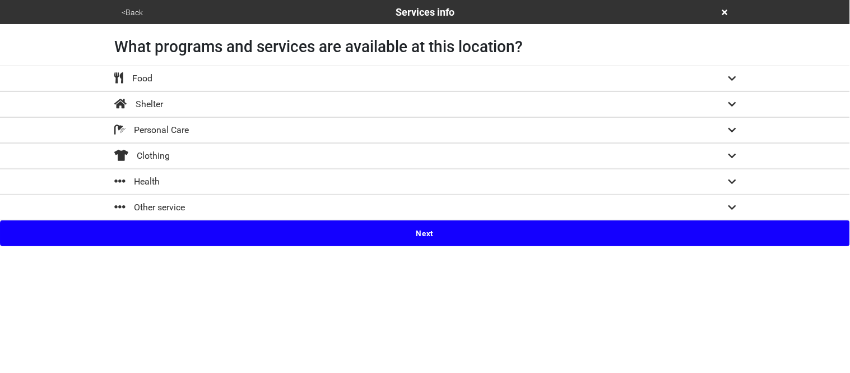
click at [169, 201] on div "Other service" at bounding box center [149, 207] width 71 height 13
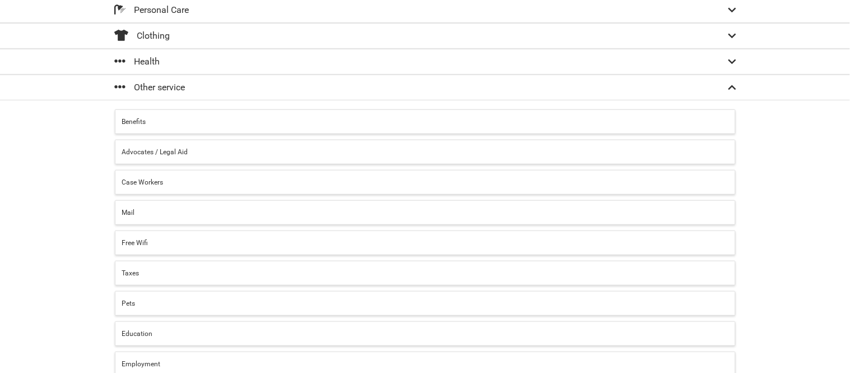
scroll to position [119, 0]
click at [66, 186] on div "Other service Benefits Advocates / Legal Aid Case Workers Mail Free Wifi Taxes …" at bounding box center [425, 263] width 850 height 377
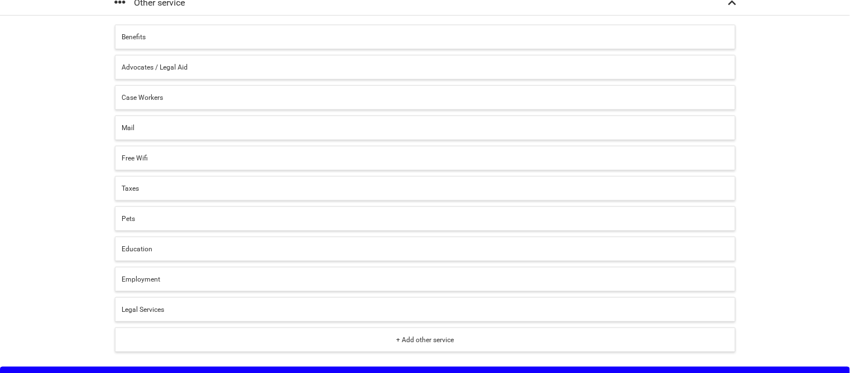
scroll to position [226, 0]
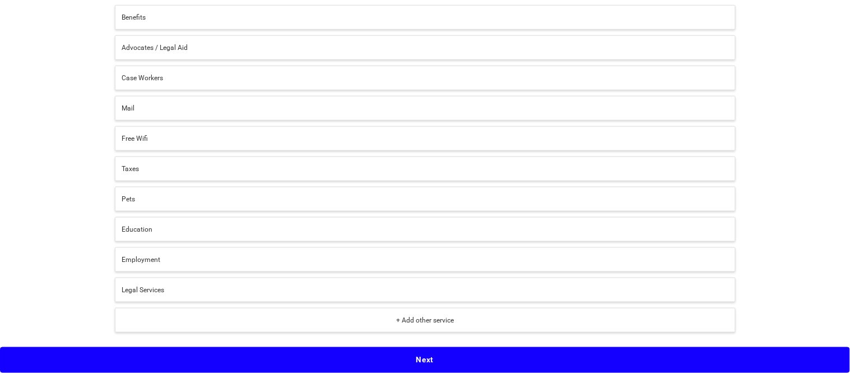
click at [163, 319] on div "+ Add other service" at bounding box center [425, 320] width 606 height 10
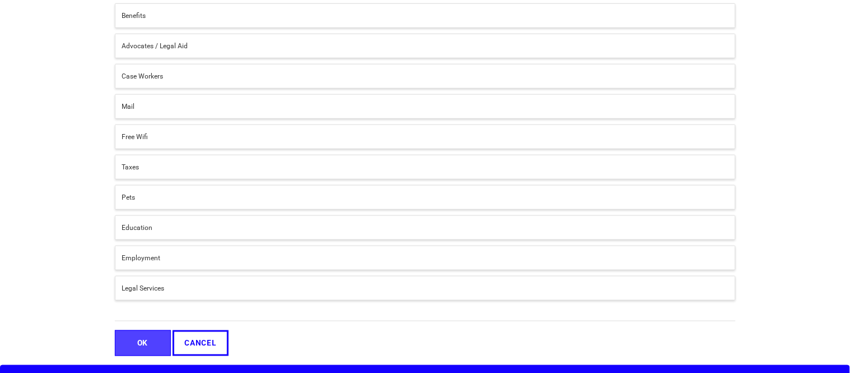
click at [157, 318] on input "text" at bounding box center [425, 313] width 621 height 15
type input "English as a Second Language (ESL)"
click at [138, 342] on button "OK" at bounding box center [143, 343] width 56 height 26
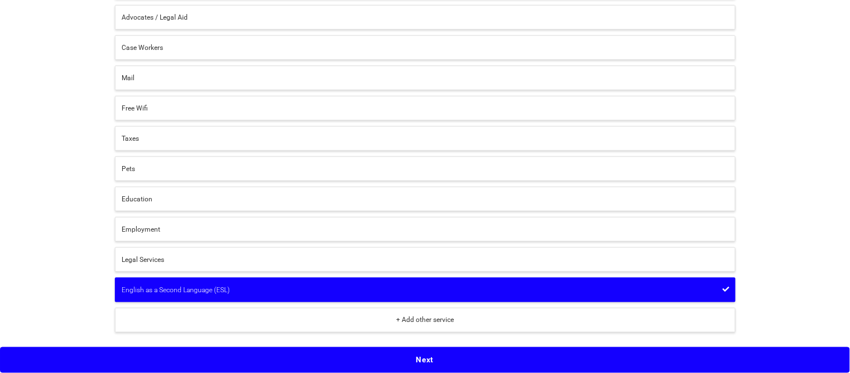
scroll to position [256, 0]
click at [210, 317] on div "+ Add other service" at bounding box center [425, 320] width 606 height 10
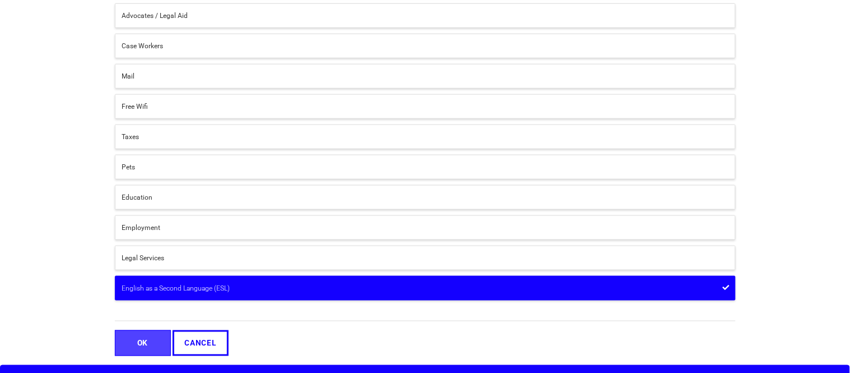
click at [184, 313] on input "text" at bounding box center [425, 313] width 621 height 15
type input "Computer Classes"
click at [152, 346] on button "OK" at bounding box center [143, 343] width 56 height 26
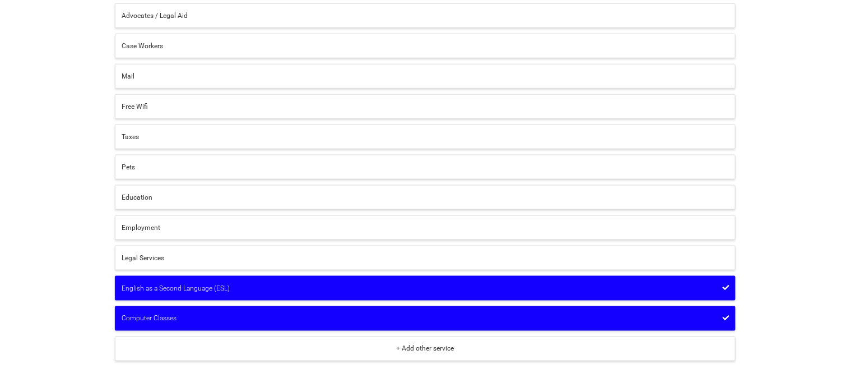
click at [152, 346] on div "+ Add other service" at bounding box center [425, 349] width 606 height 10
click at [151, 346] on input "text" at bounding box center [425, 343] width 621 height 15
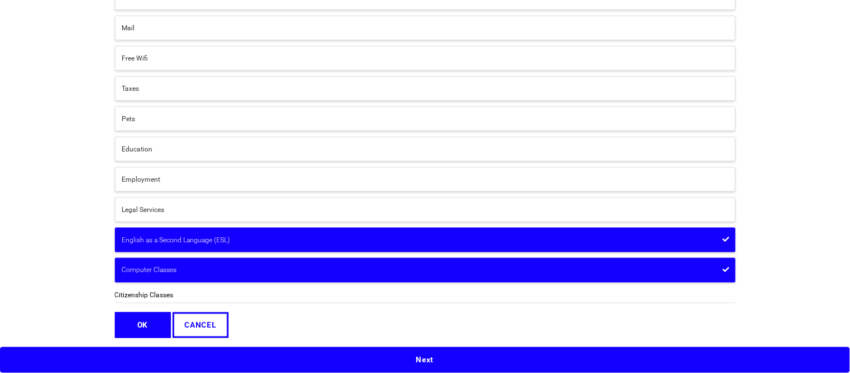
type input "Citizenship Classes"
click at [141, 325] on button "OK" at bounding box center [143, 325] width 56 height 26
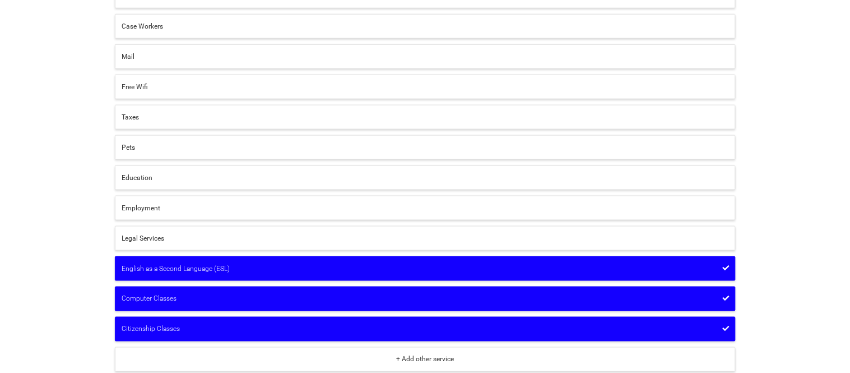
scroll to position [317, 0]
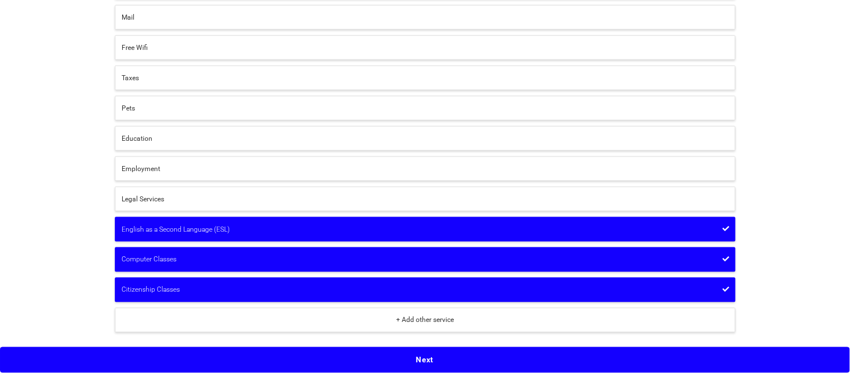
click at [178, 362] on button "Next" at bounding box center [425, 360] width 850 height 26
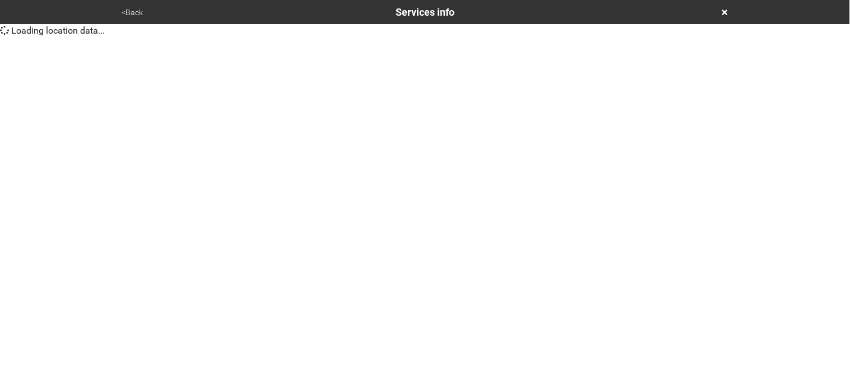
scroll to position [0, 0]
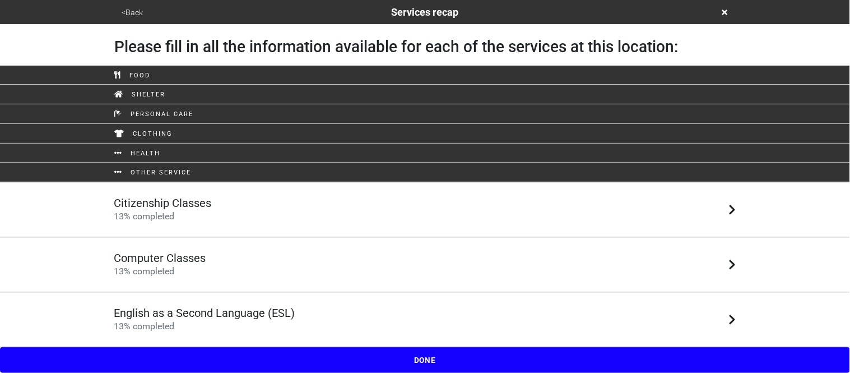
click at [173, 210] on div "Citizenship Classes 13 % completed" at bounding box center [163, 209] width 98 height 27
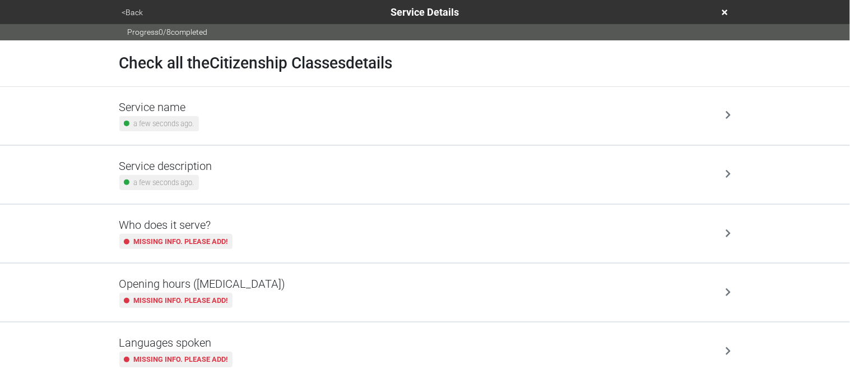
click at [210, 165] on h5 "Service description" at bounding box center [165, 165] width 93 height 13
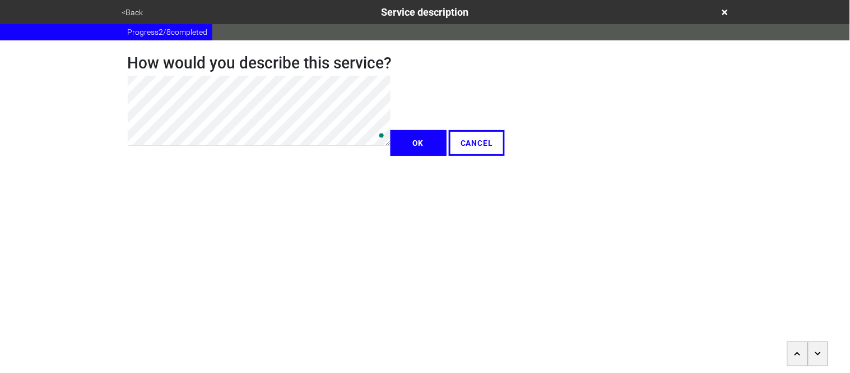
type textarea "x"
click at [391, 156] on button "OK" at bounding box center [419, 143] width 56 height 26
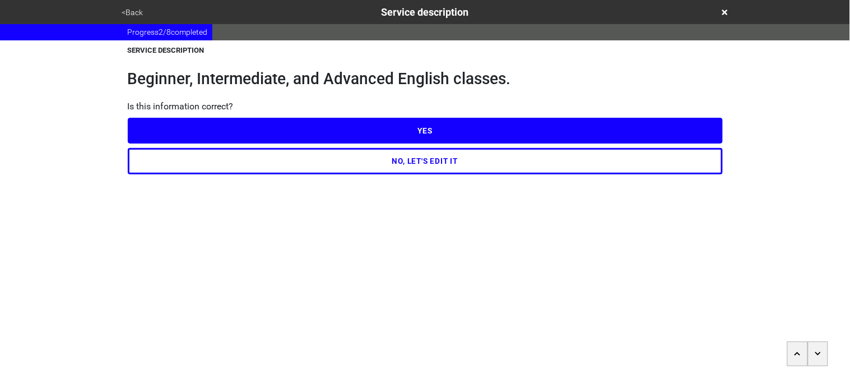
click at [189, 126] on button "YES" at bounding box center [425, 131] width 595 height 26
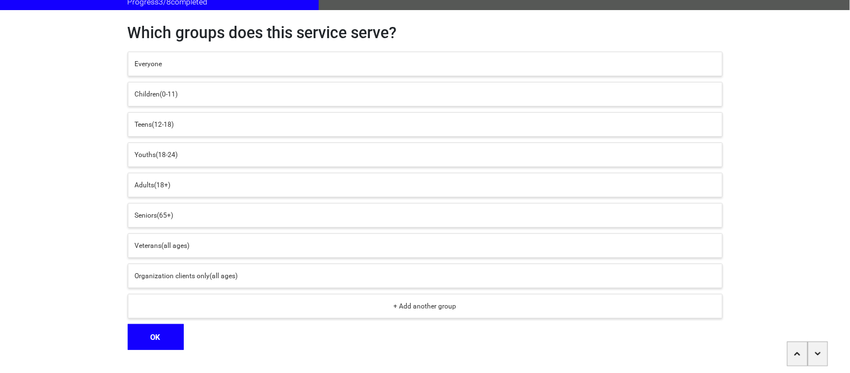
scroll to position [31, 0]
click at [140, 63] on span "Everyone" at bounding box center [148, 63] width 27 height 8
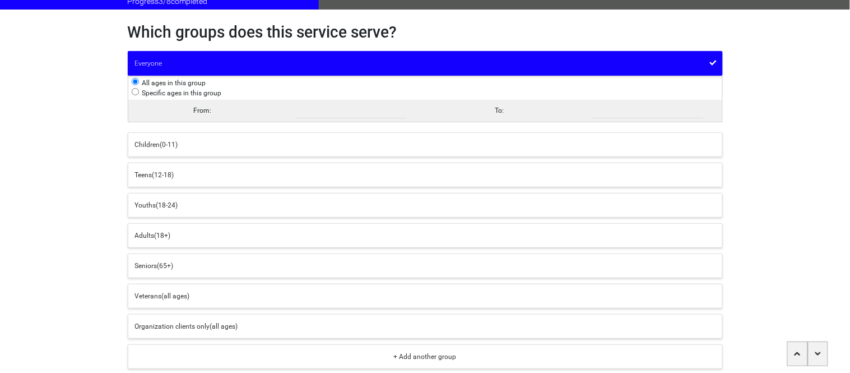
click at [174, 231] on div "Adults (18+)" at bounding box center [425, 235] width 581 height 10
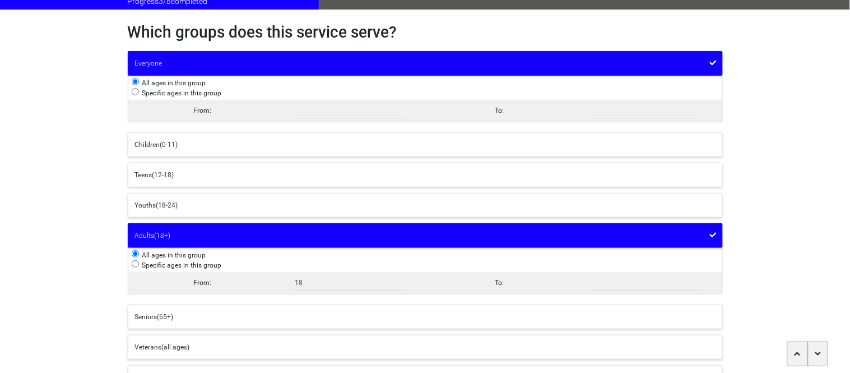
click at [163, 63] on div "Everyone" at bounding box center [425, 63] width 581 height 10
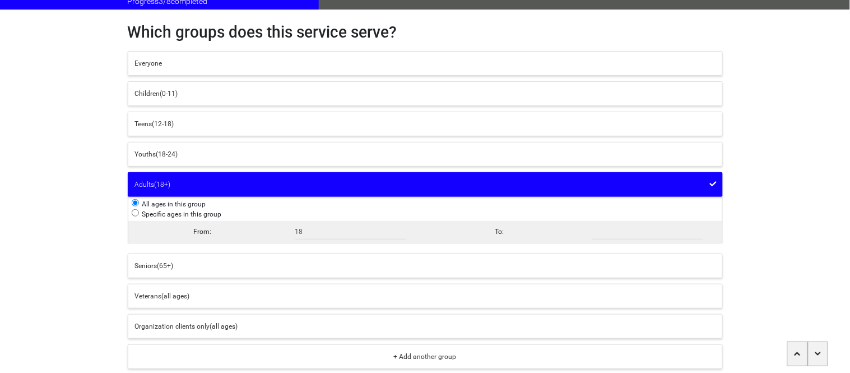
scroll to position [104, 0]
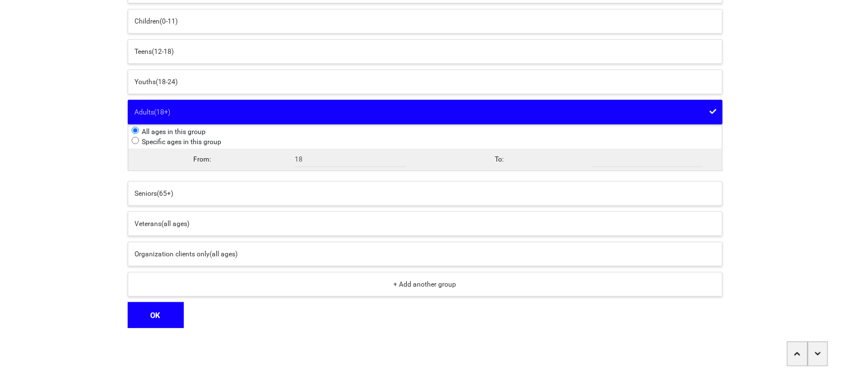
click at [150, 313] on button "OK" at bounding box center [156, 315] width 56 height 26
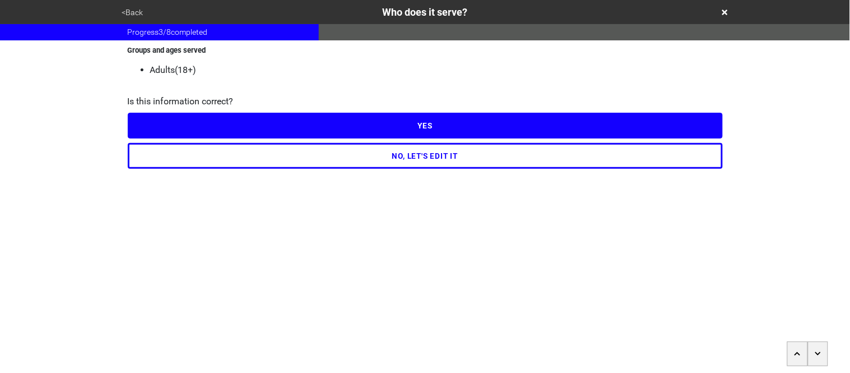
scroll to position [0, 0]
click at [158, 131] on button "YES" at bounding box center [425, 126] width 595 height 26
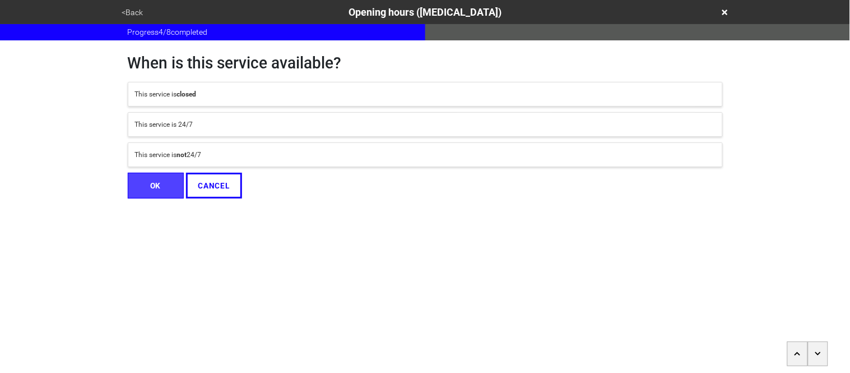
click at [169, 154] on div "This service is not 24/7" at bounding box center [425, 155] width 581 height 10
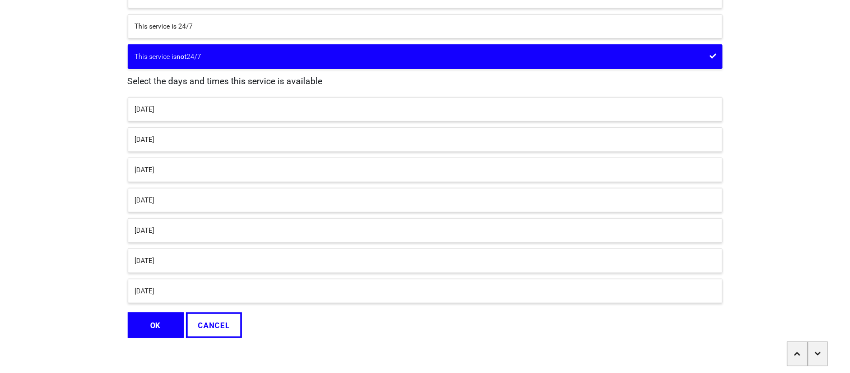
scroll to position [99, 0]
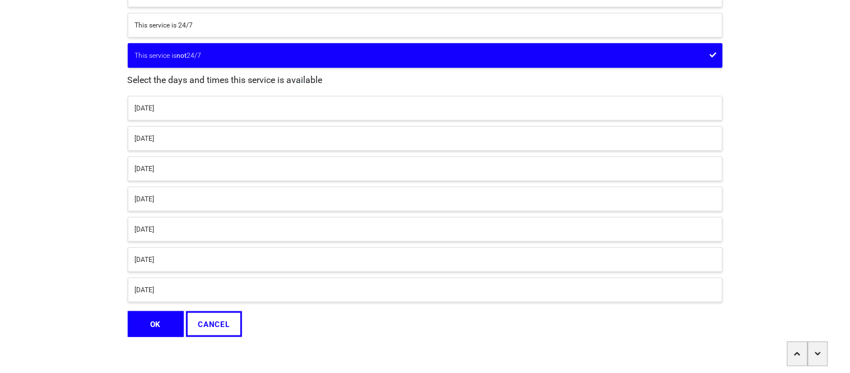
click at [161, 107] on div "[DATE]" at bounding box center [425, 108] width 581 height 10
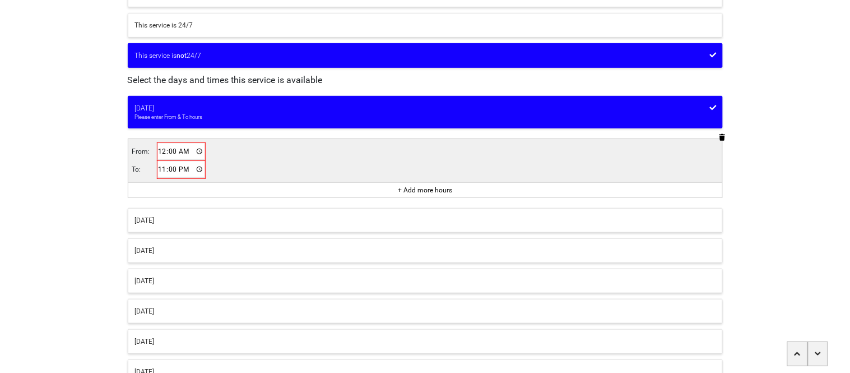
click at [164, 156] on input "00:00" at bounding box center [181, 151] width 47 height 16
type input "23:30"
type input "23:00"
click at [179, 151] on input "23:30" at bounding box center [180, 151] width 47 height 16
click at [169, 148] on input "23:30" at bounding box center [180, 151] width 47 height 16
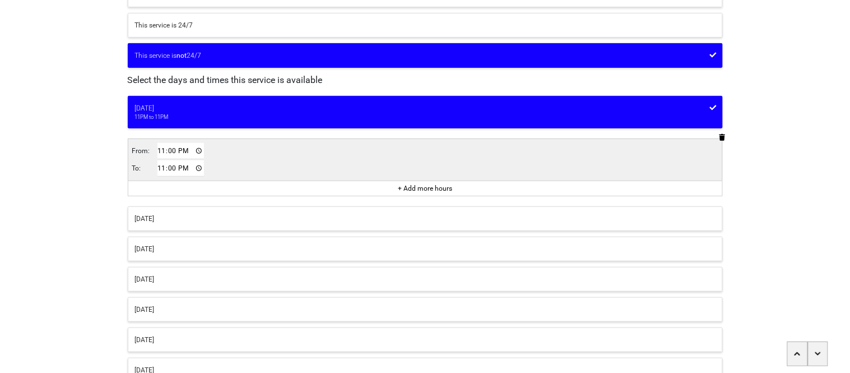
type input "11:00"
type input "12:30"
click at [110, 223] on div "When is this service available? This service is closed This service is 24/7 Thi…" at bounding box center [425, 179] width 639 height 476
click at [164, 225] on button "[DATE]" at bounding box center [425, 218] width 595 height 25
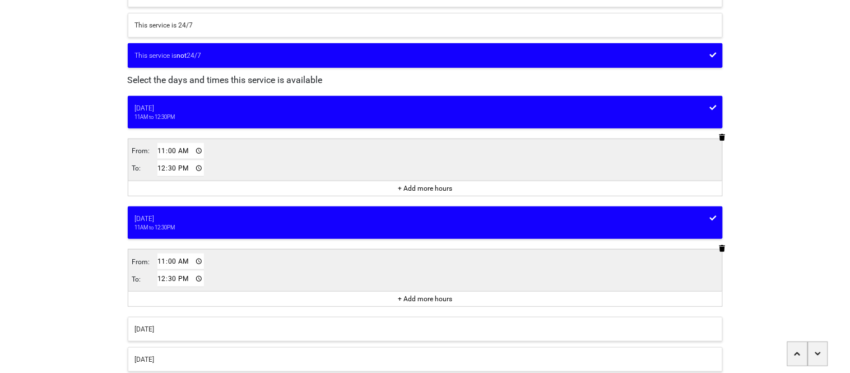
click at [192, 332] on div "[DATE]" at bounding box center [425, 329] width 581 height 10
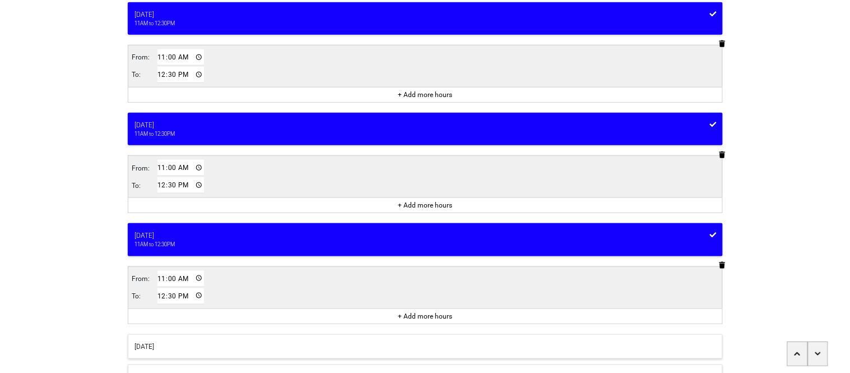
scroll to position [194, 0]
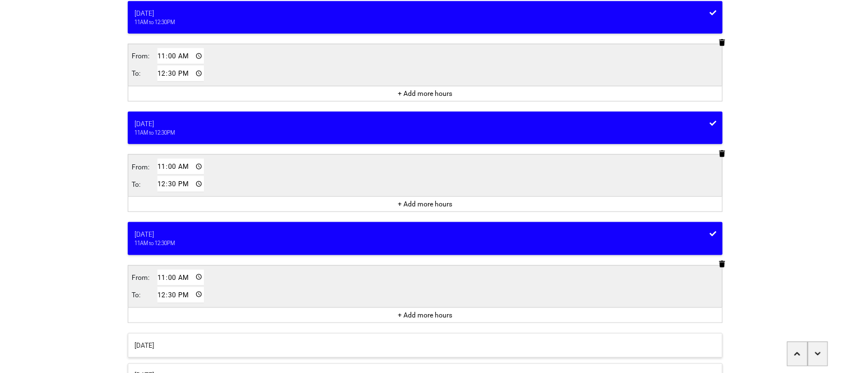
click at [198, 344] on div "[DATE]" at bounding box center [425, 345] width 581 height 10
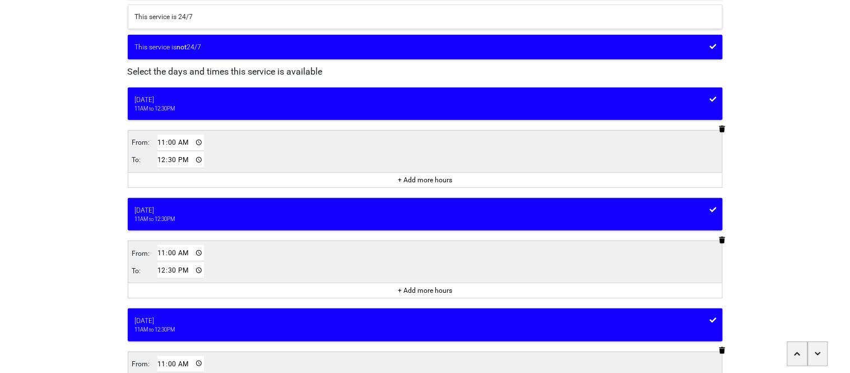
scroll to position [104, 0]
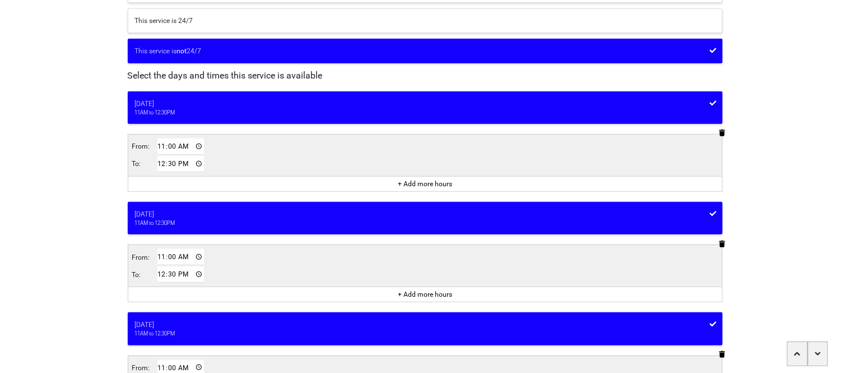
click at [405, 185] on button "+ Add more hours" at bounding box center [424, 183] width 61 height 11
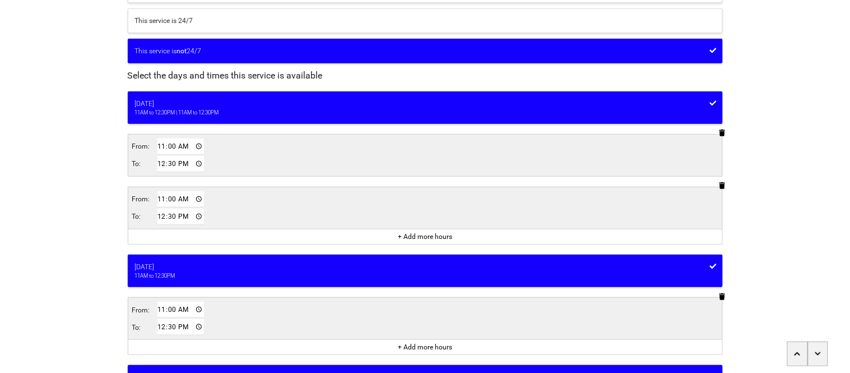
click at [162, 202] on input "11:00" at bounding box center [180, 199] width 47 height 16
type input "18:00"
type input "19:30"
click at [92, 252] on div "<Back Opening hours ([MEDICAL_DATA]) Progress 4 / 8 completed When is this serv…" at bounding box center [425, 301] width 850 height 810
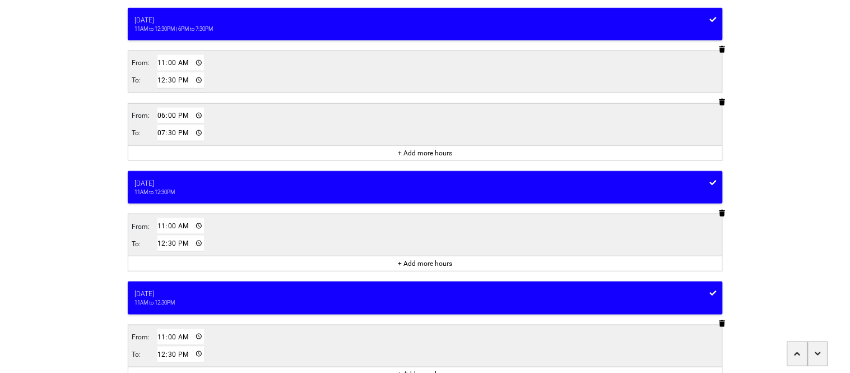
scroll to position [188, 0]
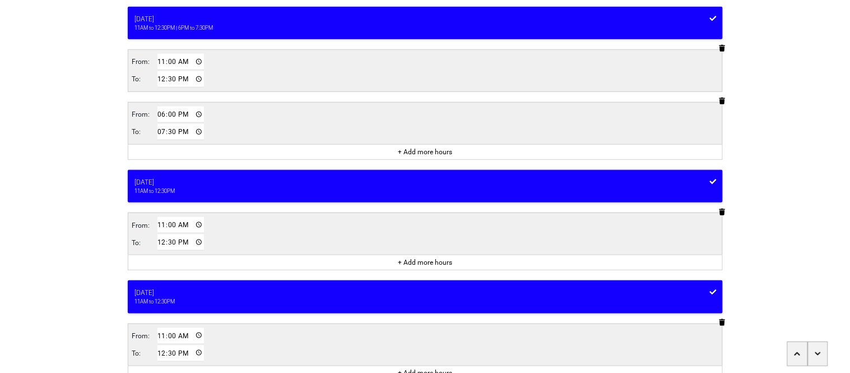
click at [225, 263] on div "+ Add more hours" at bounding box center [425, 261] width 594 height 15
click at [396, 263] on button "+ Add more hours" at bounding box center [424, 262] width 61 height 11
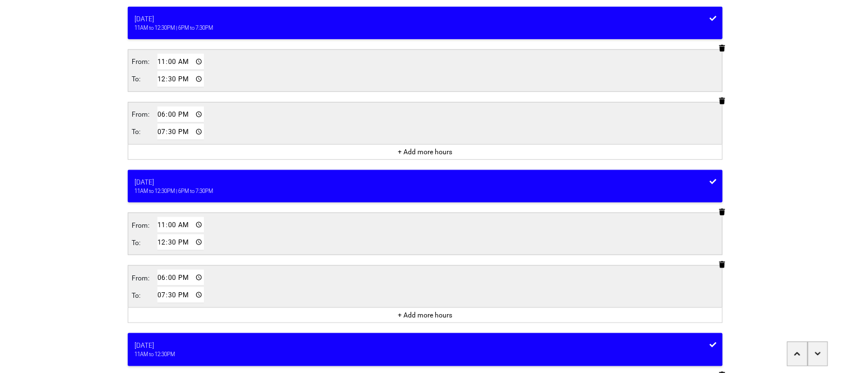
click at [25, 307] on div "<Back Opening hours ([MEDICAL_DATA]) Progress 4 / 8 completed When is this serv…" at bounding box center [425, 243] width 850 height 863
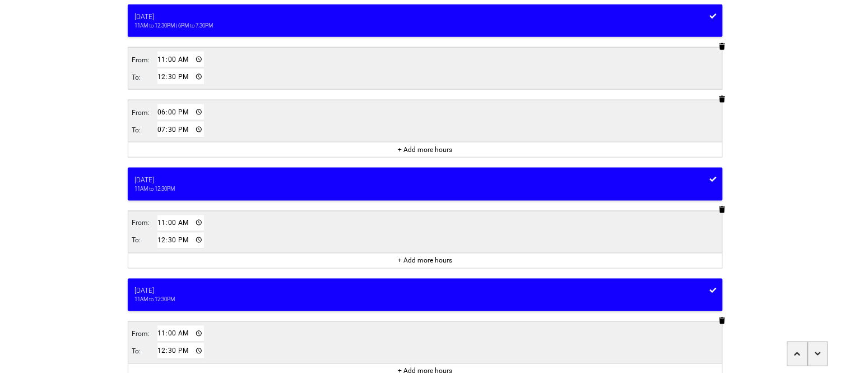
scroll to position [355, 0]
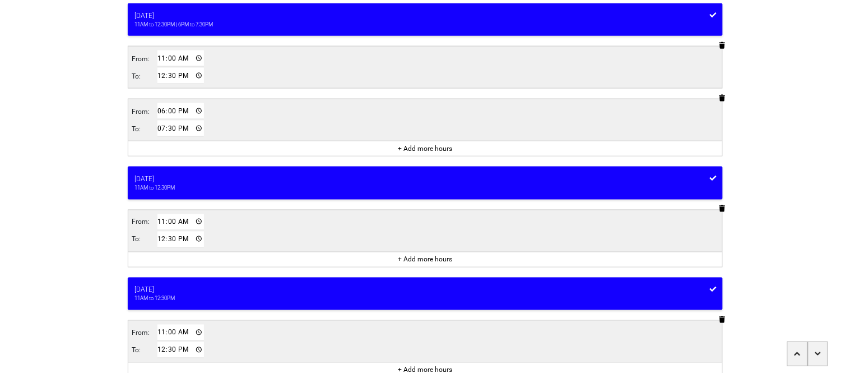
click at [232, 258] on div "+ Add more hours" at bounding box center [425, 259] width 594 height 15
click at [405, 258] on button "+ Add more hours" at bounding box center [424, 259] width 61 height 11
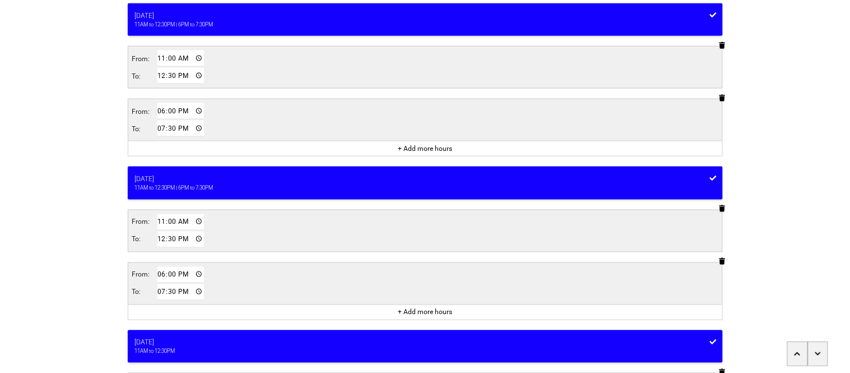
click at [1, 270] on div "<Back Opening hours ([MEDICAL_DATA]) Progress 4 / 8 completed When is this serv…" at bounding box center [425, 103] width 850 height 916
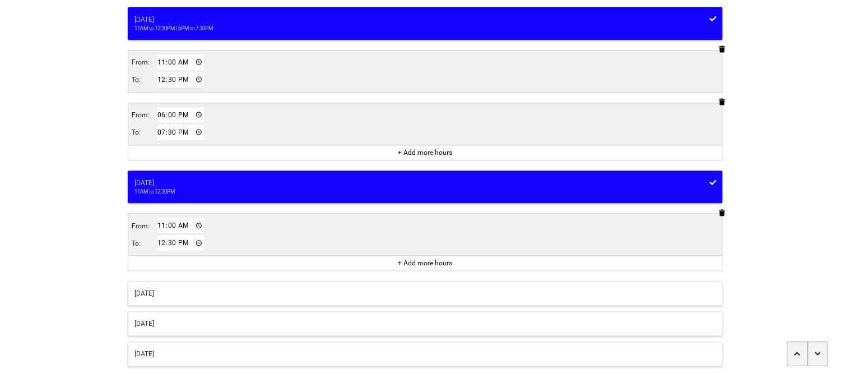
scroll to position [517, 0]
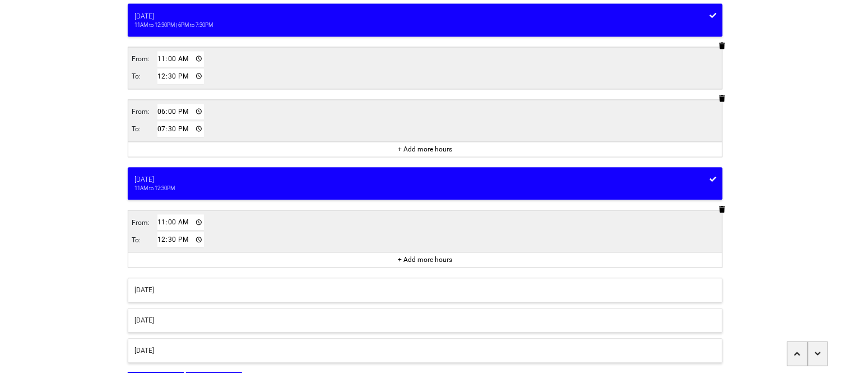
click at [416, 264] on button "+ Add more hours" at bounding box center [424, 259] width 61 height 11
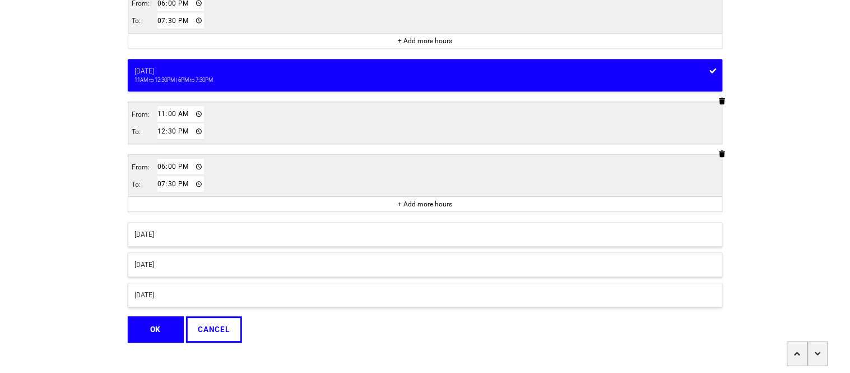
scroll to position [642, 0]
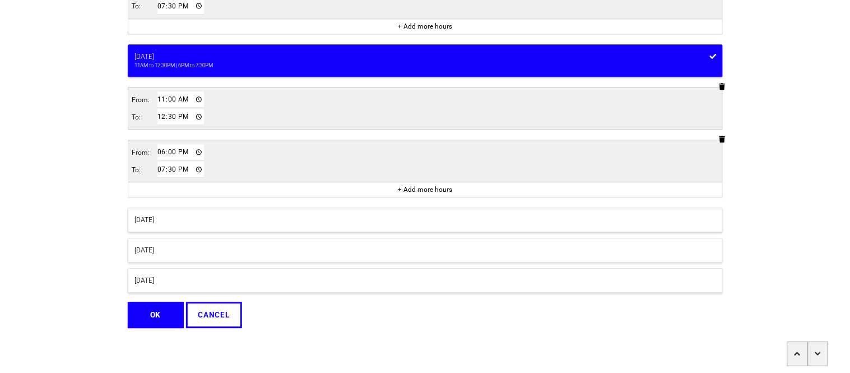
click at [147, 313] on button "OK" at bounding box center [156, 314] width 56 height 26
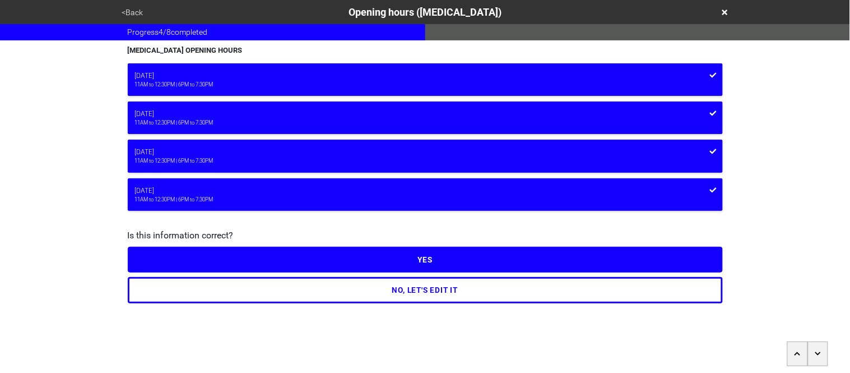
click at [254, 260] on button "YES" at bounding box center [425, 260] width 595 height 26
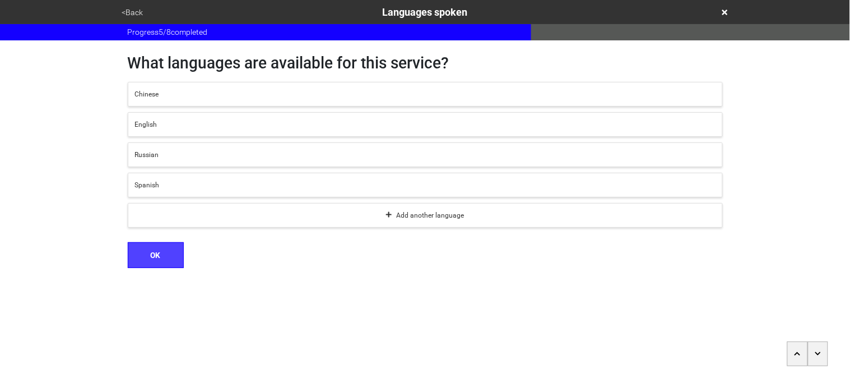
click at [188, 130] on button "English" at bounding box center [425, 124] width 595 height 25
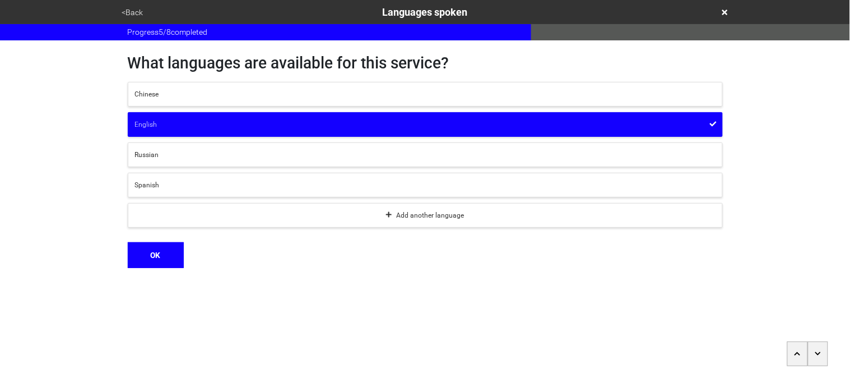
click at [206, 218] on div "Add another language" at bounding box center [425, 215] width 581 height 10
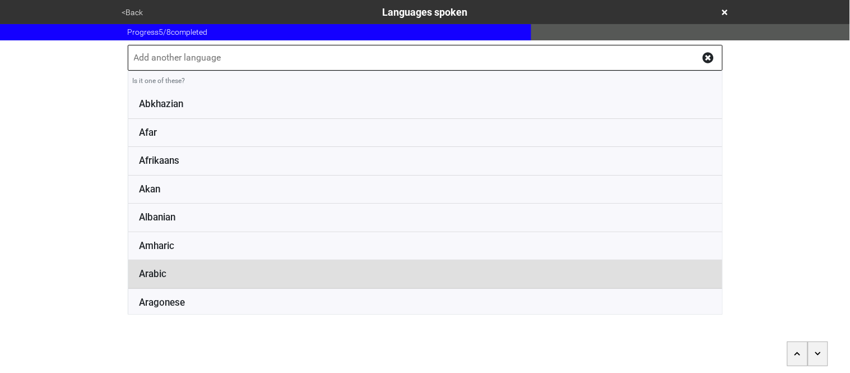
click at [190, 272] on li "Arabic" at bounding box center [425, 274] width 594 height 29
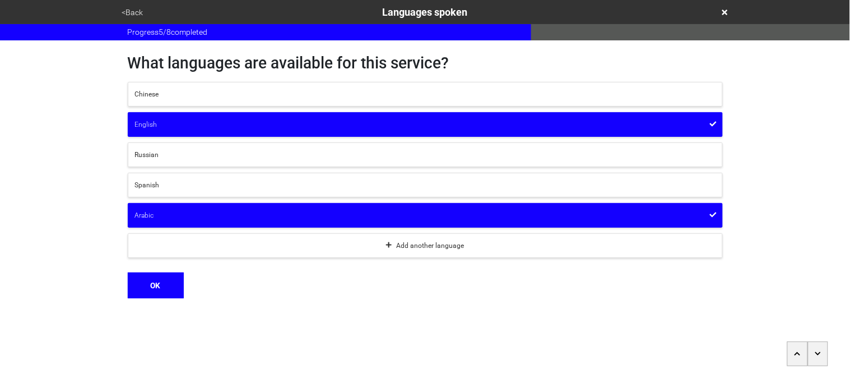
click at [165, 291] on button "OK" at bounding box center [156, 285] width 56 height 26
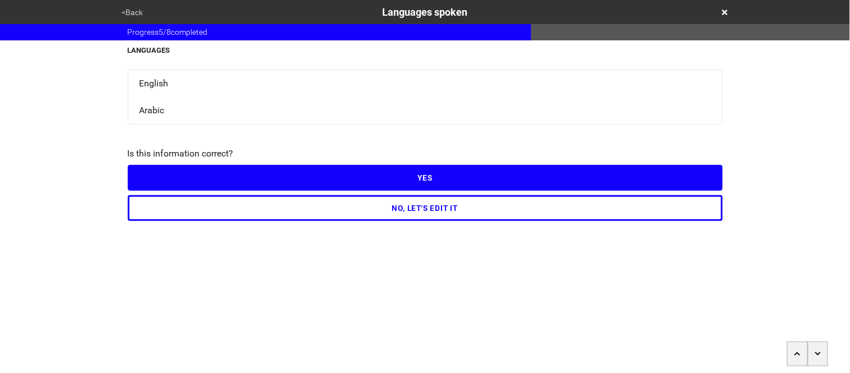
click at [202, 178] on button "YES" at bounding box center [425, 178] width 595 height 26
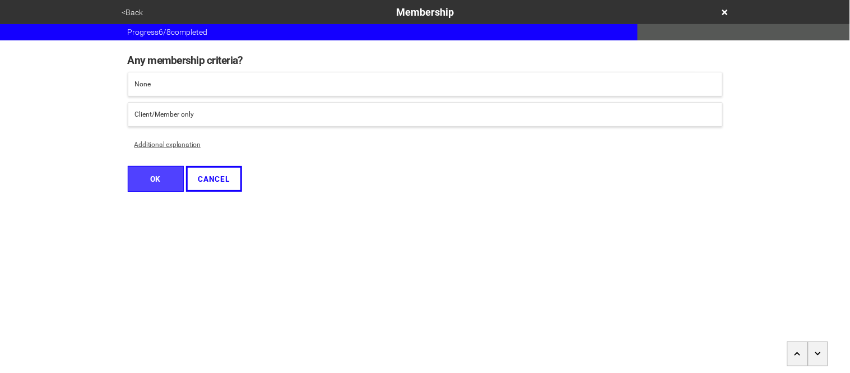
click at [168, 109] on div "Client/Member only" at bounding box center [425, 114] width 581 height 10
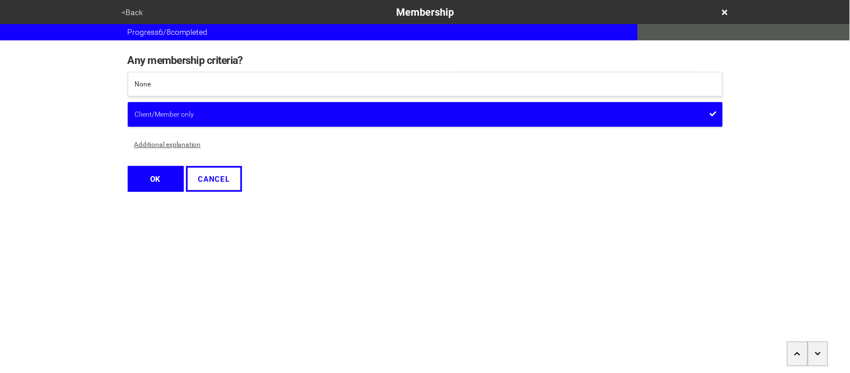
click at [155, 142] on button "Additional explanation" at bounding box center [168, 144] width 80 height 25
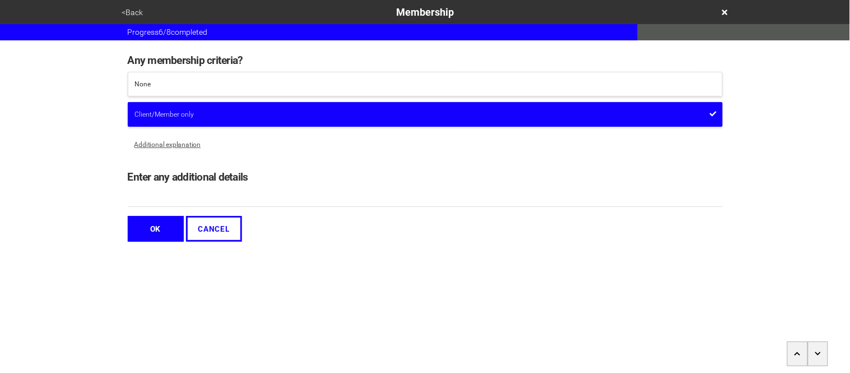
click at [161, 201] on input "Enter any additional details" at bounding box center [425, 197] width 595 height 18
type input "Must enroll into the course"
click at [160, 233] on button "OK" at bounding box center [156, 229] width 56 height 26
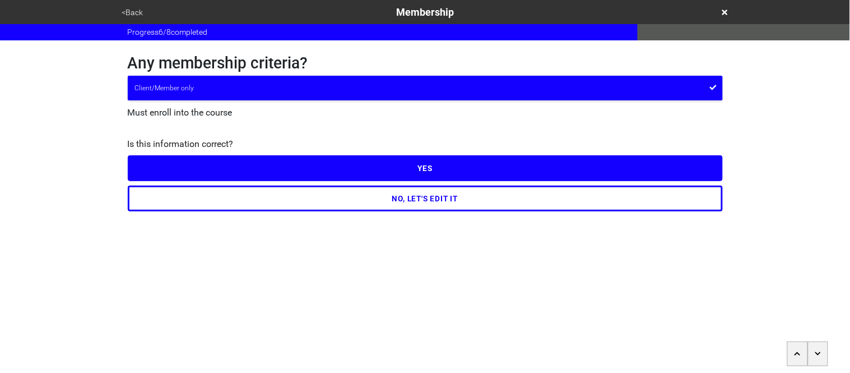
click at [156, 160] on button "YES" at bounding box center [425, 168] width 595 height 26
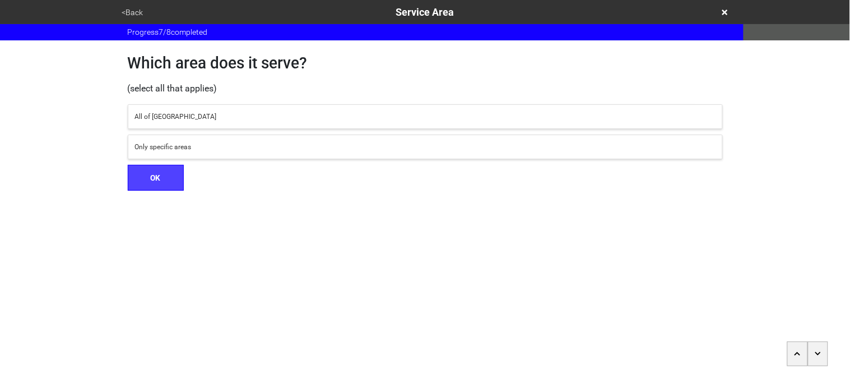
click at [149, 115] on div "All of [GEOGRAPHIC_DATA]" at bounding box center [425, 117] width 581 height 10
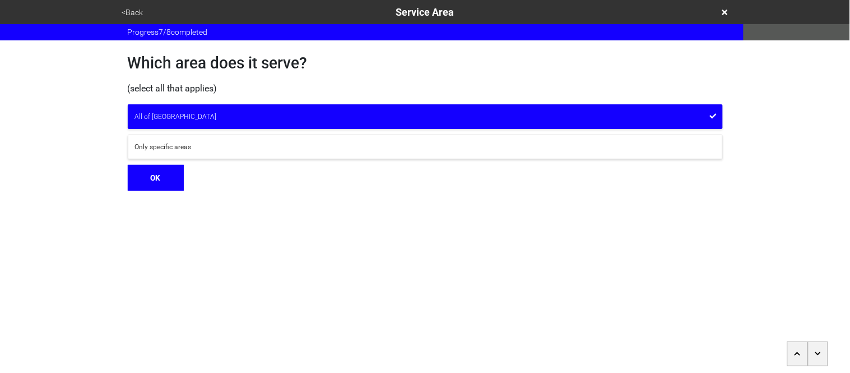
click at [168, 182] on button "OK" at bounding box center [156, 178] width 56 height 26
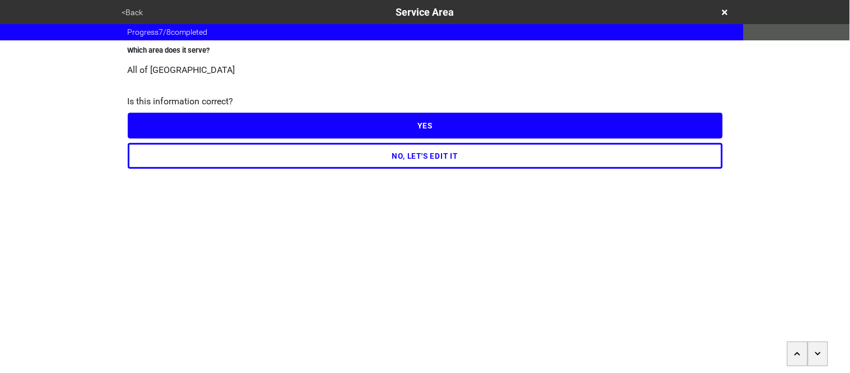
click at [165, 119] on button "YES" at bounding box center [425, 126] width 595 height 26
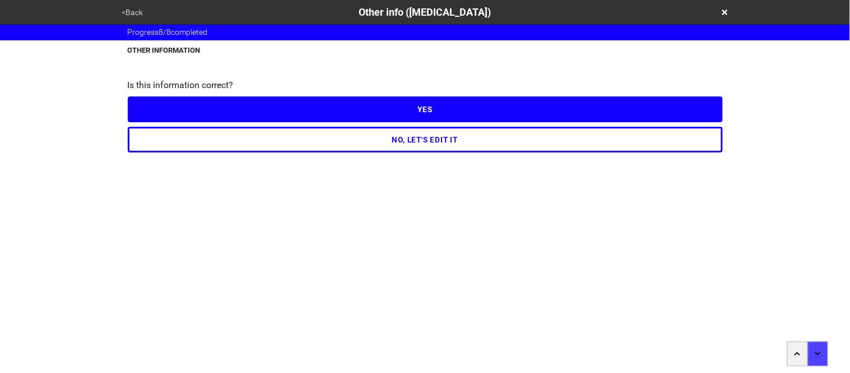
click at [191, 139] on button "NO, LET'S EDIT IT" at bounding box center [425, 140] width 595 height 26
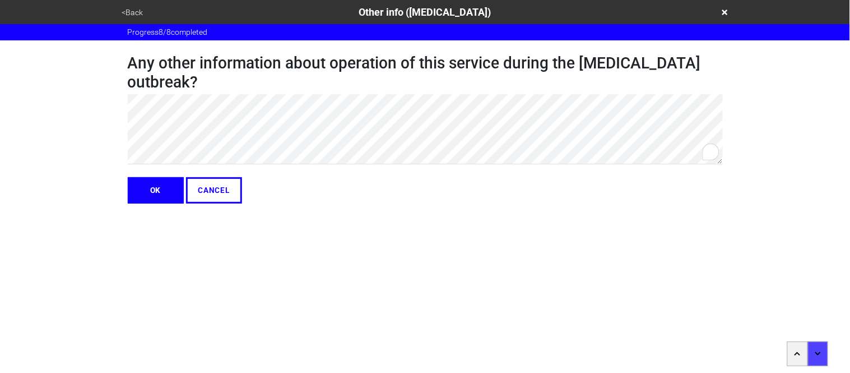
type textarea "x"
click at [146, 197] on button "OK" at bounding box center [156, 190] width 56 height 26
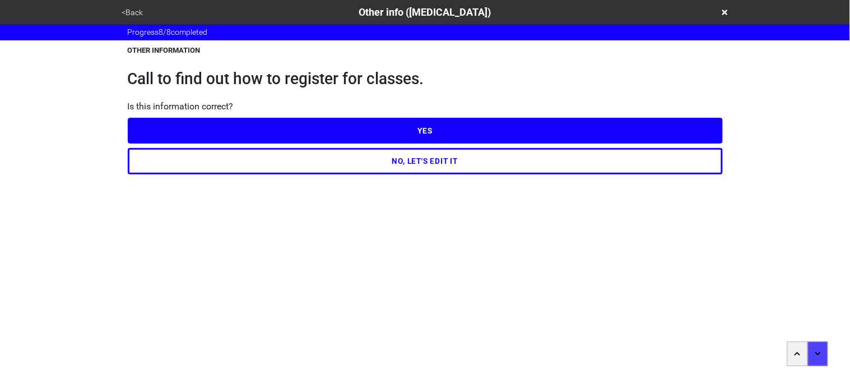
click at [183, 128] on button "YES" at bounding box center [425, 131] width 595 height 26
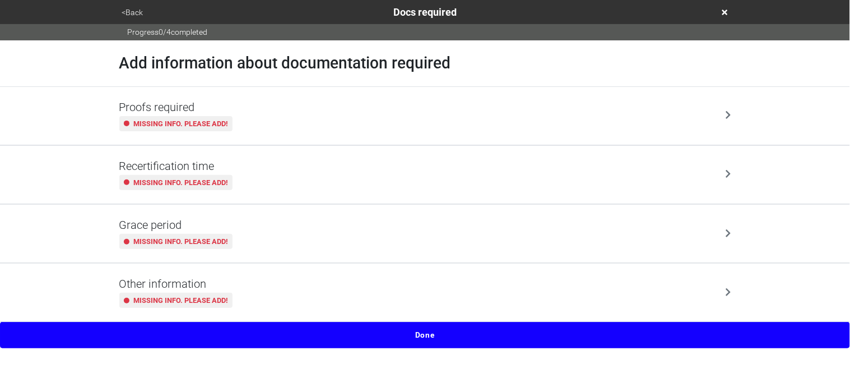
click at [183, 128] on small "Missing info. Please add!" at bounding box center [181, 123] width 94 height 11
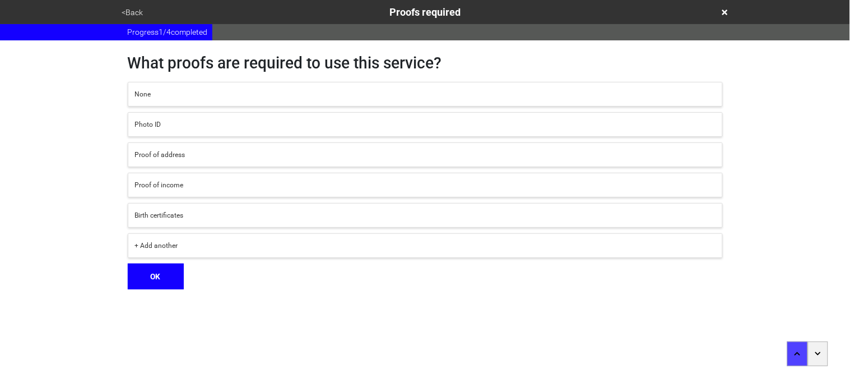
click at [164, 94] on div "None" at bounding box center [425, 94] width 581 height 10
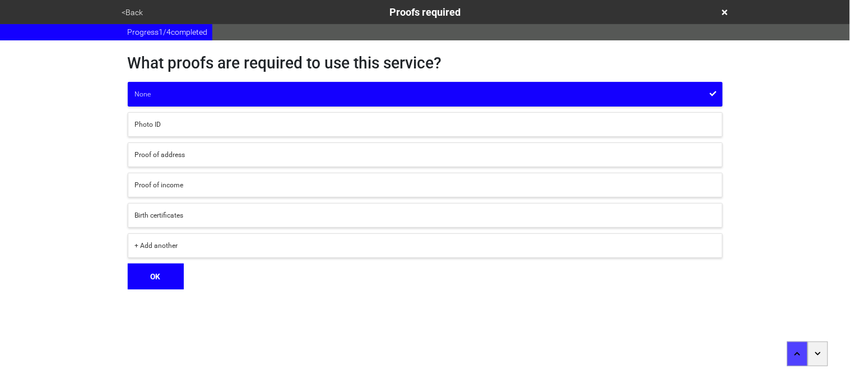
click at [110, 168] on div "What proofs are required to use this service? None Photo ID Proof of address Pr…" at bounding box center [425, 164] width 639 height 249
click at [165, 275] on button "OK" at bounding box center [156, 276] width 56 height 26
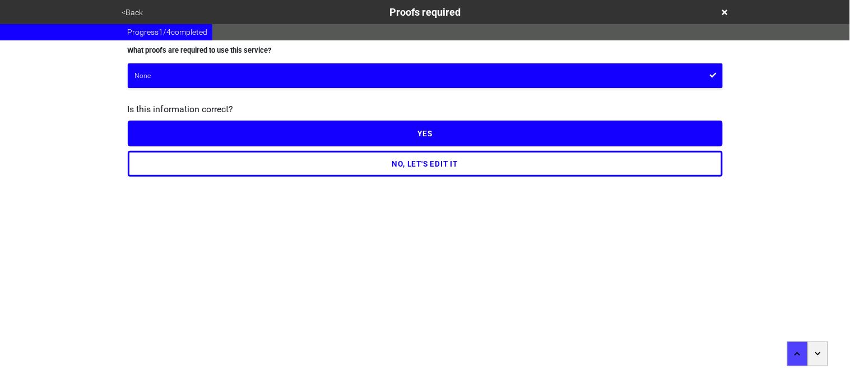
click at [177, 137] on button "YES" at bounding box center [425, 133] width 595 height 26
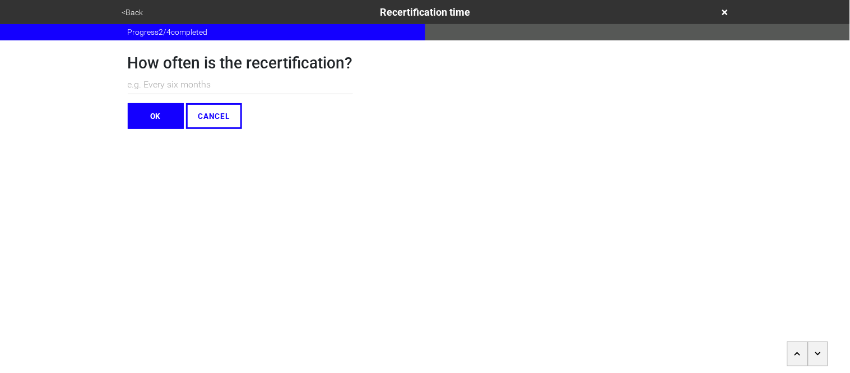
click at [159, 82] on input "text" at bounding box center [240, 85] width 225 height 18
type input "N/A"
click at [163, 113] on button "OK" at bounding box center [156, 116] width 56 height 26
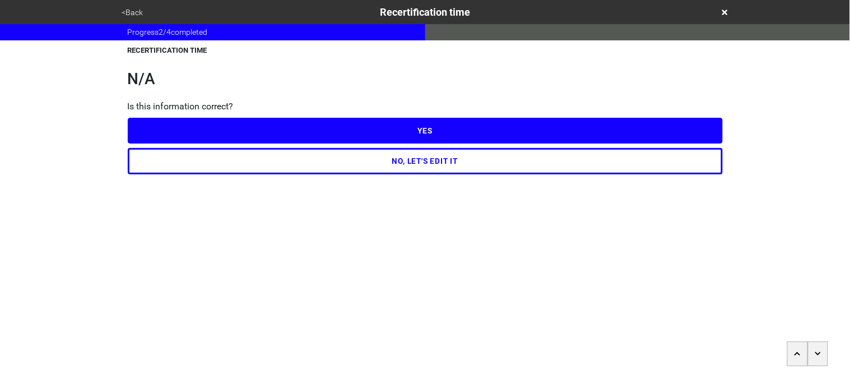
click at [169, 127] on button "YES" at bounding box center [425, 131] width 595 height 26
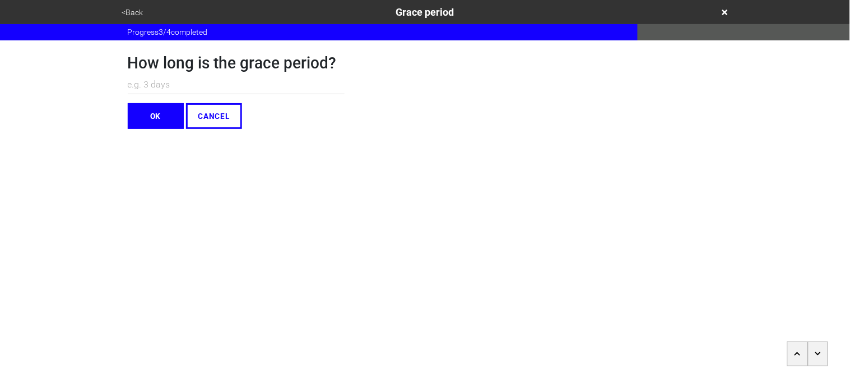
click at [160, 83] on input "text" at bounding box center [236, 85] width 217 height 18
type input "N"
type input "N/A"
click at [161, 106] on button "OK" at bounding box center [156, 116] width 56 height 26
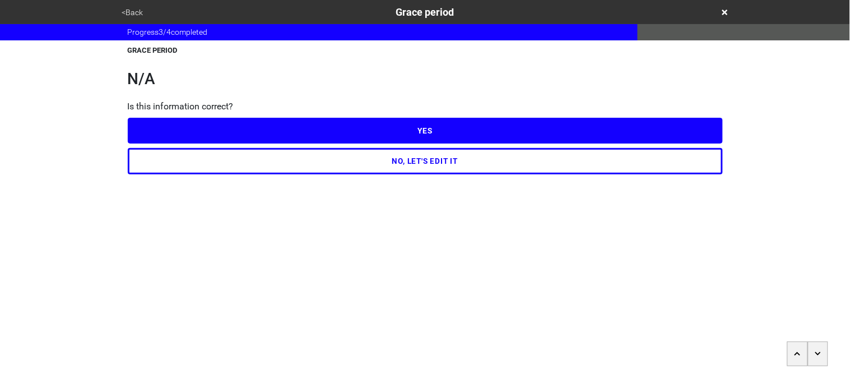
click at [164, 122] on button "YES" at bounding box center [425, 131] width 595 height 26
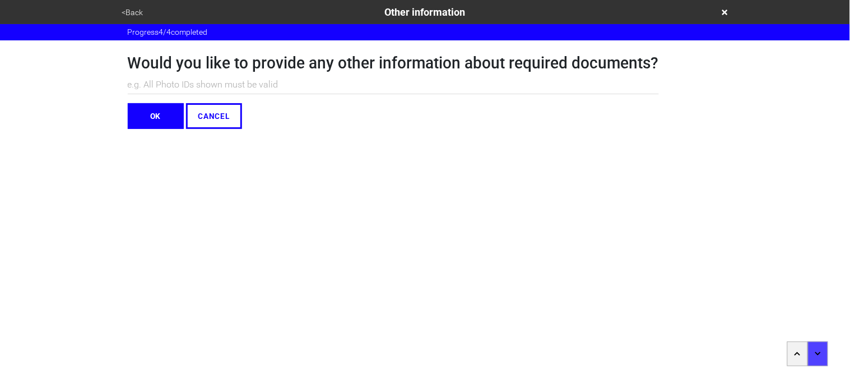
click at [145, 84] on input "text" at bounding box center [393, 85] width 531 height 18
type input "N/A"
click at [136, 114] on button "OK" at bounding box center [156, 116] width 56 height 26
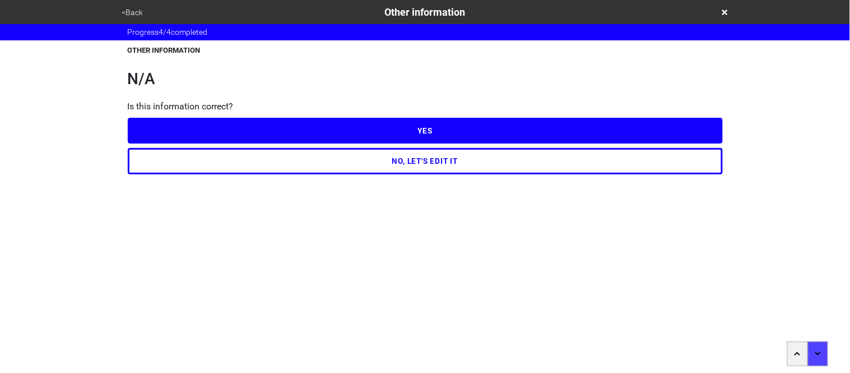
click at [142, 124] on button "YES" at bounding box center [425, 131] width 595 height 26
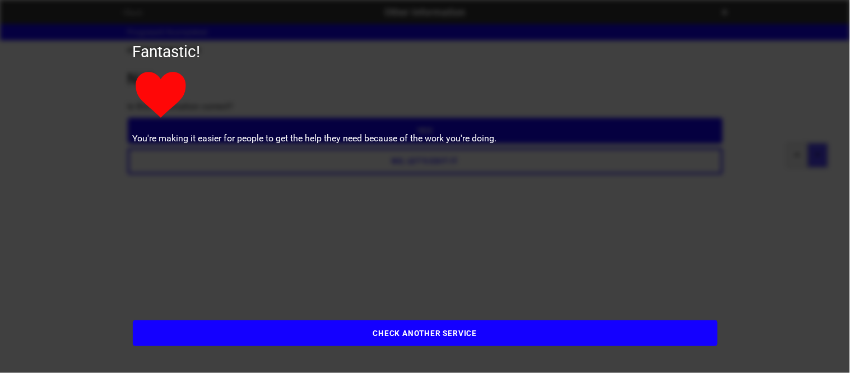
click at [192, 323] on button "CHECK ANOTHER SERVICE" at bounding box center [425, 333] width 585 height 26
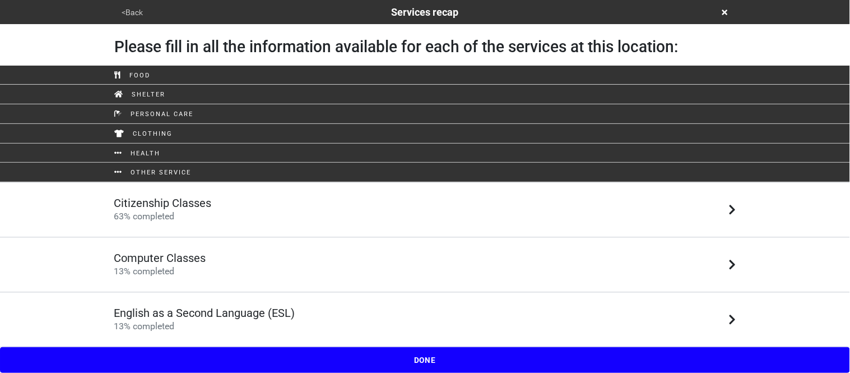
click at [190, 263] on h5 "Computer Classes" at bounding box center [160, 257] width 92 height 13
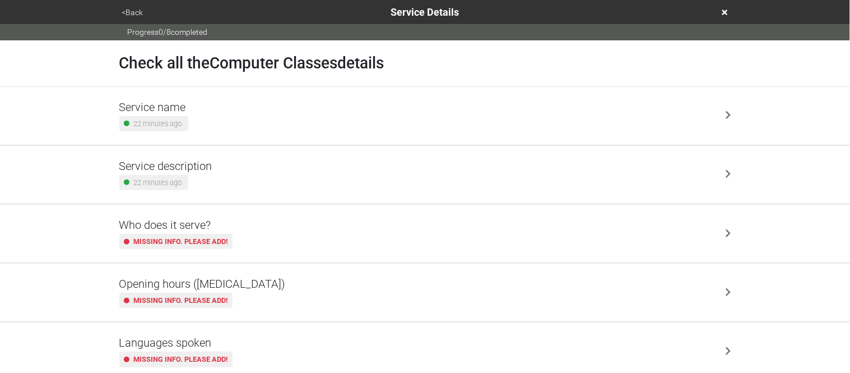
click at [189, 133] on div "Service name 22 minutes ago." at bounding box center [425, 116] width 639 height 58
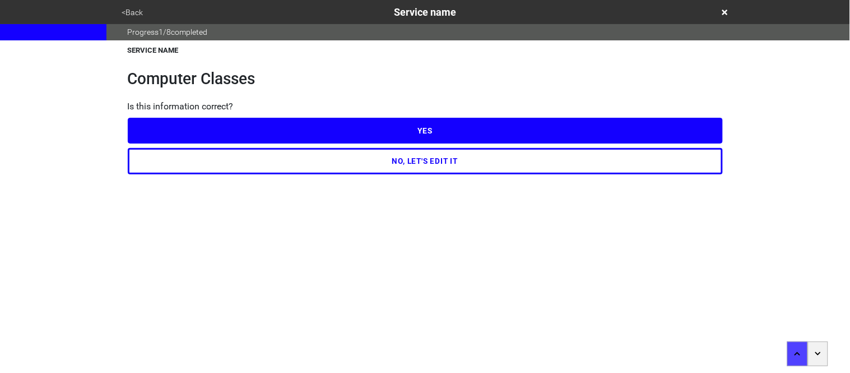
click at [188, 133] on button "YES" at bounding box center [425, 131] width 595 height 26
type textarea "x"
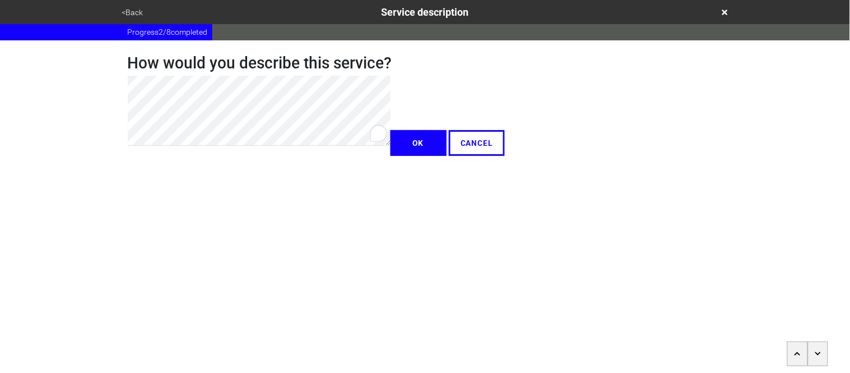
click at [129, 9] on button "<Back" at bounding box center [133, 12] width 28 height 13
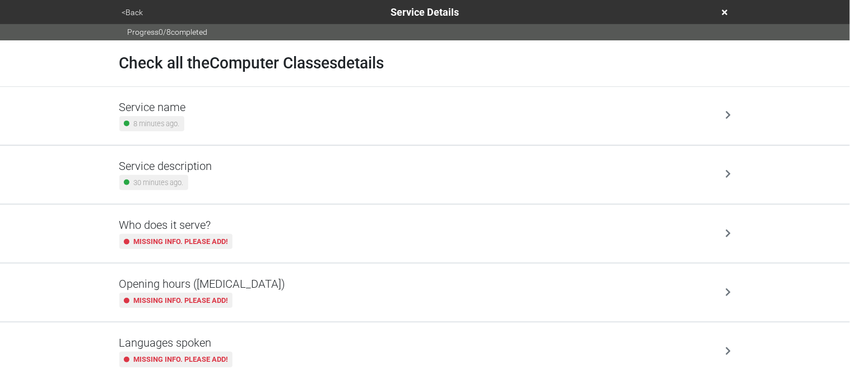
click at [196, 127] on div "Service name 8 minutes ago." at bounding box center [425, 115] width 612 height 31
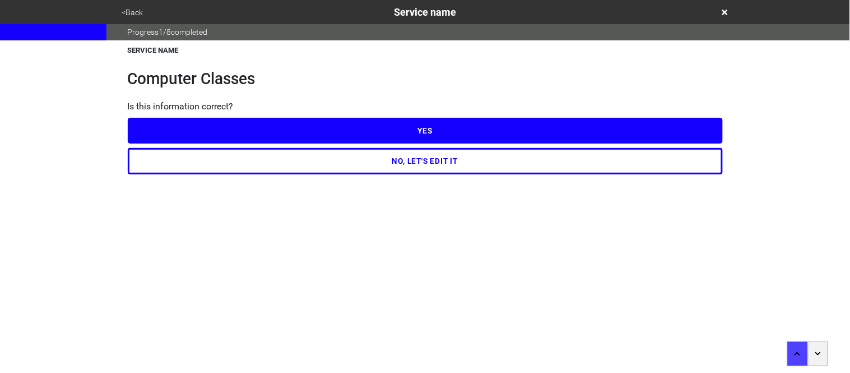
click at [135, 10] on button "<Back" at bounding box center [133, 12] width 28 height 13
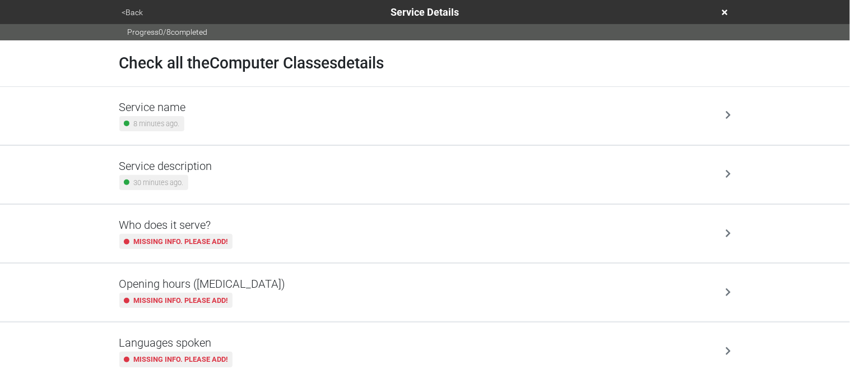
click at [134, 8] on button "<Back" at bounding box center [133, 12] width 28 height 13
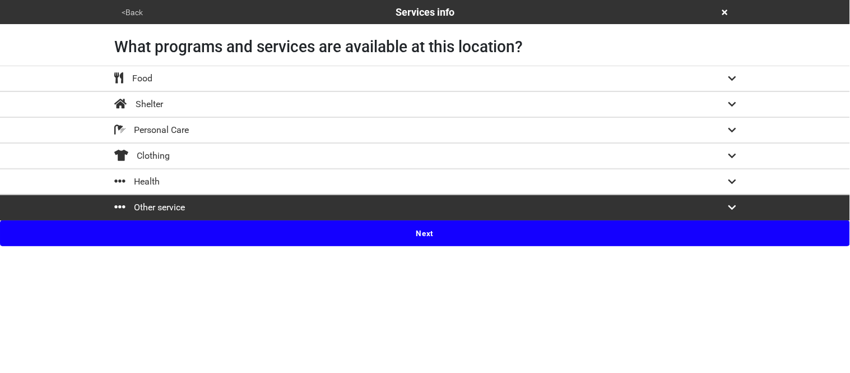
click at [221, 228] on button "Next" at bounding box center [425, 233] width 850 height 26
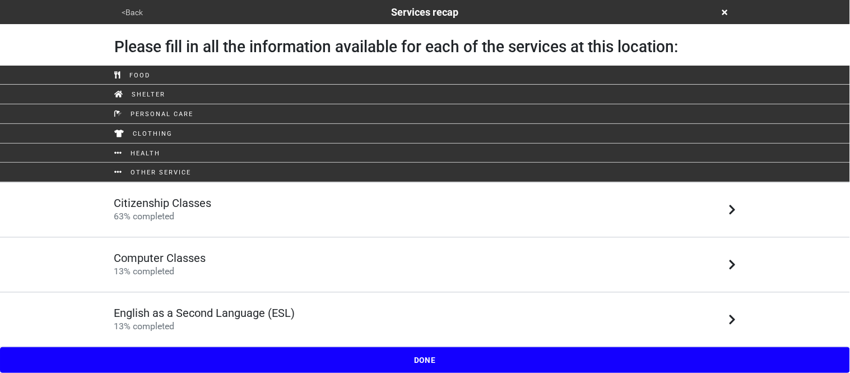
click at [136, 12] on button "<Back" at bounding box center [133, 12] width 28 height 13
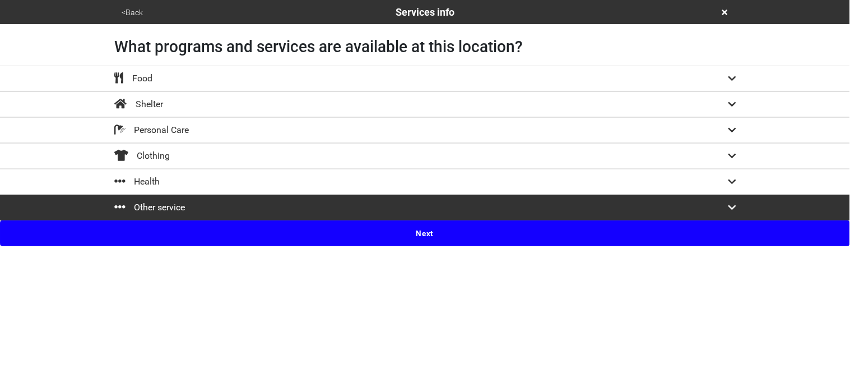
click at [210, 230] on button "Next" at bounding box center [425, 233] width 850 height 26
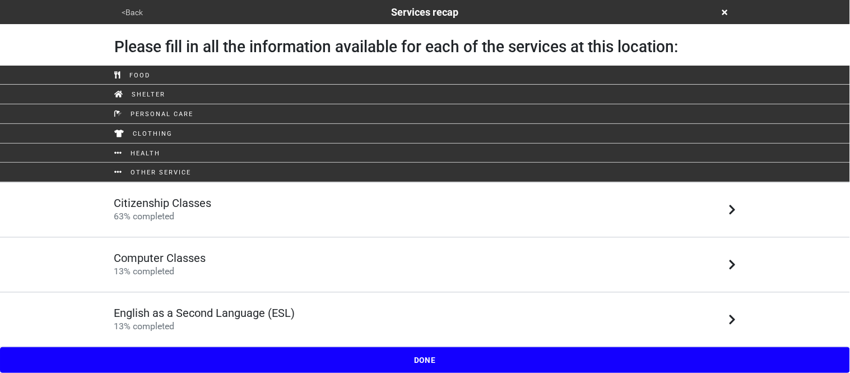
click at [137, 15] on button "<Back" at bounding box center [133, 12] width 28 height 13
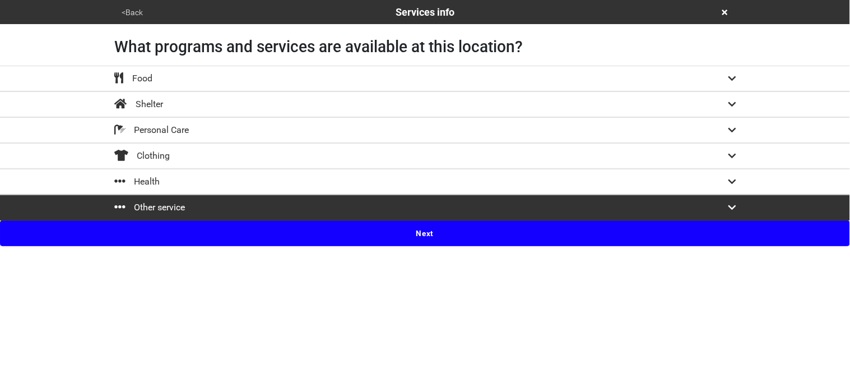
click at [730, 207] on icon at bounding box center [732, 207] width 8 height 4
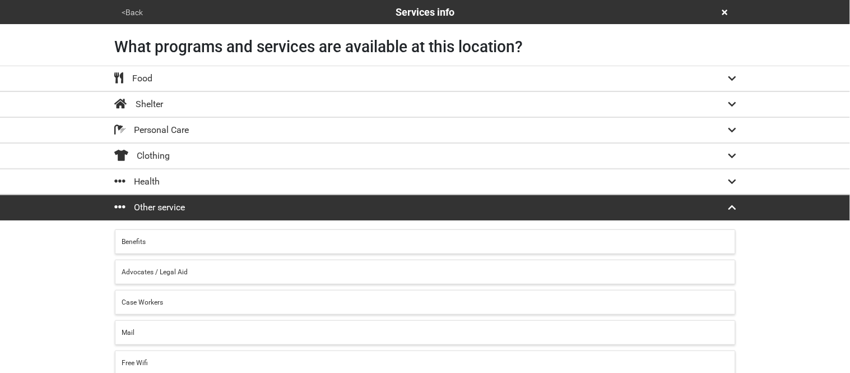
scroll to position [317, 0]
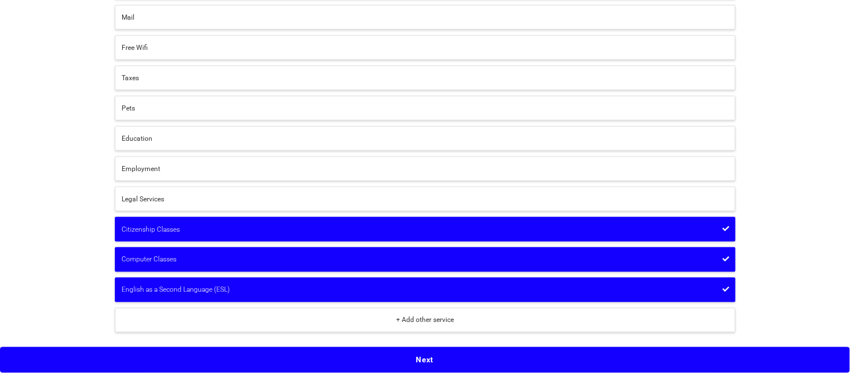
click at [235, 261] on div "Computer Classes" at bounding box center [425, 259] width 606 height 10
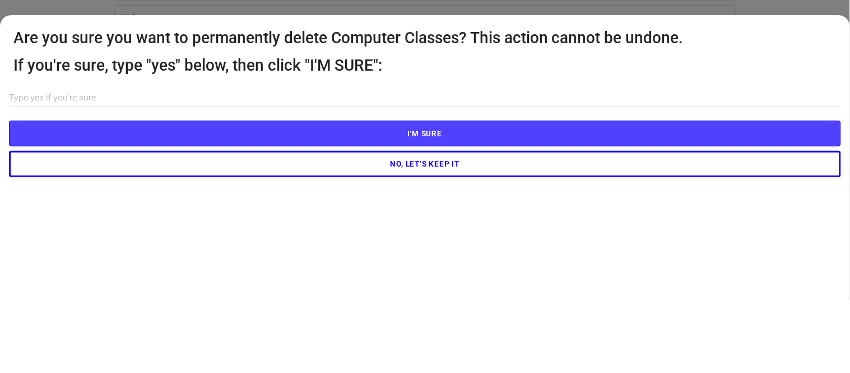
click at [277, 105] on input "text" at bounding box center [425, 98] width 832 height 18
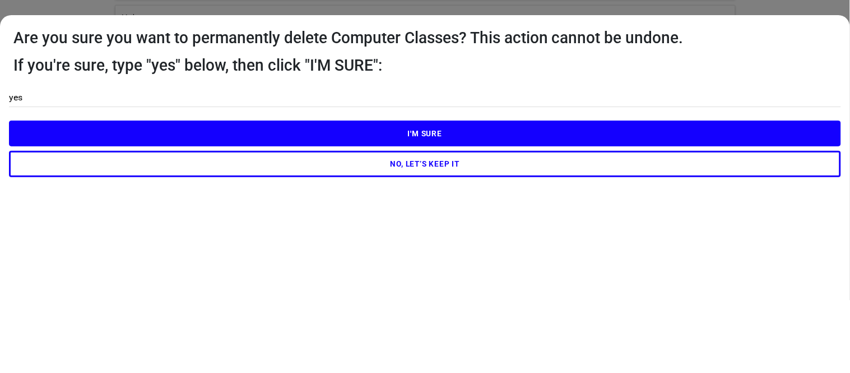
type input "yes"
click at [252, 128] on button "I'M SURE" at bounding box center [425, 133] width 832 height 26
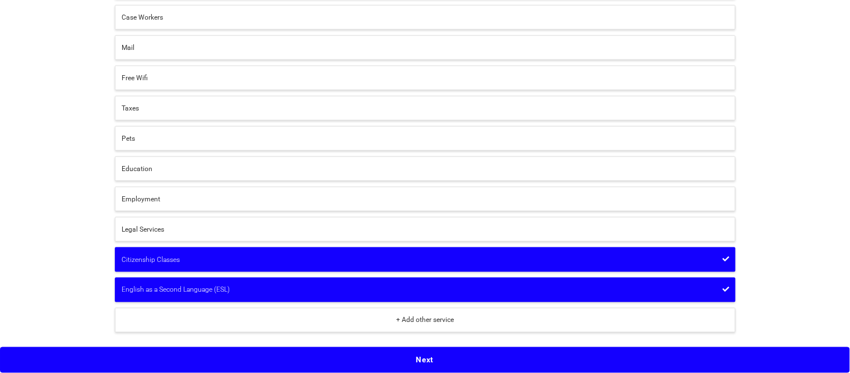
scroll to position [286, 0]
click at [243, 360] on button "Next" at bounding box center [425, 360] width 850 height 26
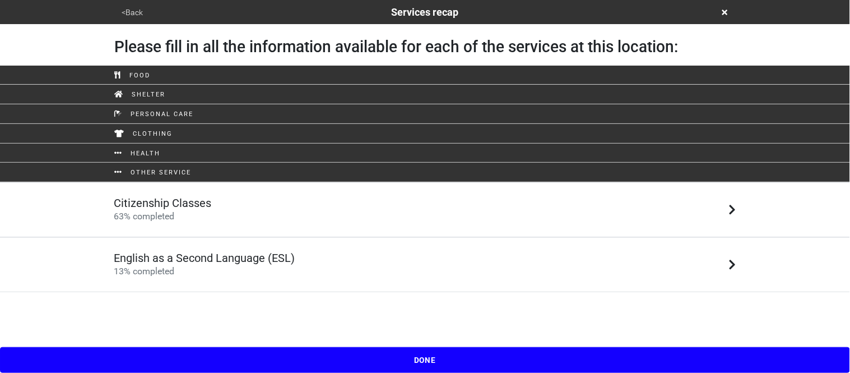
click at [228, 211] on div "Citizenship Classes 63 % completed" at bounding box center [425, 209] width 639 height 27
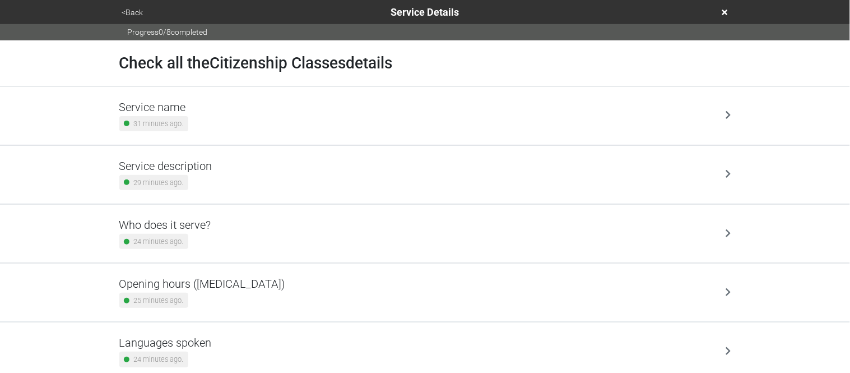
click at [222, 113] on div "Service name 31 minutes ago." at bounding box center [425, 115] width 612 height 31
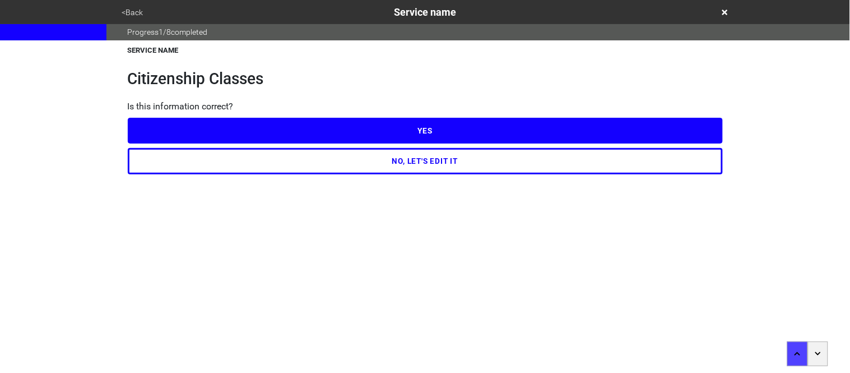
click at [210, 133] on button "YES" at bounding box center [425, 131] width 595 height 26
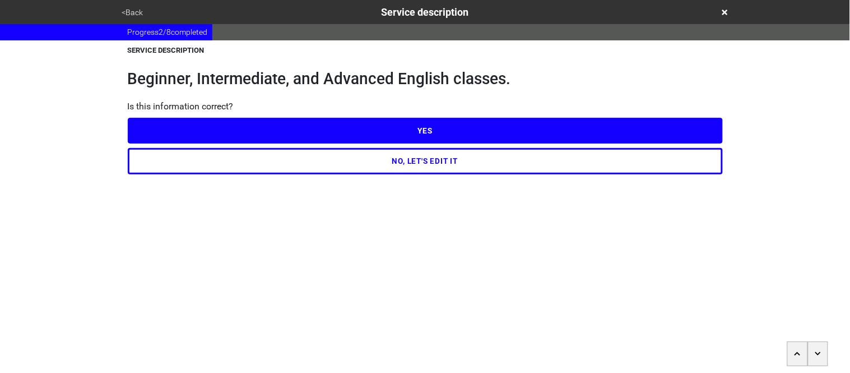
click at [209, 132] on button "YES" at bounding box center [425, 131] width 595 height 26
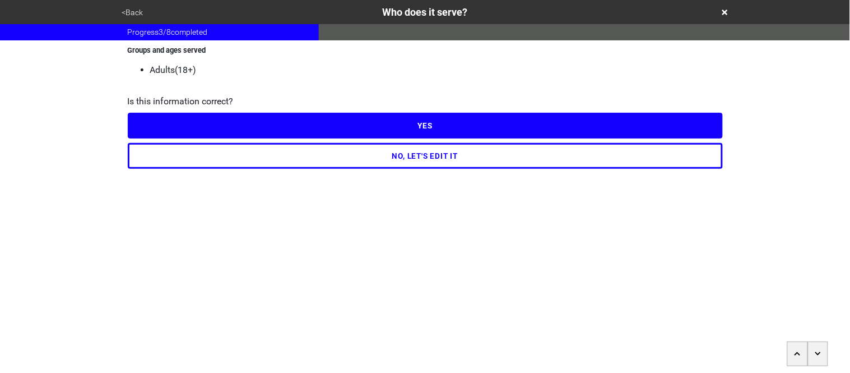
click at [137, 8] on button "<Back" at bounding box center [133, 12] width 28 height 13
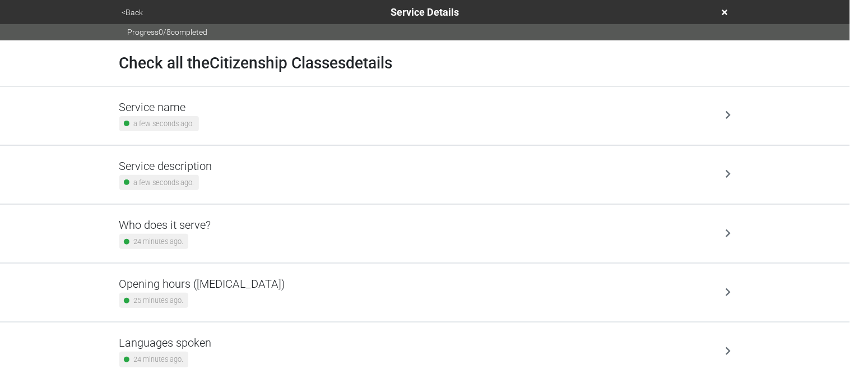
click at [137, 8] on button "<Back" at bounding box center [133, 12] width 28 height 13
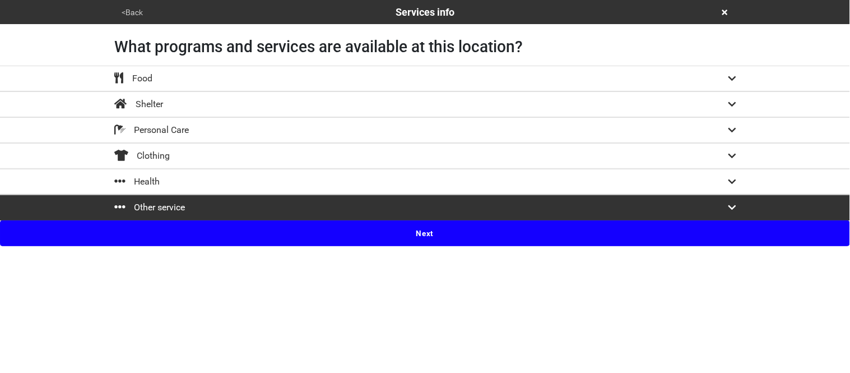
click at [217, 233] on button "Next" at bounding box center [425, 233] width 850 height 26
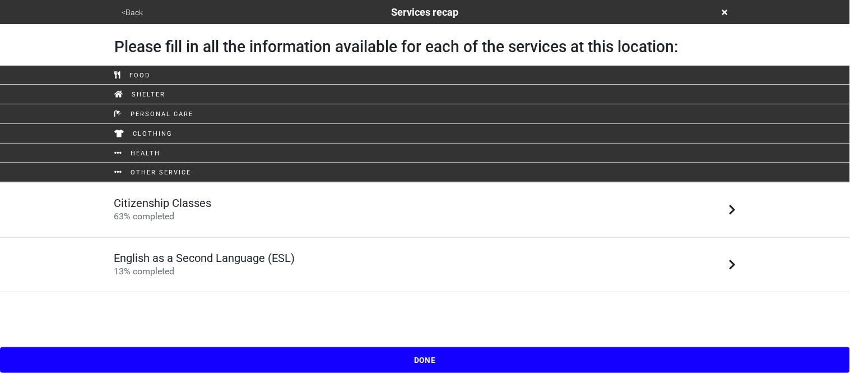
click at [189, 259] on h5 "English as a Second Language (ESL)" at bounding box center [204, 257] width 181 height 13
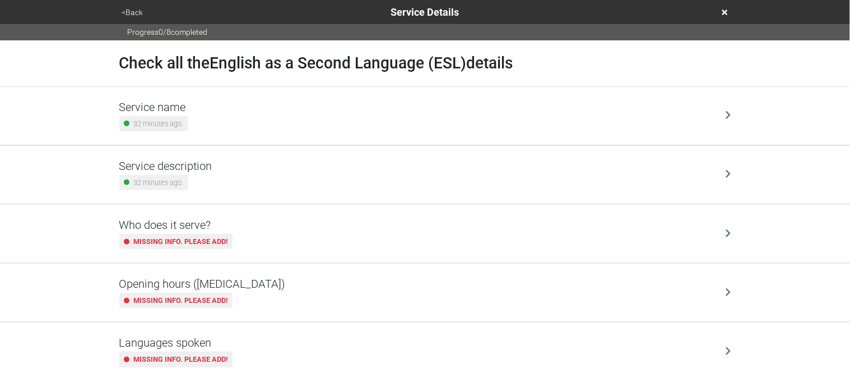
click at [133, 11] on button "<Back" at bounding box center [133, 12] width 28 height 13
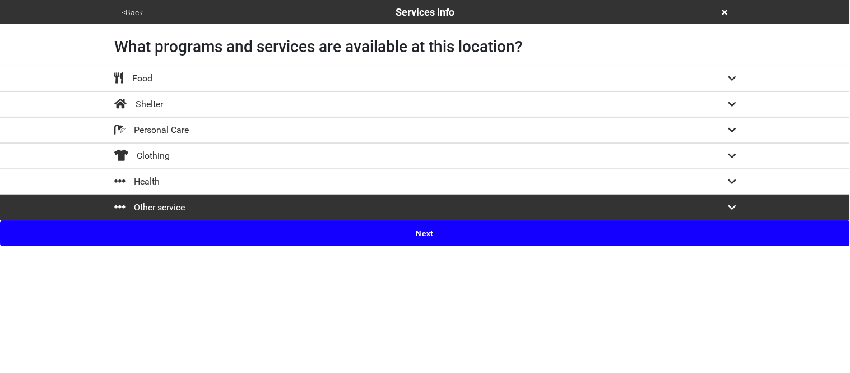
click at [136, 237] on button "Next" at bounding box center [425, 233] width 850 height 26
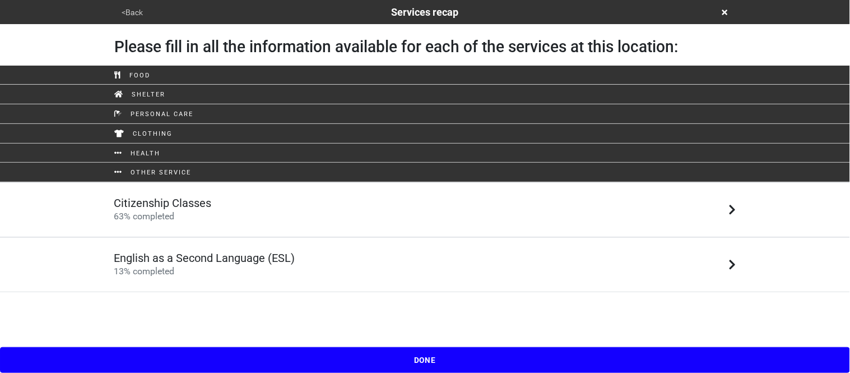
click at [155, 217] on span "63 % completed" at bounding box center [144, 216] width 61 height 11
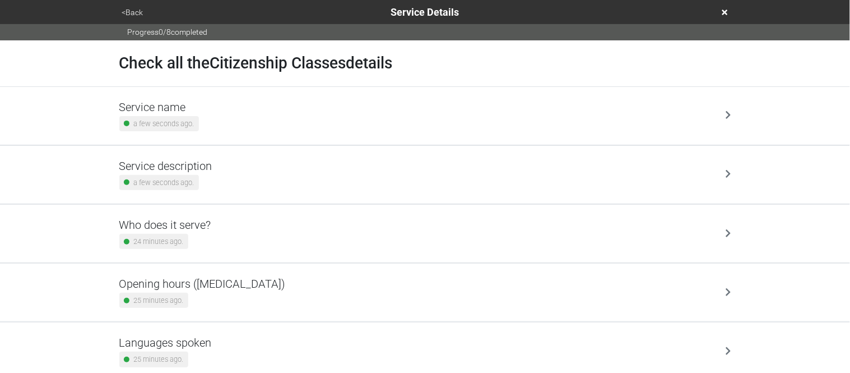
click at [133, 9] on button "<Back" at bounding box center [133, 12] width 28 height 13
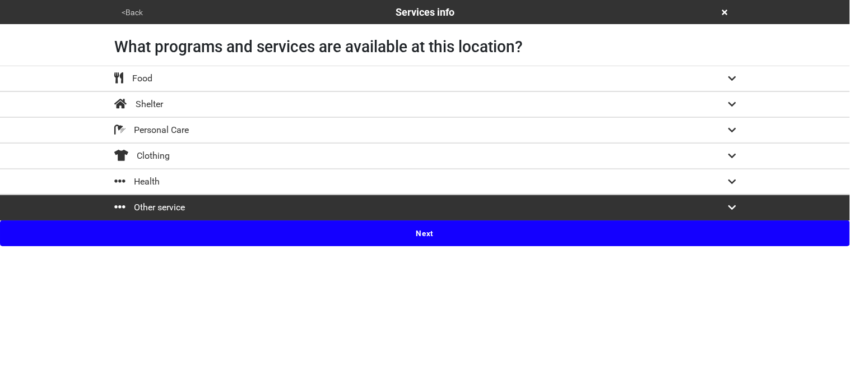
click at [196, 232] on button "Next" at bounding box center [425, 233] width 850 height 26
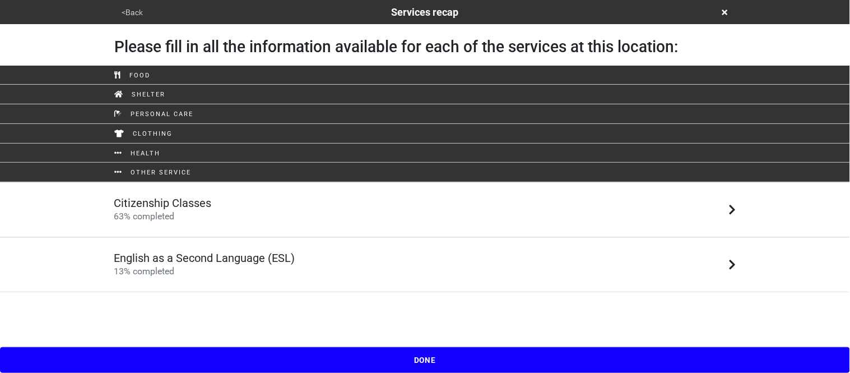
click at [203, 270] on div "English as a Second Language (ESL) 13 % completed" at bounding box center [204, 264] width 181 height 27
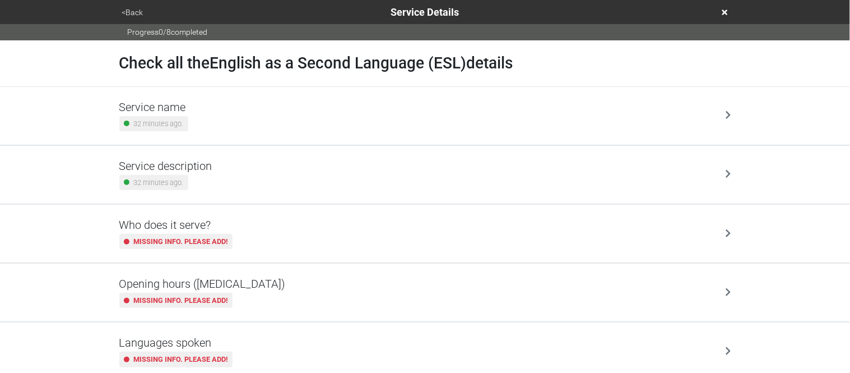
click at [183, 108] on h5 "Service name" at bounding box center [153, 106] width 69 height 13
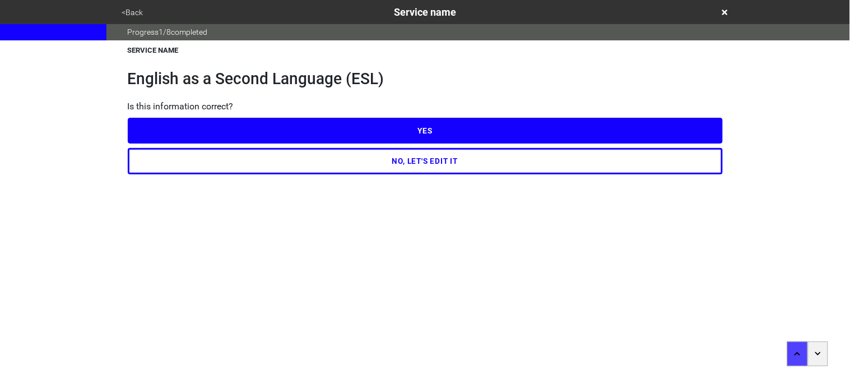
click at [217, 164] on button "NO, LET'S EDIT IT" at bounding box center [425, 161] width 595 height 26
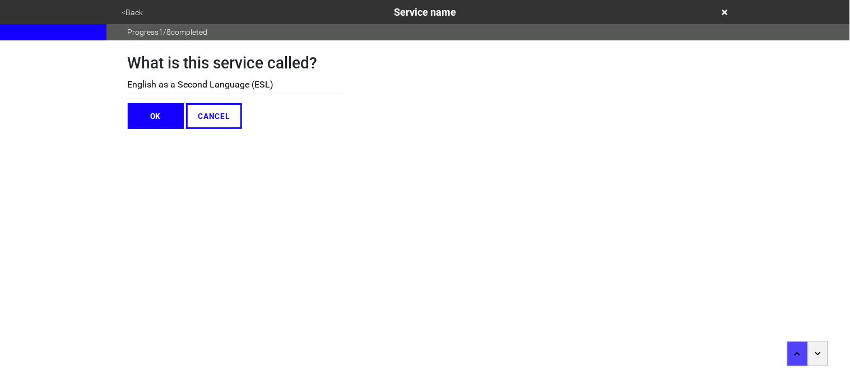
click at [206, 88] on input "English as a Second Language (ESL)" at bounding box center [236, 85] width 217 height 18
click at [164, 110] on button "OK" at bounding box center [156, 116] width 56 height 26
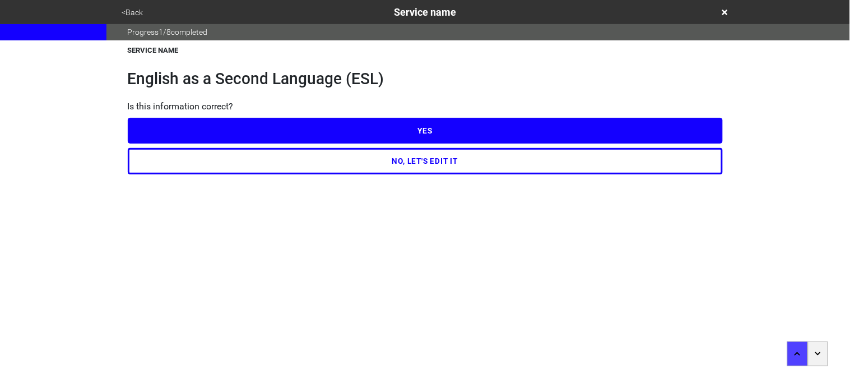
click at [131, 14] on button "<Back" at bounding box center [133, 12] width 28 height 13
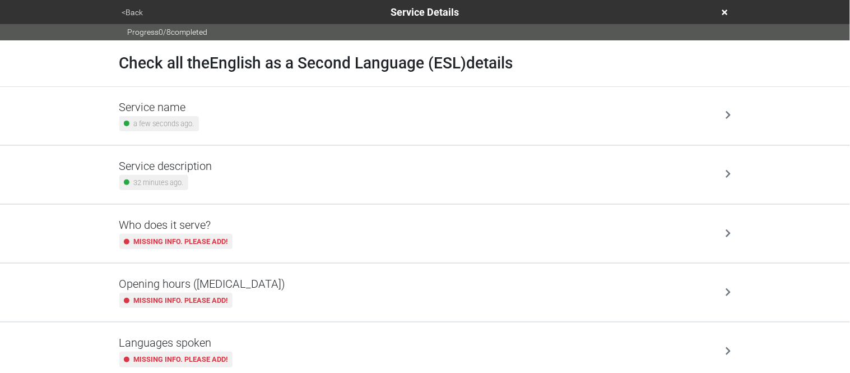
click at [188, 110] on h5 "Service name" at bounding box center [159, 106] width 80 height 13
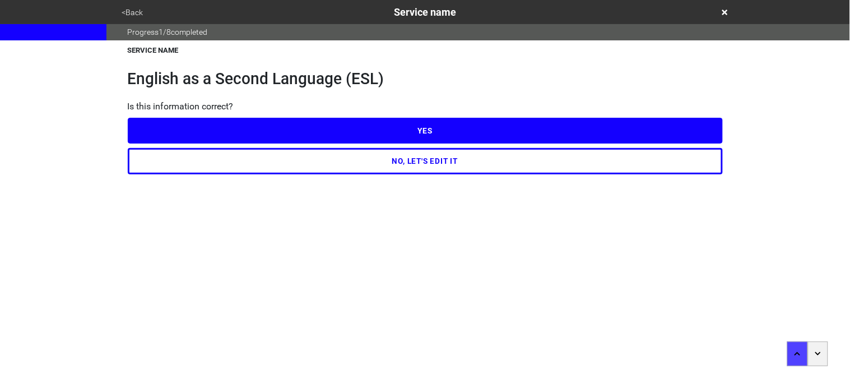
click at [130, 10] on button "<Back" at bounding box center [133, 12] width 28 height 13
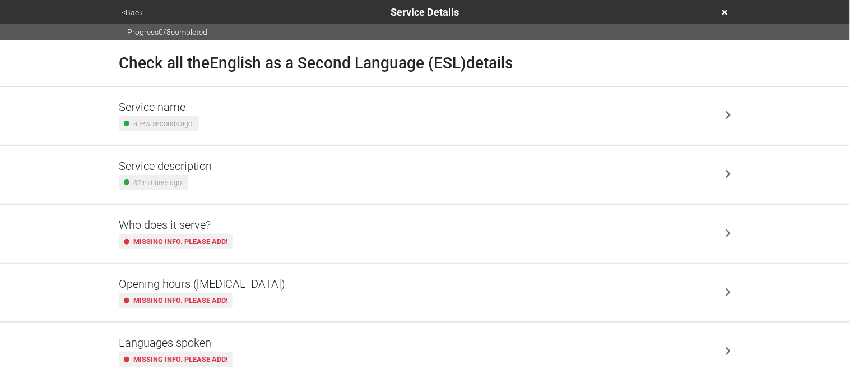
click at [138, 11] on button "<Back" at bounding box center [133, 12] width 28 height 13
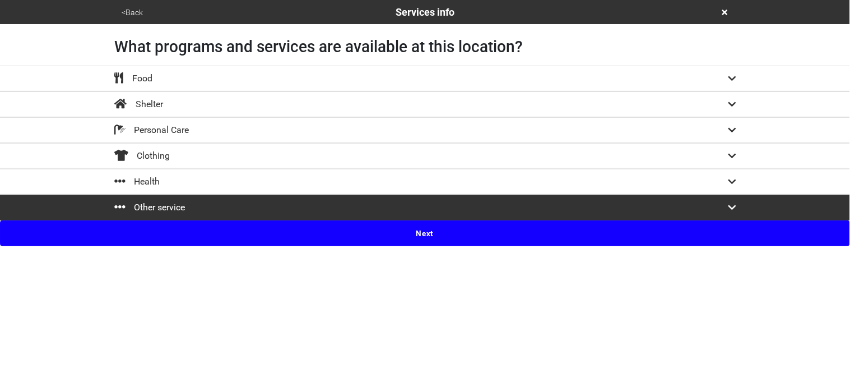
click at [168, 236] on button "Next" at bounding box center [425, 233] width 850 height 26
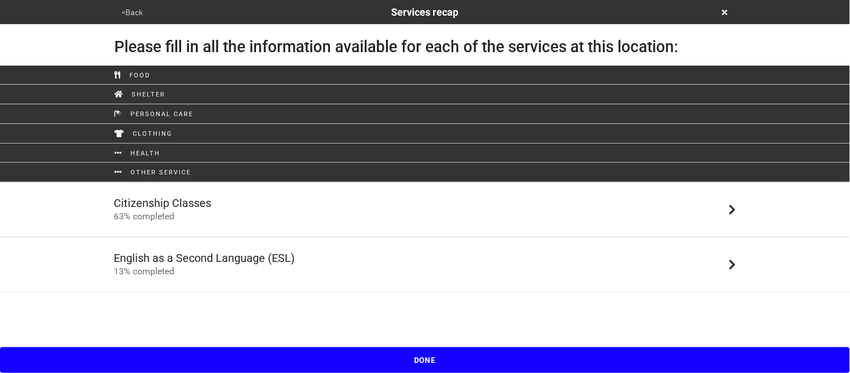
click at [191, 224] on link "Citizenship Classes 63 % completed" at bounding box center [425, 209] width 850 height 55
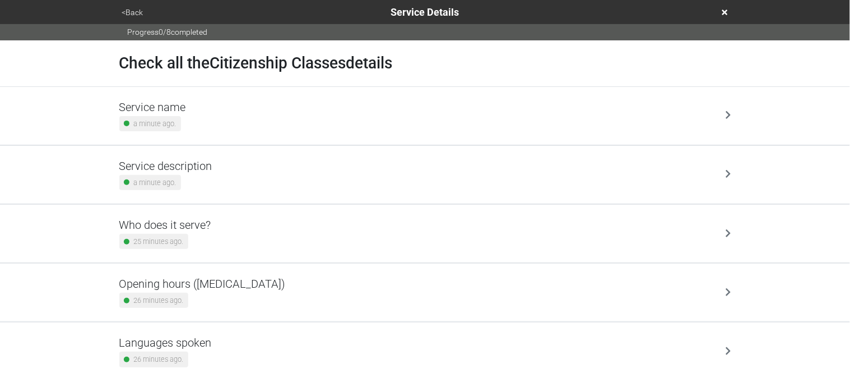
click at [180, 119] on div "a minute ago." at bounding box center [150, 123] width 62 height 15
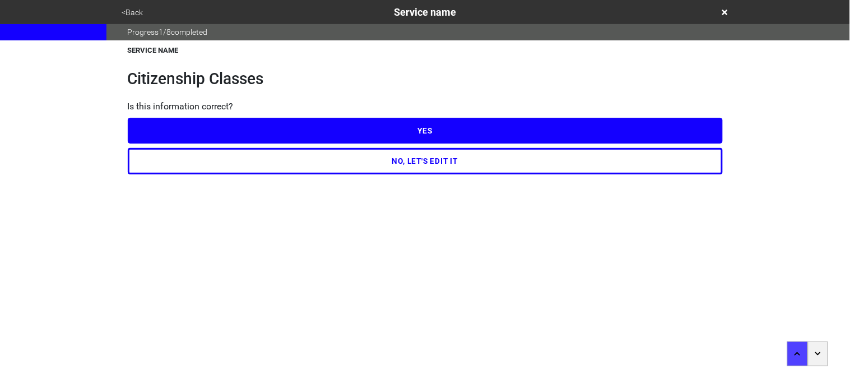
click at [197, 165] on button "NO, LET'S EDIT IT" at bounding box center [425, 161] width 595 height 26
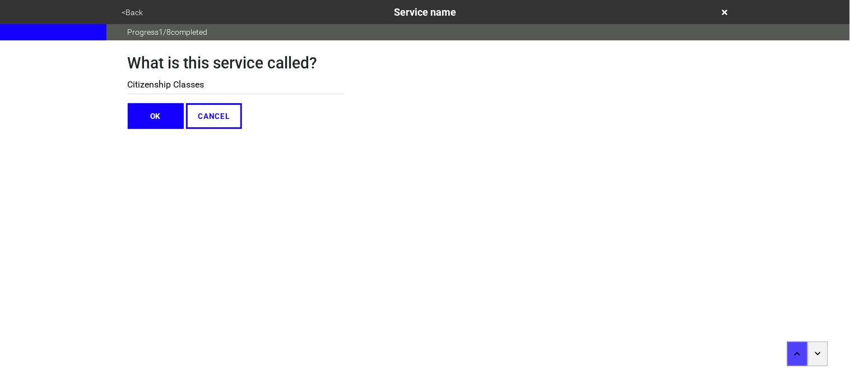
click at [183, 82] on input "Citizenship Classes" at bounding box center [236, 85] width 217 height 18
click at [182, 82] on input "Citizenship Classes" at bounding box center [236, 85] width 217 height 18
paste input "English as a Second Language (ESL)"
type input "English as a Second Language (ESL)"
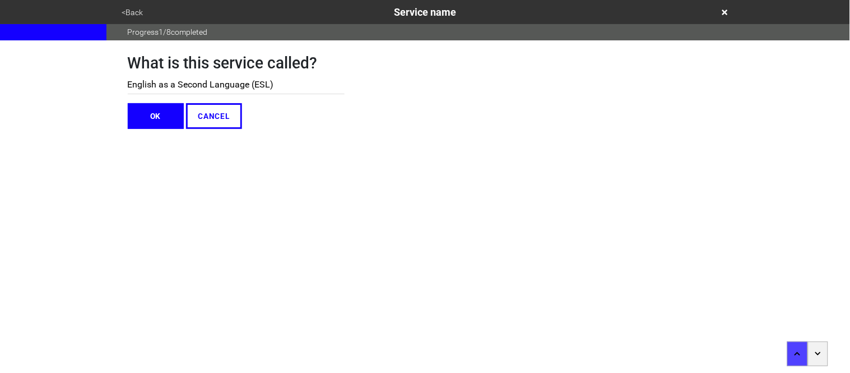
click at [152, 118] on button "OK" at bounding box center [156, 116] width 56 height 26
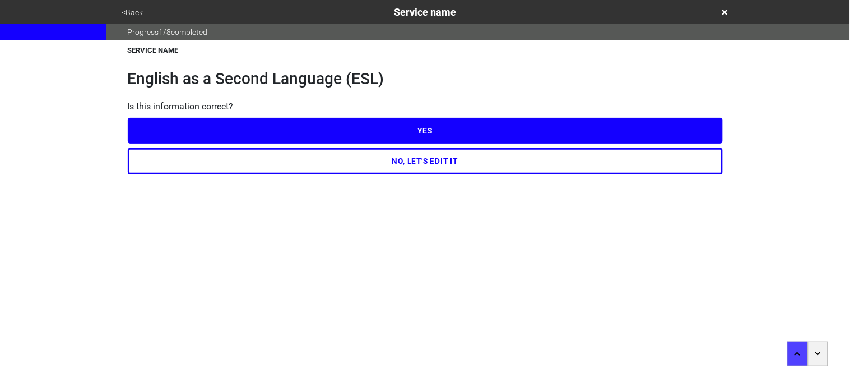
click at [160, 125] on button "YES" at bounding box center [425, 131] width 595 height 26
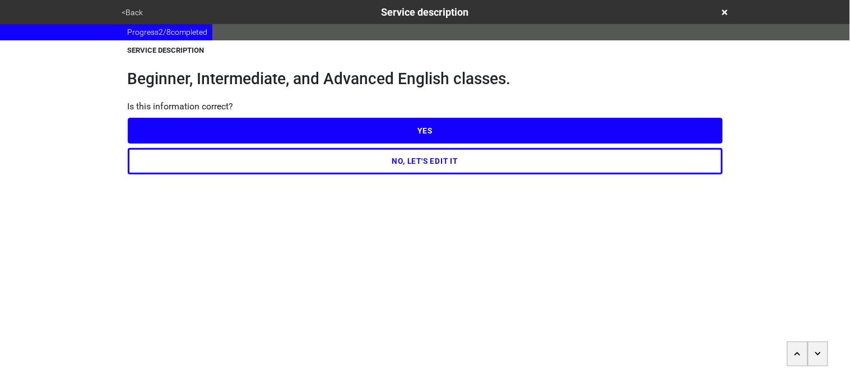
click at [137, 16] on button "<Back" at bounding box center [133, 12] width 28 height 13
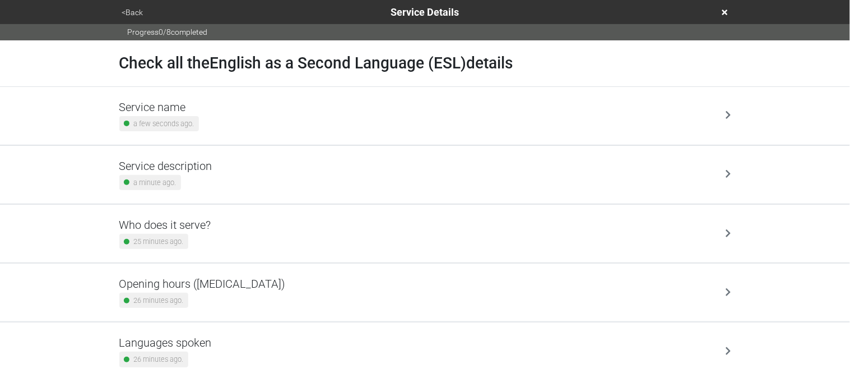
click at [137, 10] on button "<Back" at bounding box center [133, 12] width 28 height 13
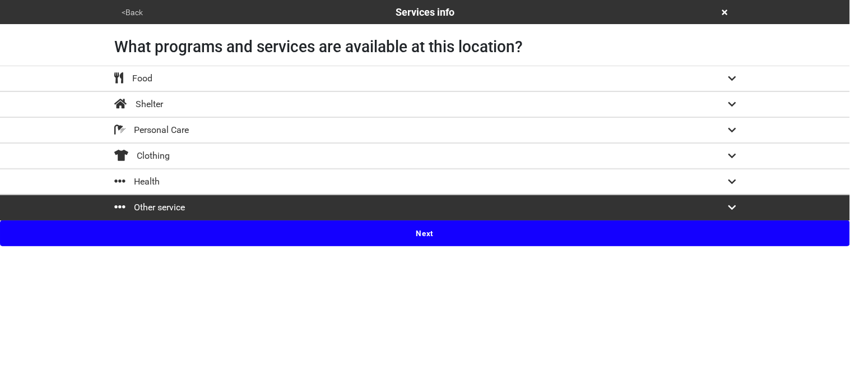
click at [174, 234] on button "Next" at bounding box center [425, 233] width 850 height 26
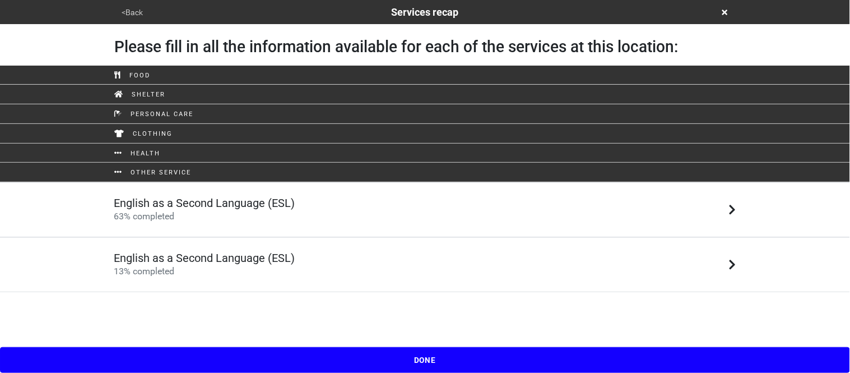
click at [176, 263] on h5 "English as a Second Language (ESL)" at bounding box center [204, 257] width 181 height 13
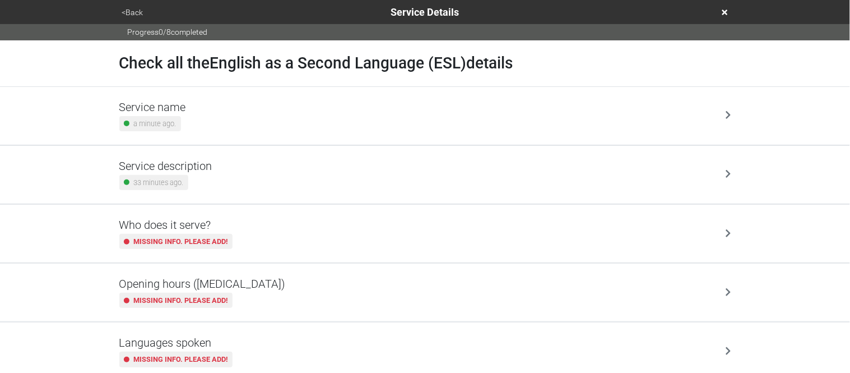
click at [174, 118] on small "a minute ago." at bounding box center [155, 123] width 43 height 11
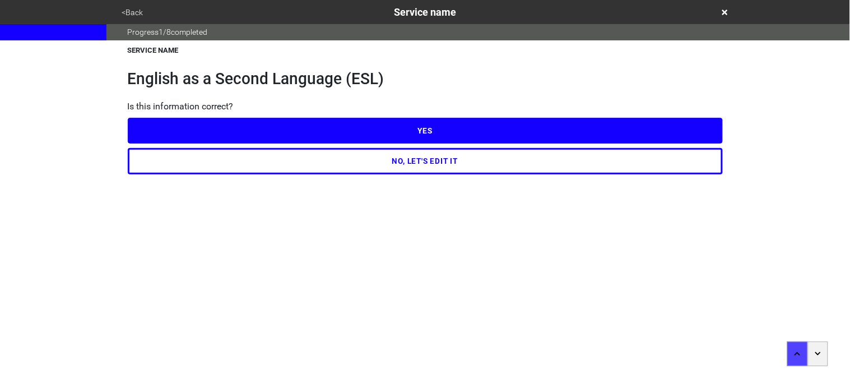
click at [203, 163] on button "NO, LET'S EDIT IT" at bounding box center [425, 161] width 595 height 26
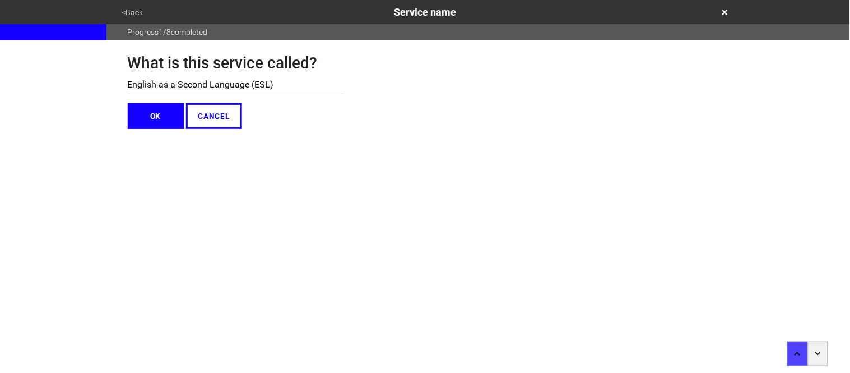
click at [180, 86] on input "English as a Second Language (ESL)" at bounding box center [236, 85] width 217 height 18
type input "Citizenship Classes"
click at [172, 116] on button "OK" at bounding box center [156, 116] width 56 height 26
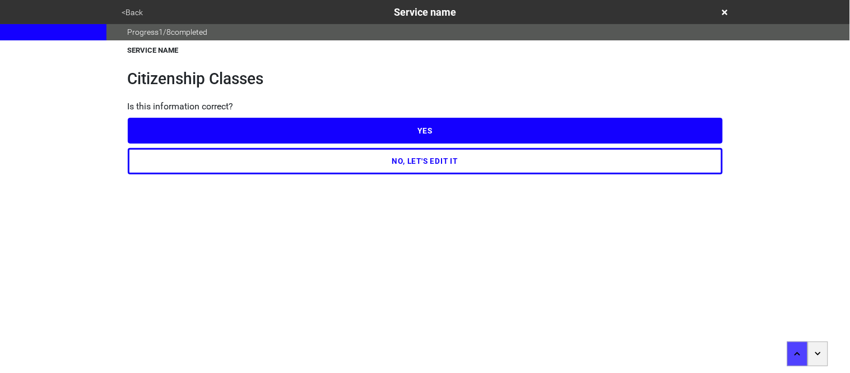
click at [175, 124] on button "YES" at bounding box center [425, 131] width 595 height 26
type textarea "x"
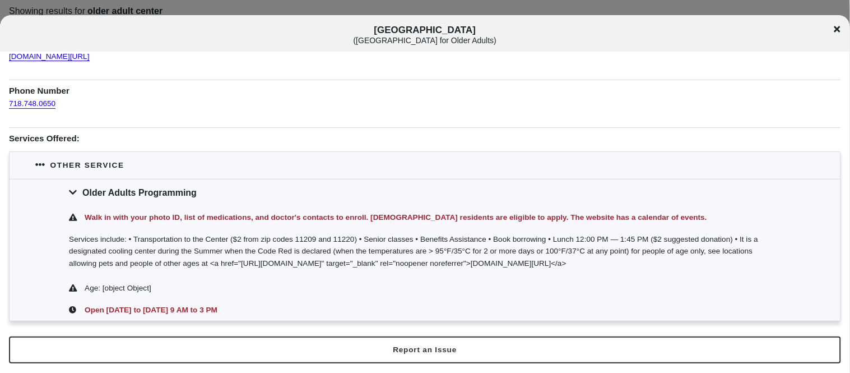
scroll to position [124, 0]
drag, startPoint x: 489, startPoint y: 236, endPoint x: 484, endPoint y: 242, distance: 7.1
click at [484, 242] on div "Services include: • Transportation to the Center ($2 from zip codes 11209 and 1…" at bounding box center [425, 250] width 831 height 49
copy div "•"
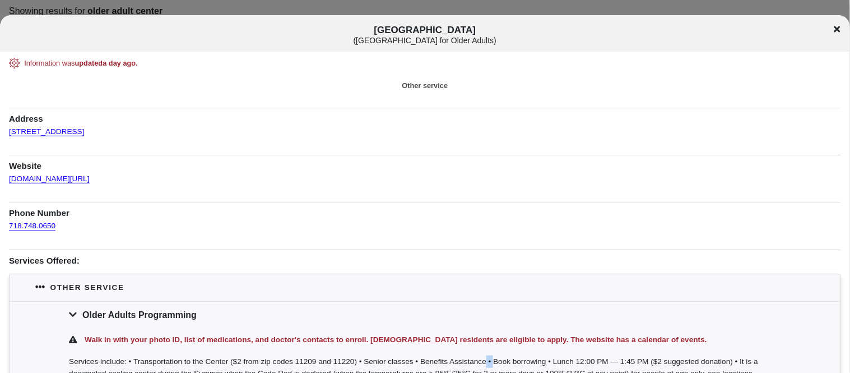
scroll to position [124, 0]
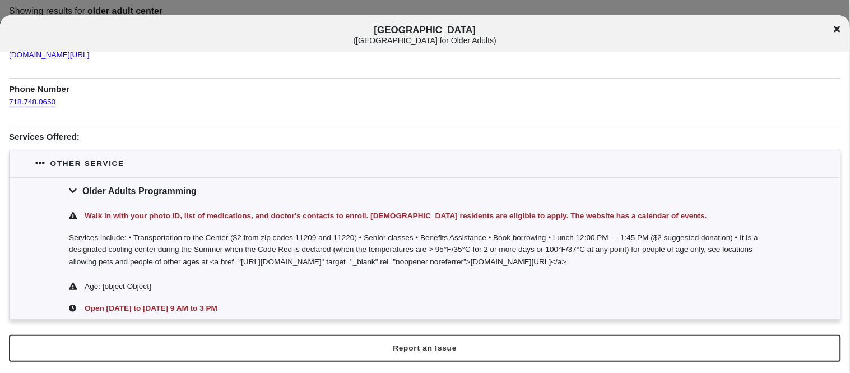
click at [838, 33] on icon at bounding box center [837, 29] width 6 height 9
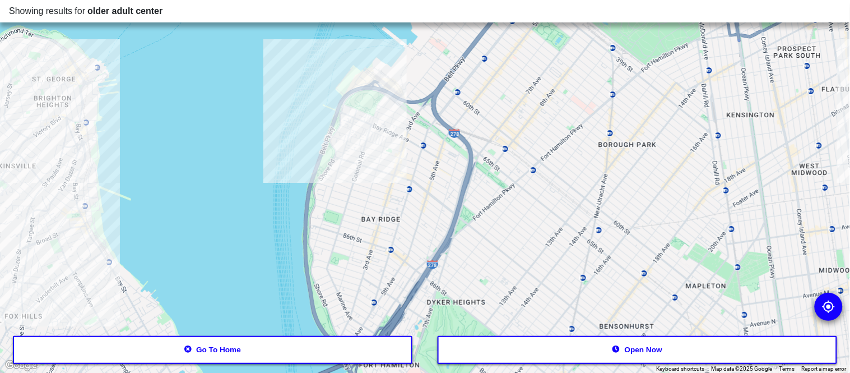
click at [198, 351] on button "Go to home" at bounding box center [213, 350] width 400 height 28
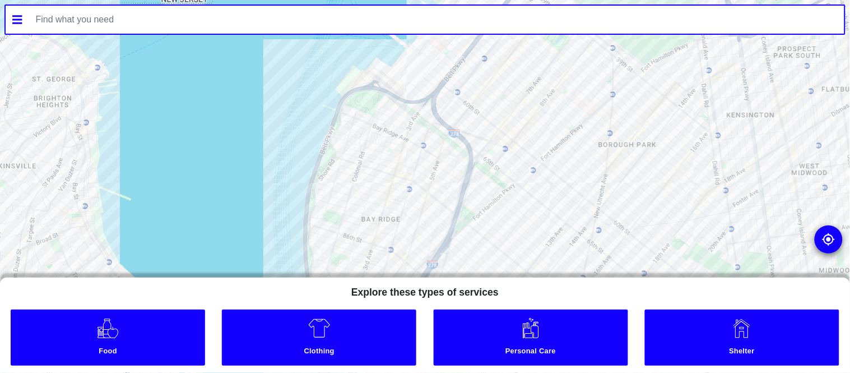
click at [177, 19] on input "text" at bounding box center [437, 20] width 816 height 28
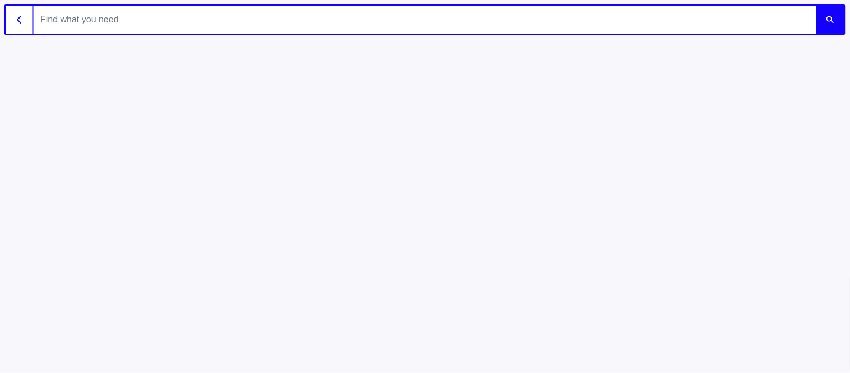
paste input "Brooklyn Arab American Friendship Center (BAAFC)"
type input "Brooklyn Arab American Friendship Center (BAAFC)"
click at [816, 6] on button "submit" at bounding box center [830, 20] width 28 height 28
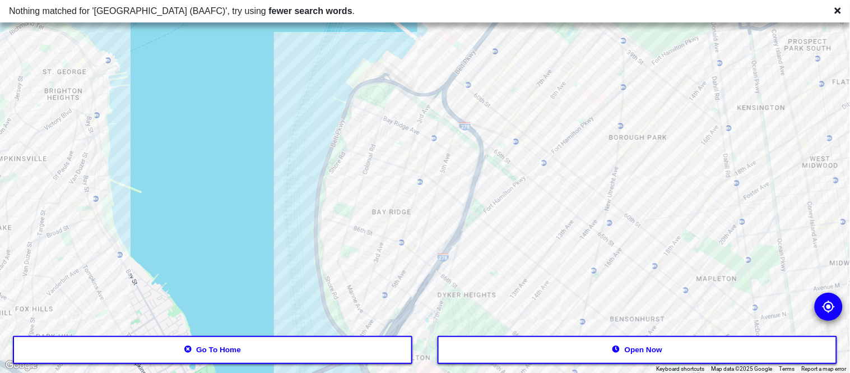
drag, startPoint x: 629, startPoint y: 209, endPoint x: 635, endPoint y: 204, distance: 8.0
click at [635, 204] on div at bounding box center [425, 186] width 850 height 373
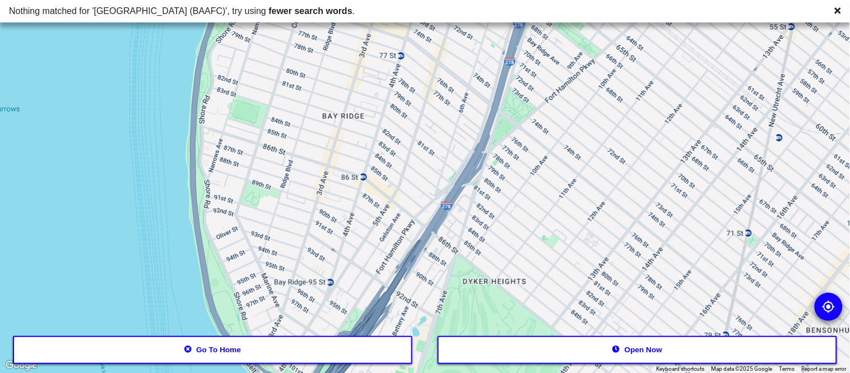
drag, startPoint x: 396, startPoint y: 224, endPoint x: 468, endPoint y: 120, distance: 125.9
click at [468, 120] on div at bounding box center [425, 186] width 850 height 373
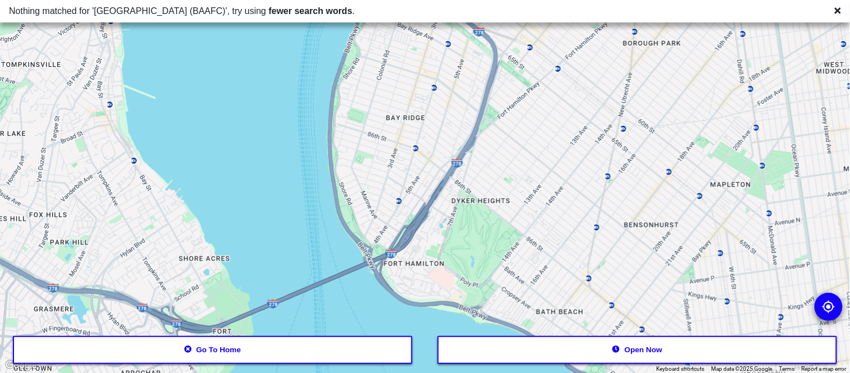
drag, startPoint x: 200, startPoint y: 356, endPoint x: 264, endPoint y: 155, distance: 210.7
click at [264, 155] on div "Nothing matched for ' Brooklyn Arab American Friendship Center (BAAFC) ', try u…" at bounding box center [425, 186] width 850 height 373
click at [221, 347] on button "Go to home" at bounding box center [213, 350] width 400 height 28
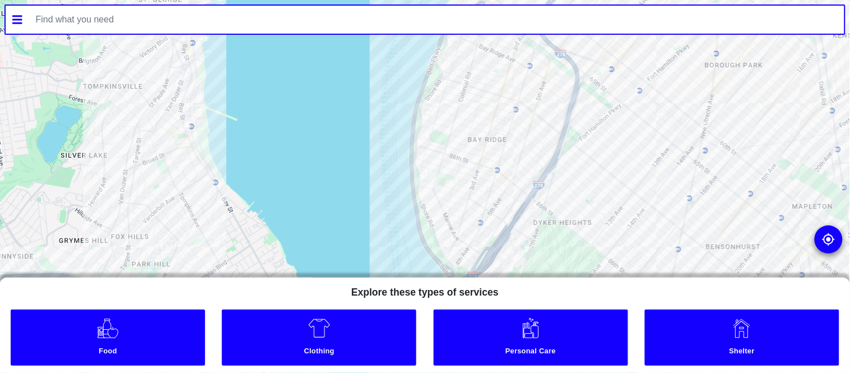
drag, startPoint x: 444, startPoint y: 149, endPoint x: 527, endPoint y: 169, distance: 85.4
click at [527, 169] on div at bounding box center [425, 186] width 850 height 373
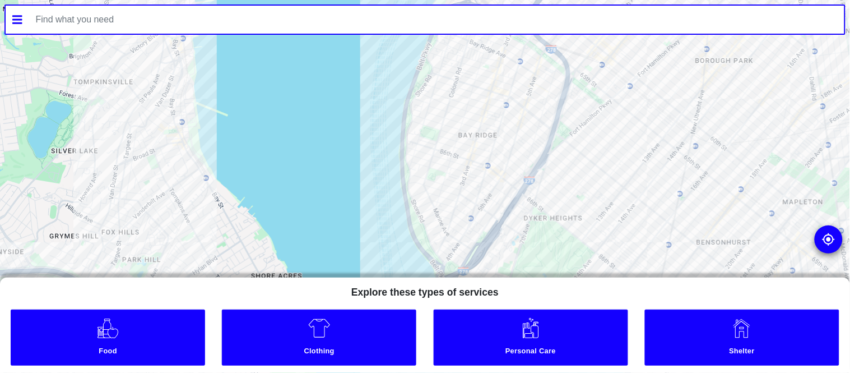
click at [484, 174] on div at bounding box center [425, 186] width 850 height 373
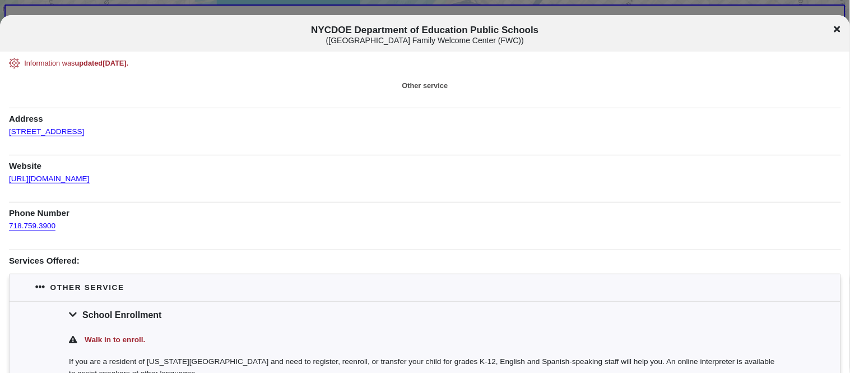
scroll to position [111, 0]
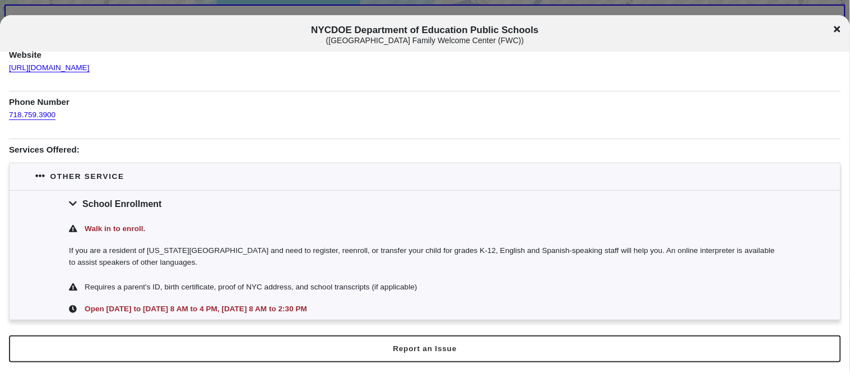
click at [837, 25] on icon at bounding box center [837, 29] width 6 height 9
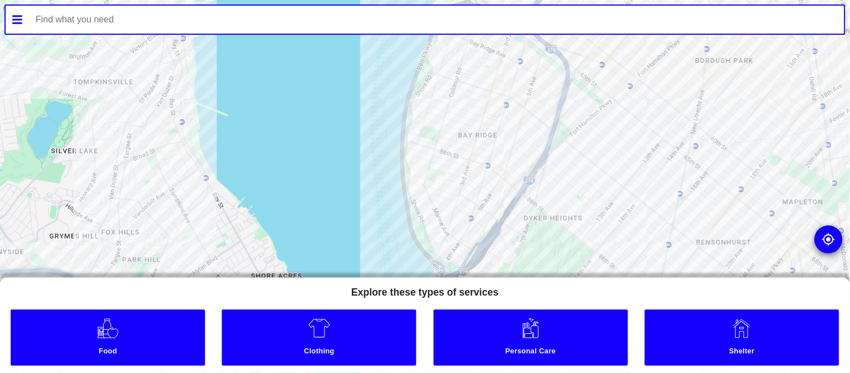
click at [467, 236] on div at bounding box center [425, 186] width 850 height 373
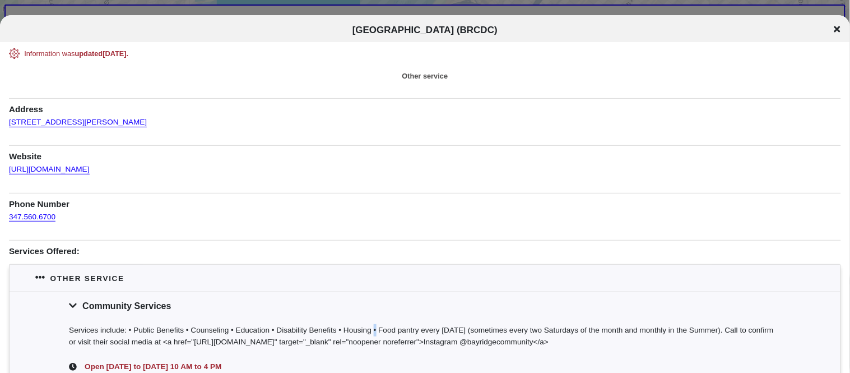
click at [372, 331] on div "Services include: • Public Benefits • Counseling • Education • Disability Benef…" at bounding box center [425, 337] width 831 height 36
copy div "•"
click at [839, 29] on icon at bounding box center [837, 29] width 6 height 9
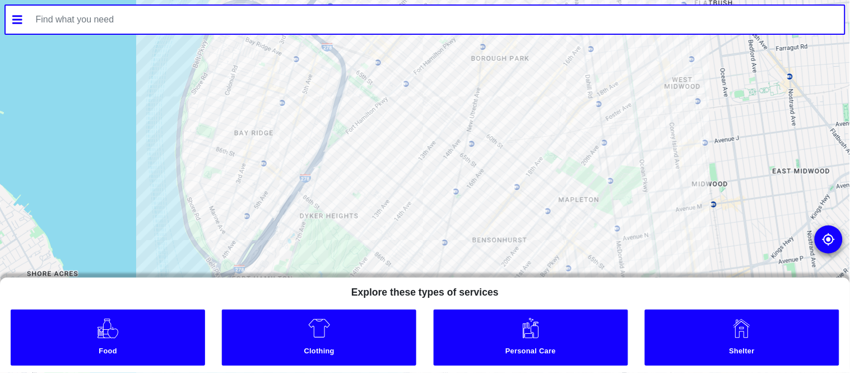
drag, startPoint x: 445, startPoint y: 109, endPoint x: 216, endPoint y: 110, distance: 229.2
click at [216, 110] on div at bounding box center [425, 186] width 850 height 373
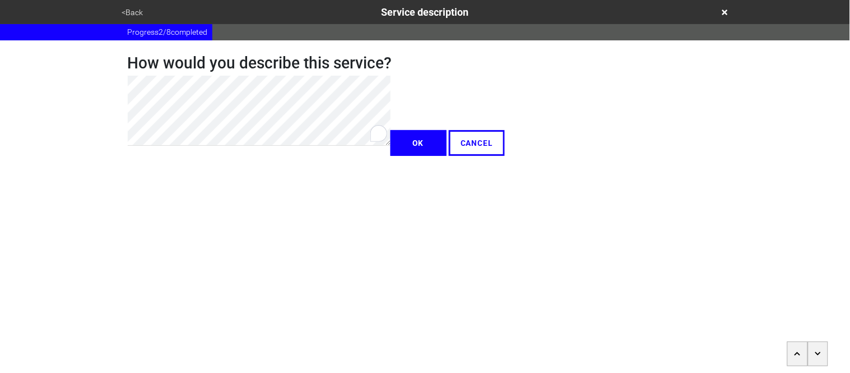
click at [57, 119] on div "<Back Service description Progress 2 / 8 completed How would you describe this …" at bounding box center [425, 78] width 850 height 156
click at [117, 87] on div "How would you describe this service? OK CANCEL" at bounding box center [425, 97] width 622 height 115
click at [120, 89] on div "How would you describe this service? OK CANCEL" at bounding box center [425, 97] width 622 height 115
type textarea "x"
click at [391, 156] on button "OK" at bounding box center [419, 143] width 56 height 26
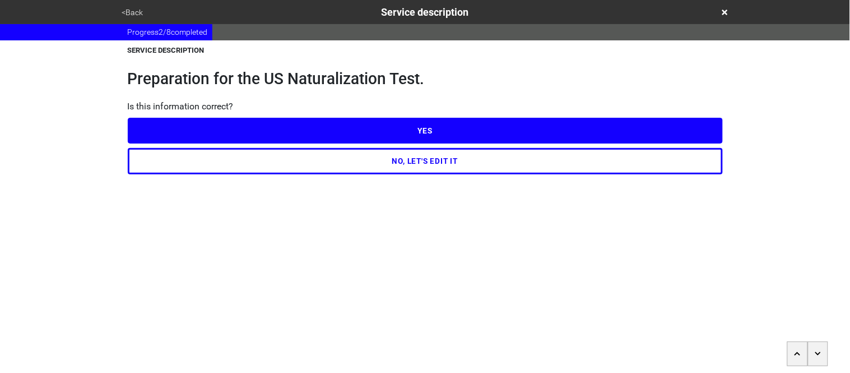
click at [157, 130] on button "YES" at bounding box center [425, 131] width 595 height 26
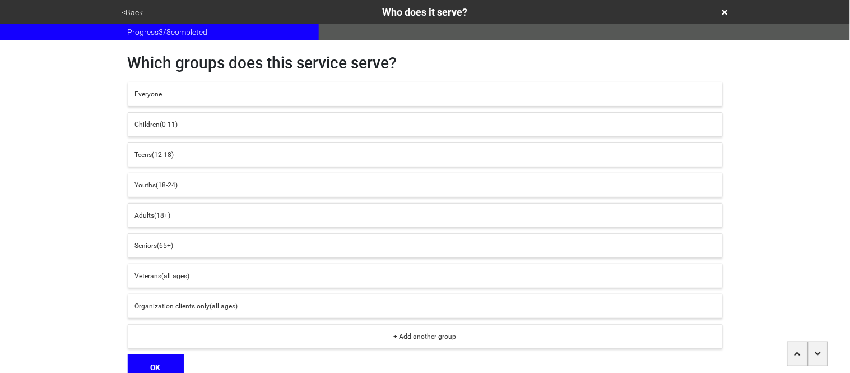
click at [142, 221] on button "Adults (18+)" at bounding box center [425, 215] width 595 height 25
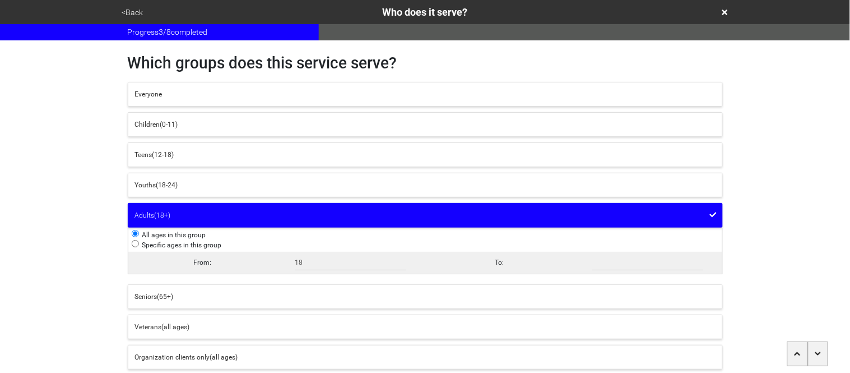
scroll to position [104, 0]
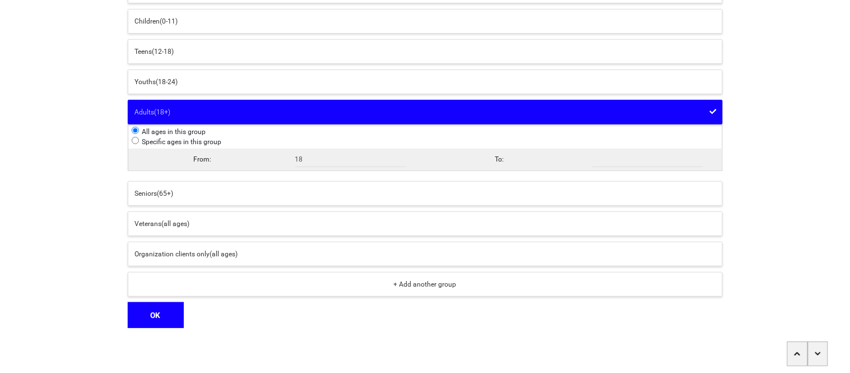
click at [169, 315] on button "OK" at bounding box center [156, 315] width 56 height 26
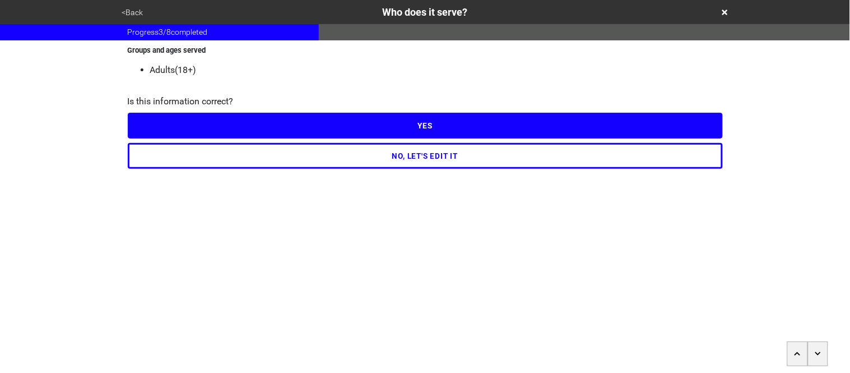
scroll to position [0, 0]
click at [159, 129] on button "YES" at bounding box center [425, 126] width 595 height 26
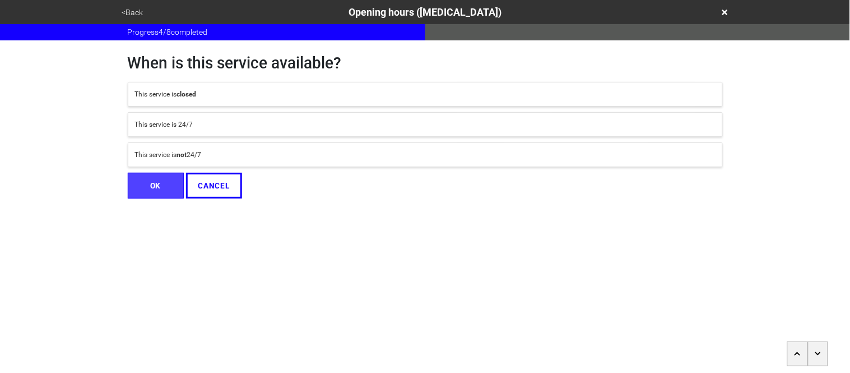
click at [197, 155] on div "This service is not 24/7" at bounding box center [425, 155] width 581 height 10
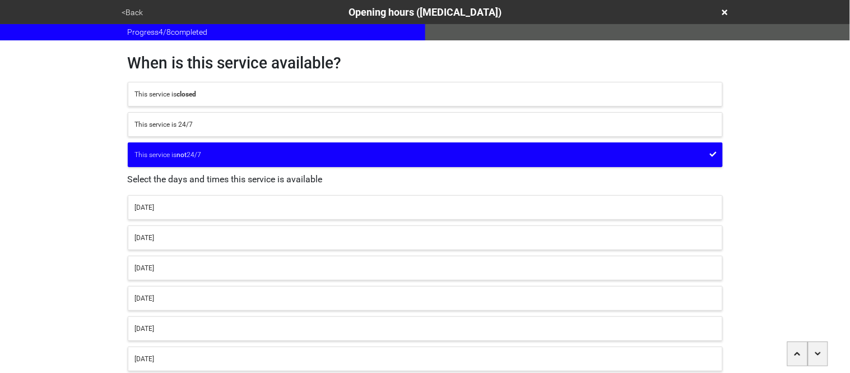
click at [153, 207] on div "[DATE]" at bounding box center [425, 207] width 581 height 10
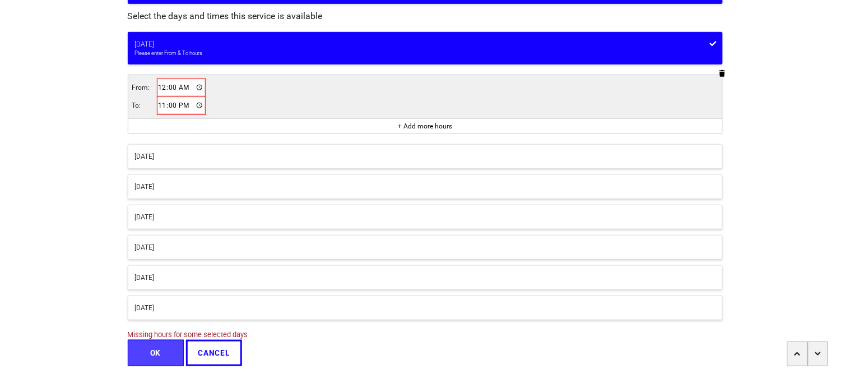
scroll to position [161, 0]
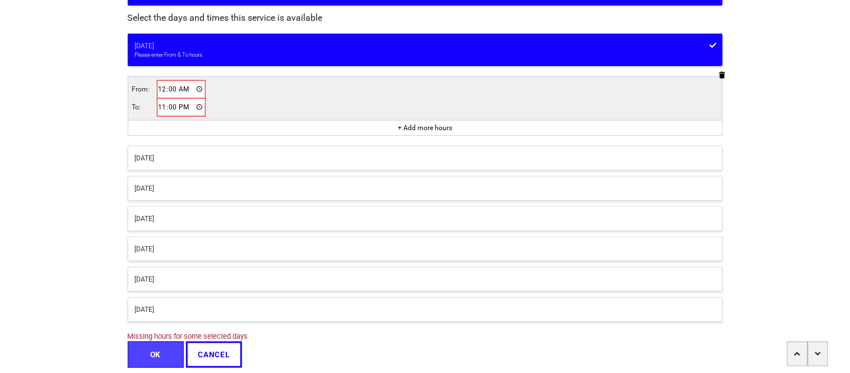
click at [160, 85] on input "00:00" at bounding box center [181, 89] width 47 height 16
type input "11:00"
click at [163, 107] on input "23:00" at bounding box center [180, 107] width 47 height 16
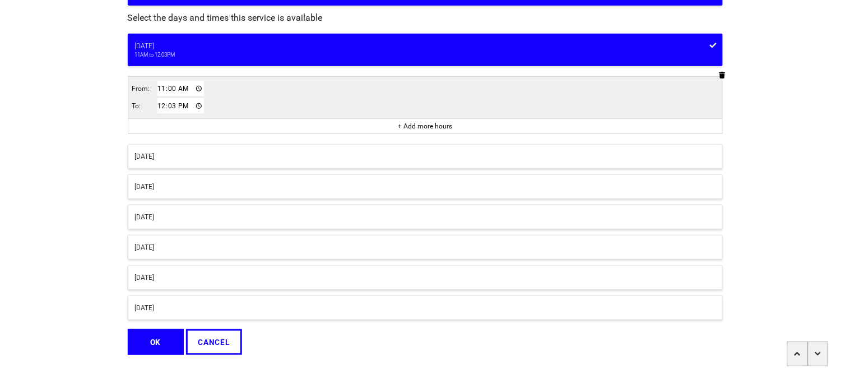
type input "12:30"
click at [108, 174] on div "When is this service available? This service is closed This service is 24/7 Thi…" at bounding box center [425, 117] width 639 height 476
click at [161, 155] on div "[DATE]" at bounding box center [425, 156] width 581 height 10
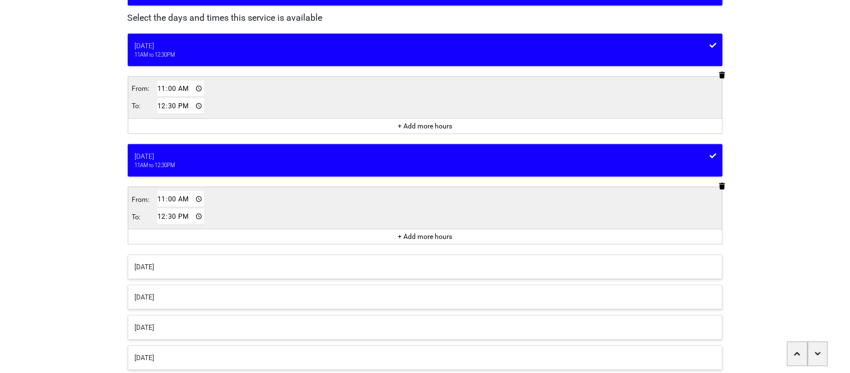
click at [157, 291] on button "[DATE]" at bounding box center [425, 297] width 595 height 25
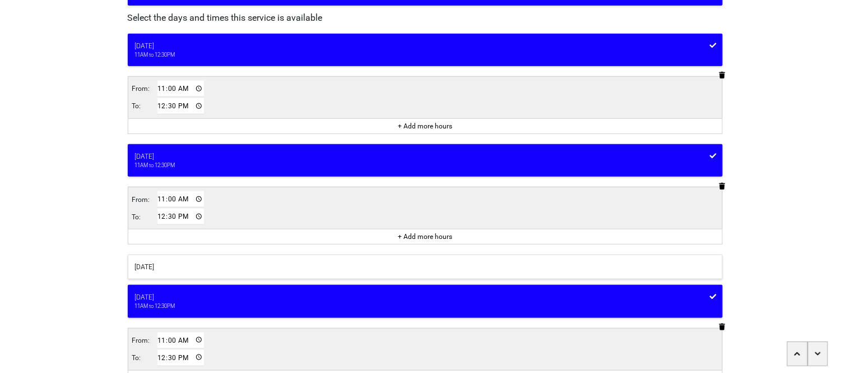
click at [155, 270] on div "[DATE]" at bounding box center [425, 267] width 581 height 10
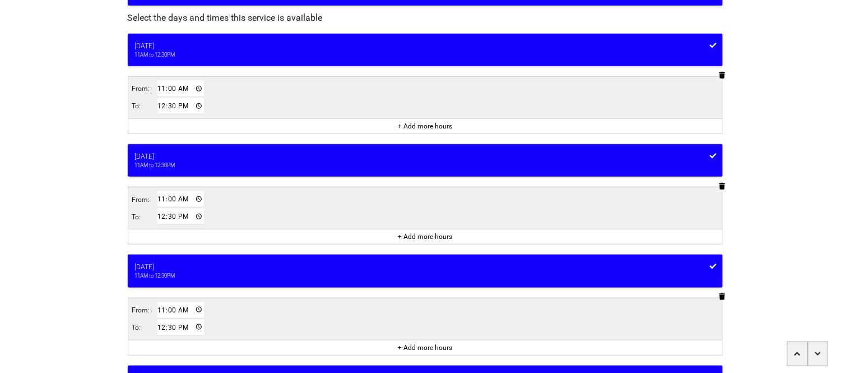
click at [208, 126] on div "+ Add more hours" at bounding box center [425, 125] width 594 height 15
click at [405, 127] on button "+ Add more hours" at bounding box center [424, 125] width 61 height 11
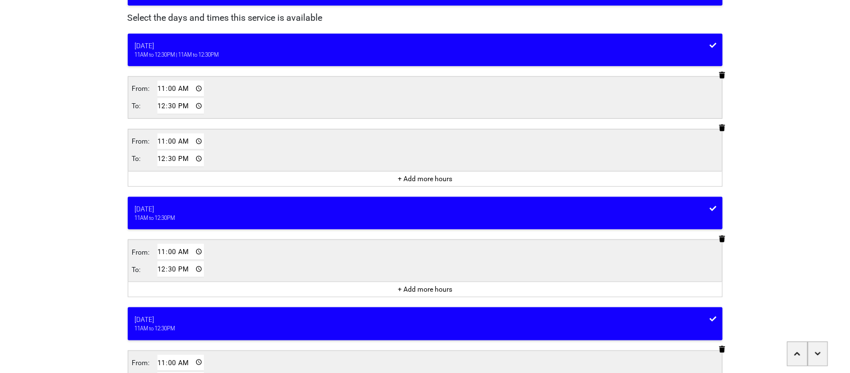
click at [158, 141] on input "11:00" at bounding box center [180, 141] width 47 height 16
type input "06:00"
click at [165, 164] on input "12:30" at bounding box center [180, 159] width 47 height 16
type input "19:30"
click at [74, 200] on div "<Back Opening hours (coronavirus) Progress 4 / 8 completed When is this service…" at bounding box center [425, 244] width 850 height 810
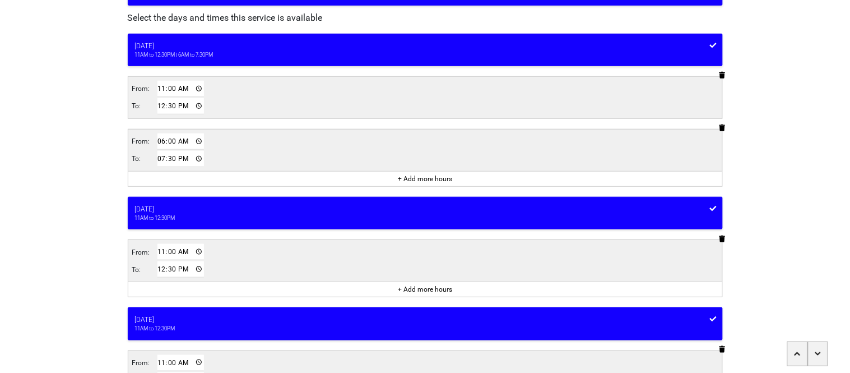
click at [206, 291] on div "+ Add more hours" at bounding box center [425, 288] width 594 height 15
click at [398, 290] on button "+ Add more hours" at bounding box center [424, 289] width 61 height 11
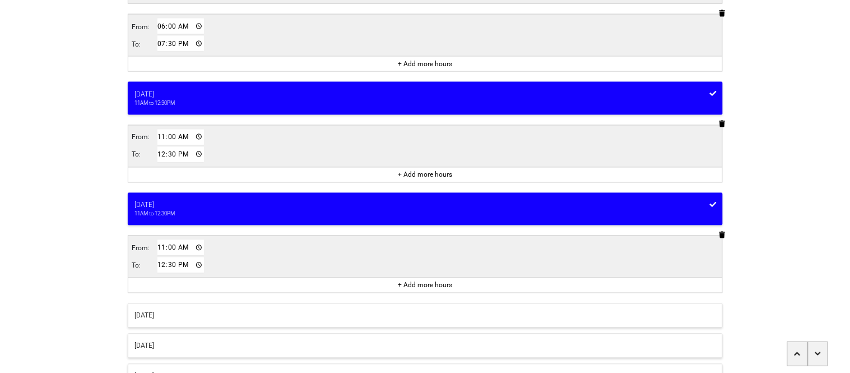
scroll to position [447, 0]
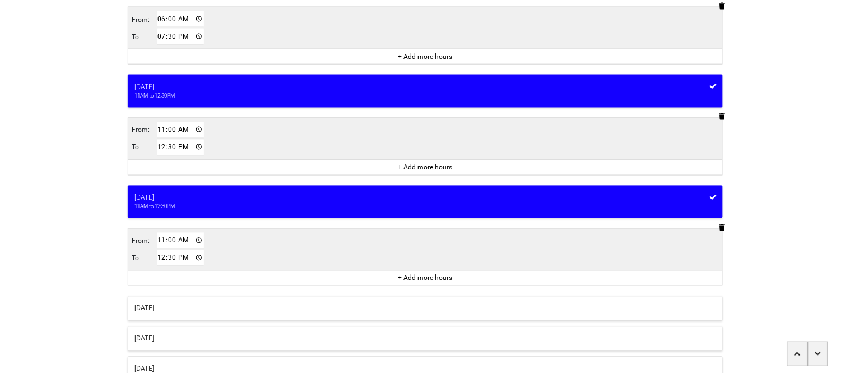
click at [410, 169] on button "+ Add more hours" at bounding box center [424, 167] width 61 height 11
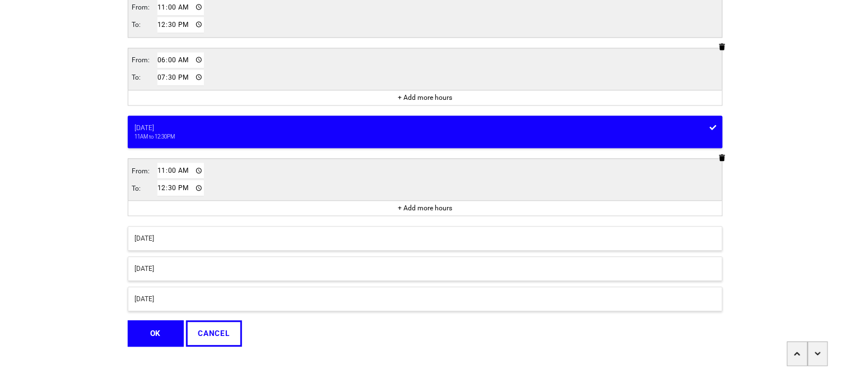
scroll to position [570, 0]
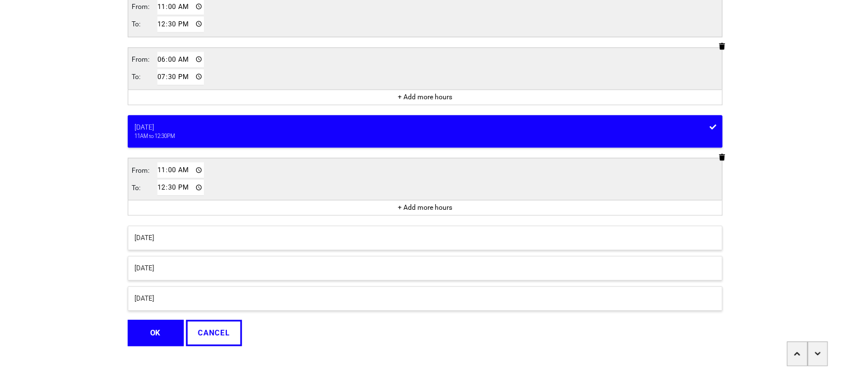
click at [402, 208] on button "+ Add more hours" at bounding box center [424, 207] width 61 height 11
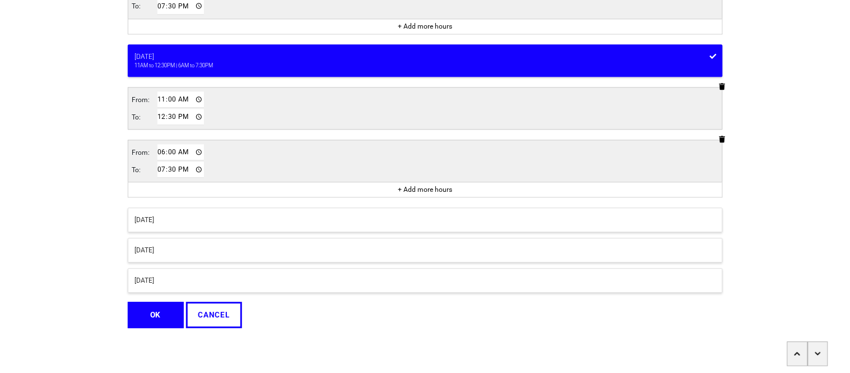
click at [145, 315] on button "OK" at bounding box center [156, 314] width 56 height 26
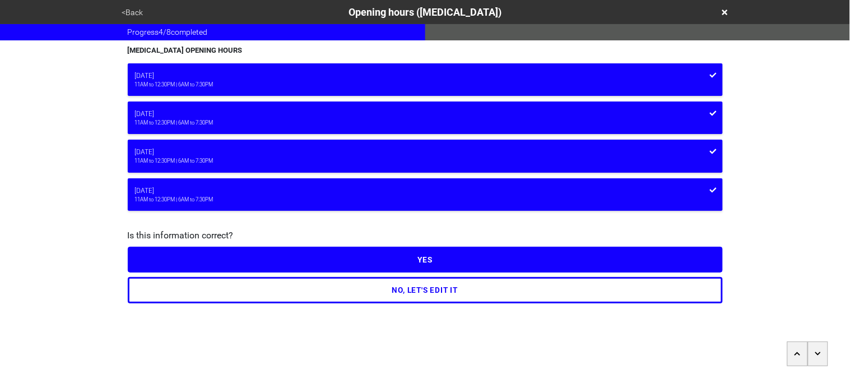
scroll to position [0, 0]
click at [182, 251] on button "YES" at bounding box center [425, 260] width 595 height 26
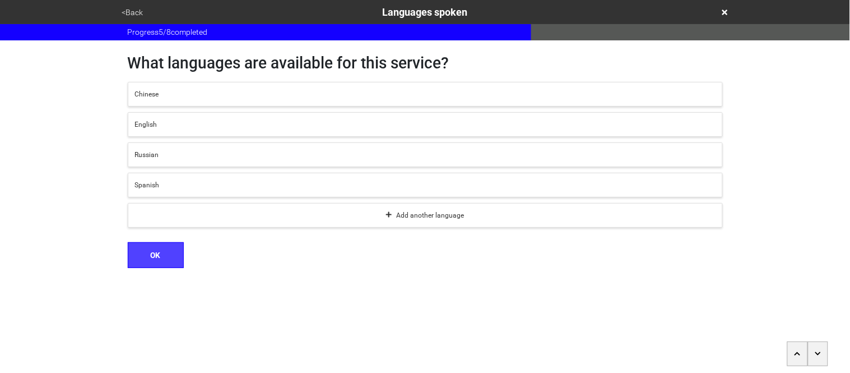
click at [185, 128] on div "English" at bounding box center [425, 124] width 581 height 10
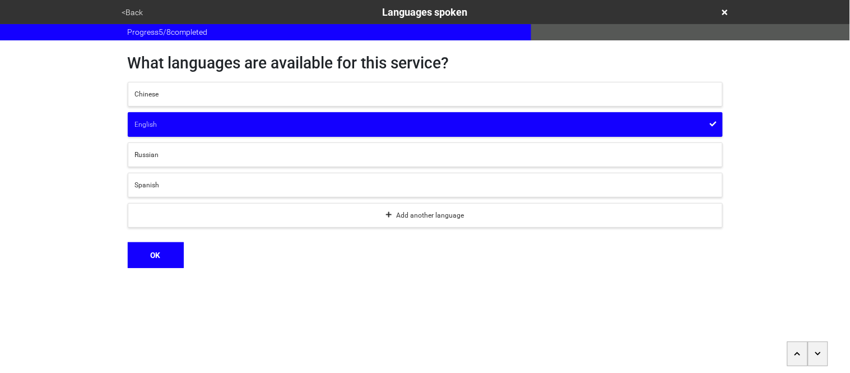
click at [159, 222] on button "Add another language" at bounding box center [425, 215] width 595 height 25
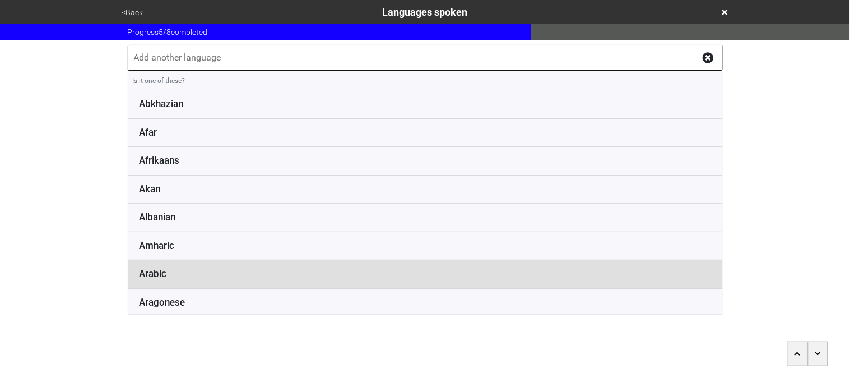
click at [178, 281] on li "Arabic" at bounding box center [425, 274] width 594 height 29
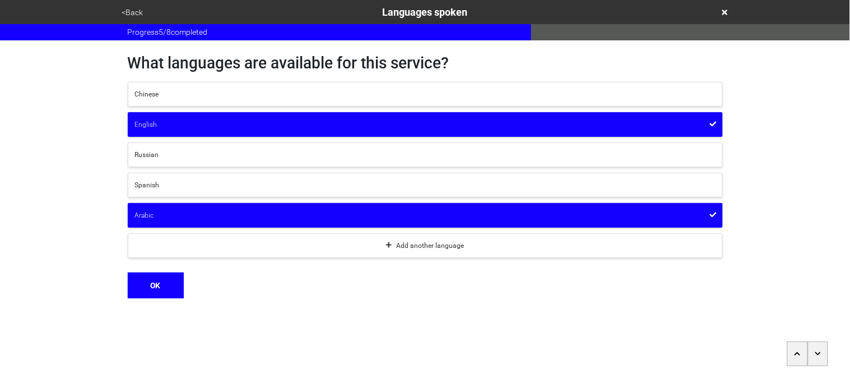
click at [169, 286] on button "OK" at bounding box center [156, 285] width 56 height 26
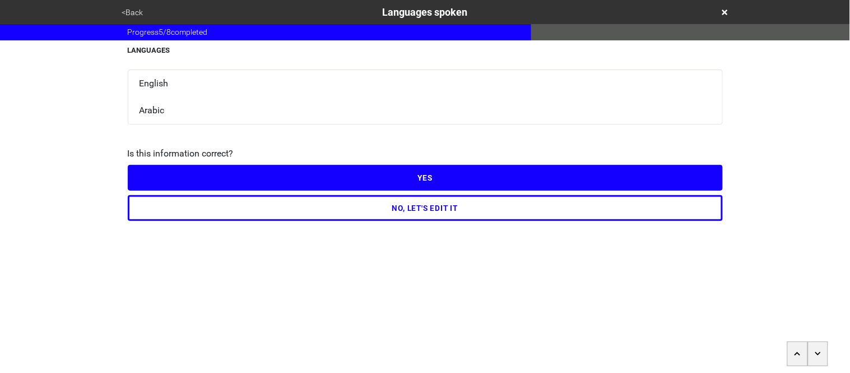
click at [173, 173] on button "YES" at bounding box center [425, 178] width 595 height 26
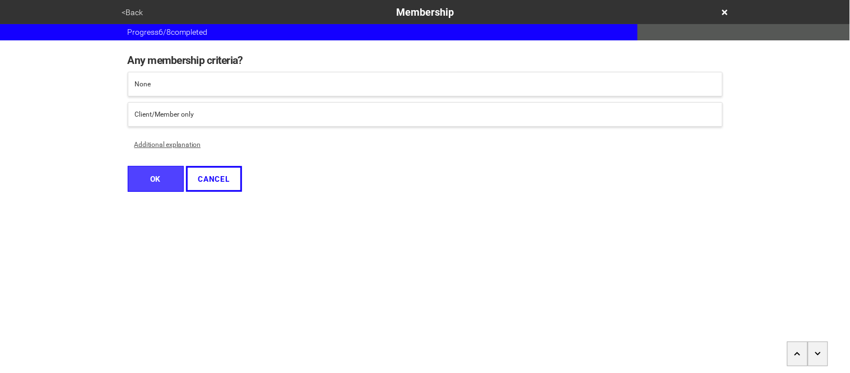
click at [184, 120] on button "Client/Member only" at bounding box center [425, 114] width 595 height 25
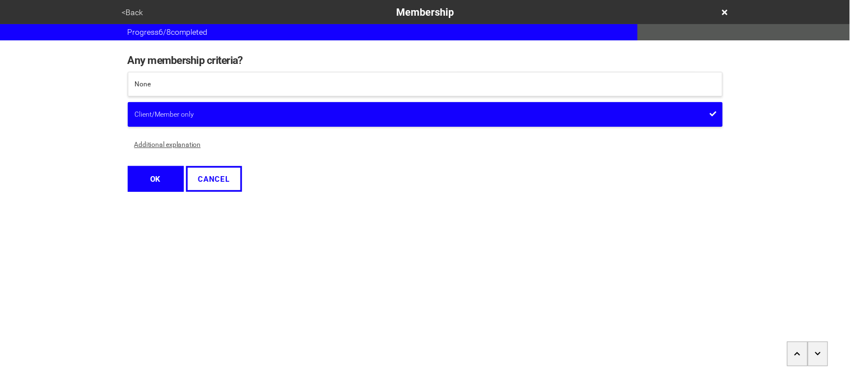
click at [186, 150] on button "Additional explanation" at bounding box center [168, 144] width 80 height 25
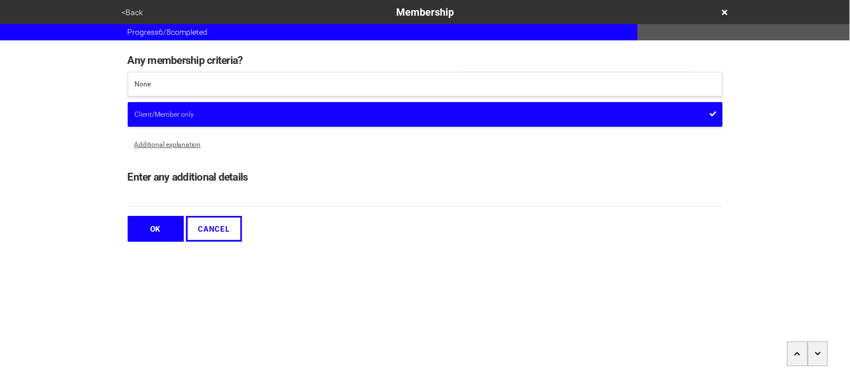
click at [192, 199] on input "Enter any additional details" at bounding box center [425, 197] width 595 height 18
type input "Must enroll in the class"
click at [153, 234] on button "OK" at bounding box center [156, 229] width 56 height 26
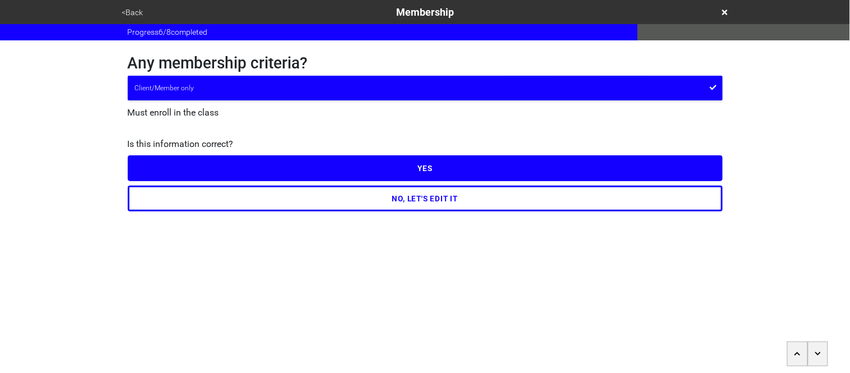
click at [148, 169] on button "YES" at bounding box center [425, 168] width 595 height 26
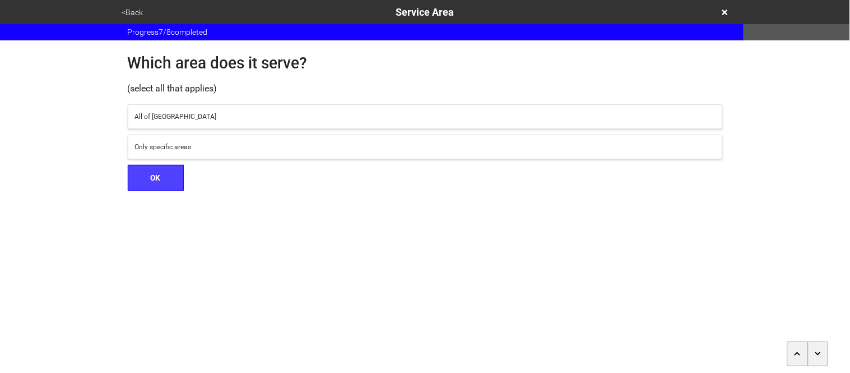
click at [155, 112] on div "All of [GEOGRAPHIC_DATA]" at bounding box center [425, 117] width 581 height 10
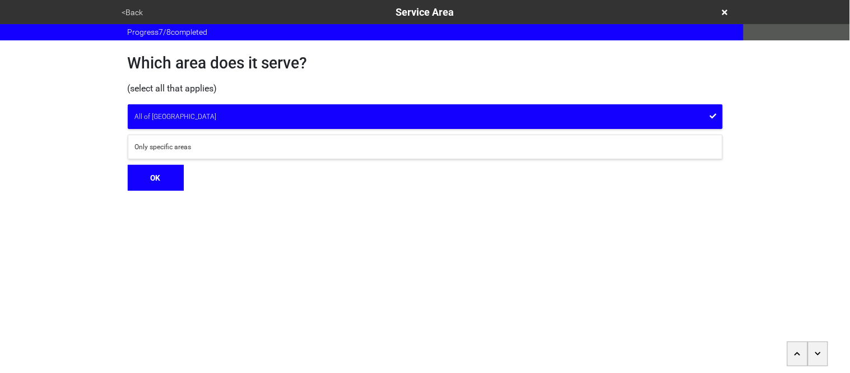
click at [163, 173] on button "OK" at bounding box center [156, 178] width 56 height 26
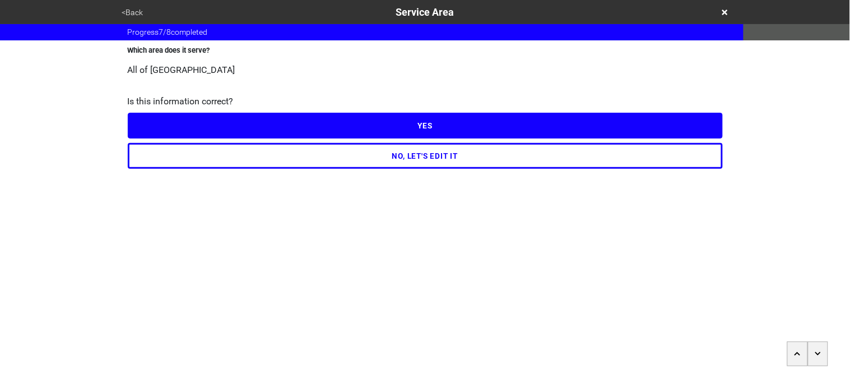
click at [150, 122] on button "YES" at bounding box center [425, 126] width 595 height 26
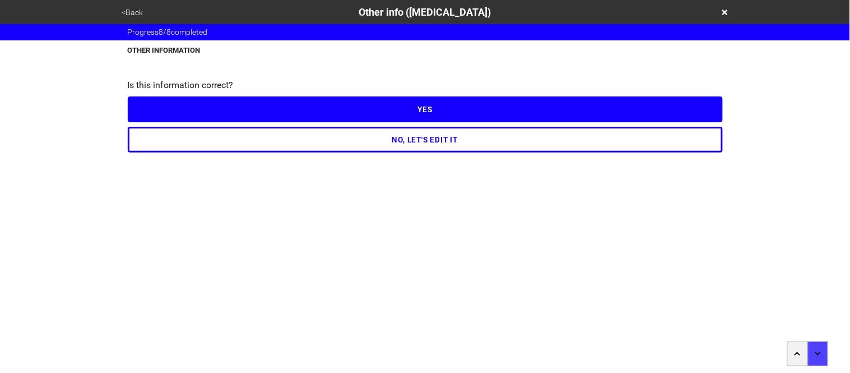
click at [156, 136] on button "NO, LET'S EDIT IT" at bounding box center [425, 140] width 595 height 26
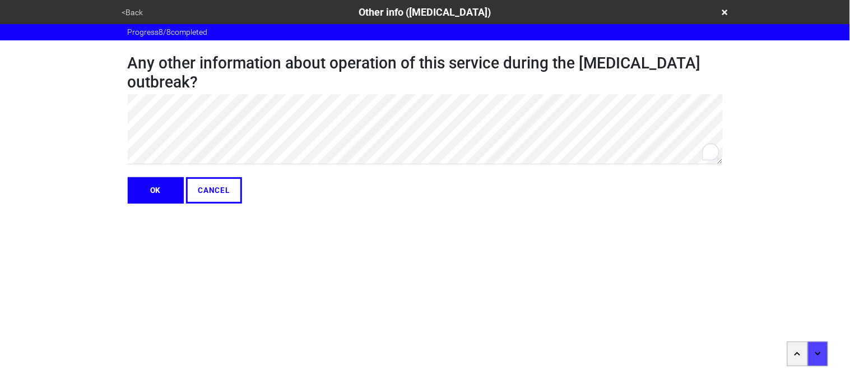
type textarea "x"
click at [160, 191] on button "OK" at bounding box center [156, 190] width 56 height 26
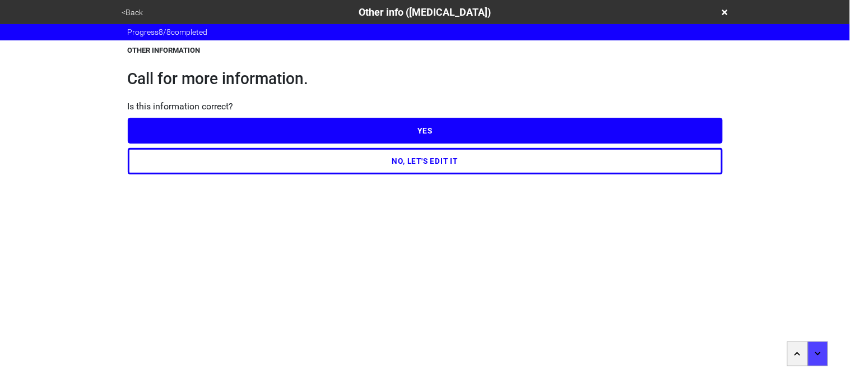
click at [155, 134] on button "YES" at bounding box center [425, 131] width 595 height 26
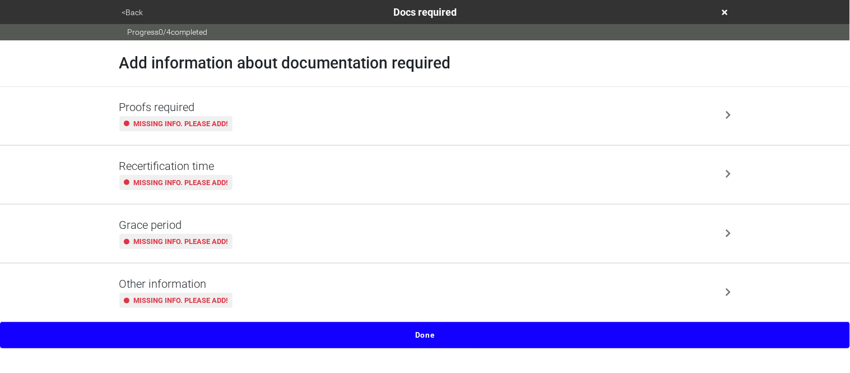
click at [154, 133] on div "Proofs required Missing info. Please add!" at bounding box center [425, 116] width 639 height 58
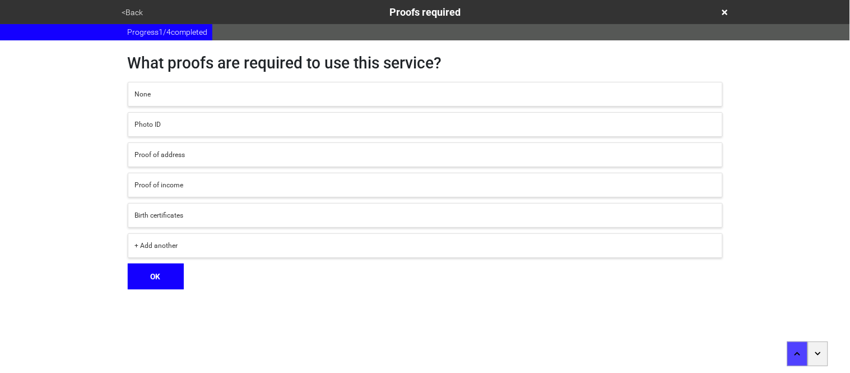
click at [153, 133] on button "Photo ID" at bounding box center [425, 124] width 595 height 25
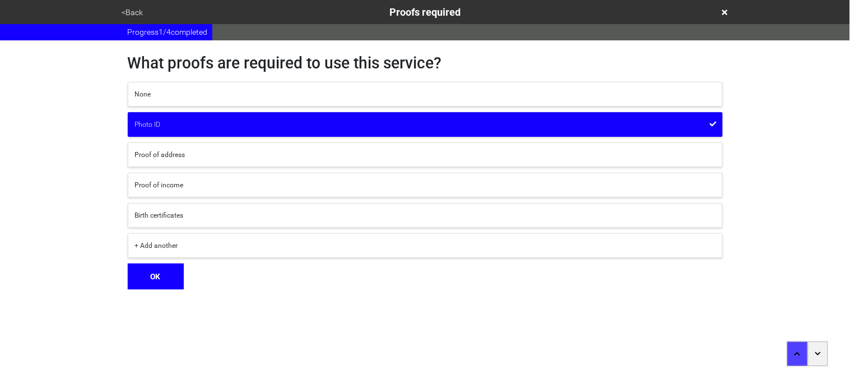
click at [151, 270] on button "OK" at bounding box center [156, 276] width 56 height 26
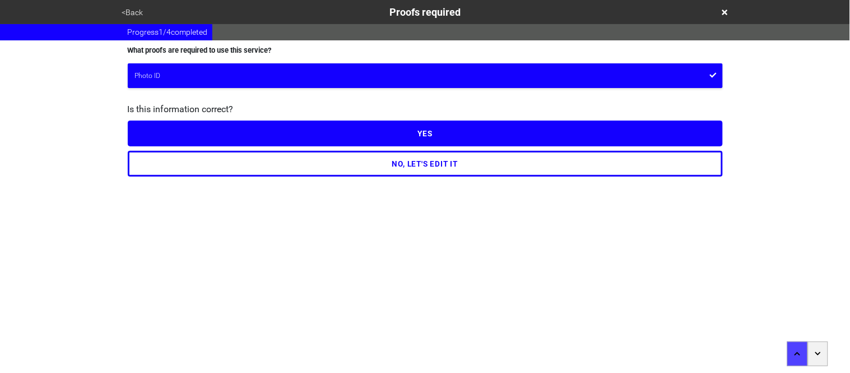
click at [153, 136] on button "YES" at bounding box center [425, 133] width 595 height 26
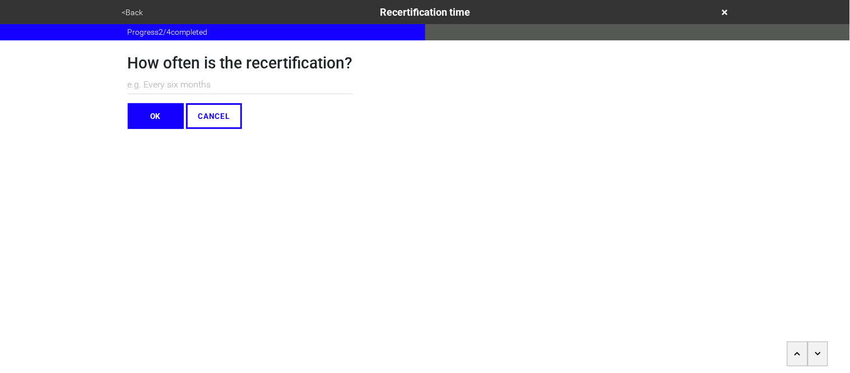
click at [148, 77] on input "text" at bounding box center [240, 85] width 225 height 18
type input "N/A"
click at [147, 106] on button "OK" at bounding box center [156, 116] width 56 height 26
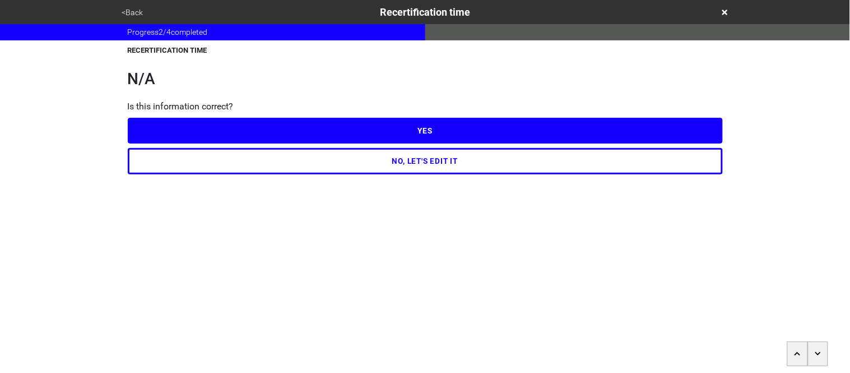
click at [147, 126] on button "YES" at bounding box center [425, 131] width 595 height 26
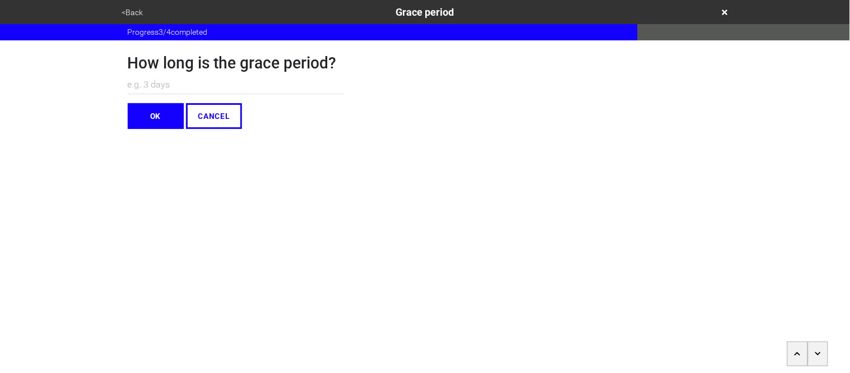
click at [141, 85] on input "text" at bounding box center [236, 85] width 217 height 18
type input "N/A"
click at [134, 108] on button "OK" at bounding box center [156, 116] width 56 height 26
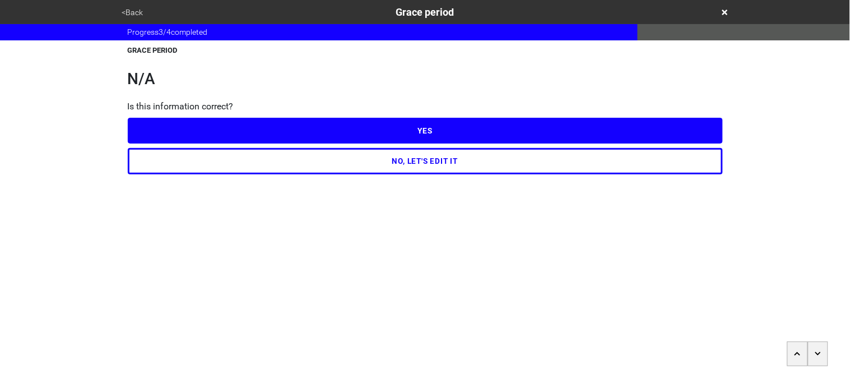
click at [143, 132] on button "YES" at bounding box center [425, 131] width 595 height 26
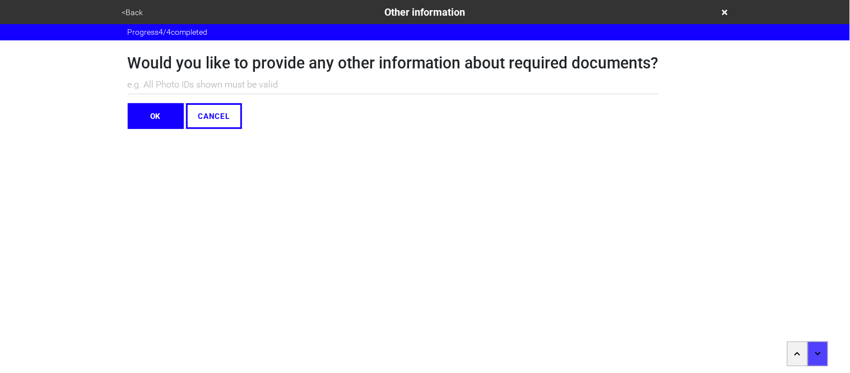
click at [136, 82] on input "text" at bounding box center [393, 85] width 531 height 18
type input "N/A"
click at [156, 114] on button "OK" at bounding box center [156, 116] width 56 height 26
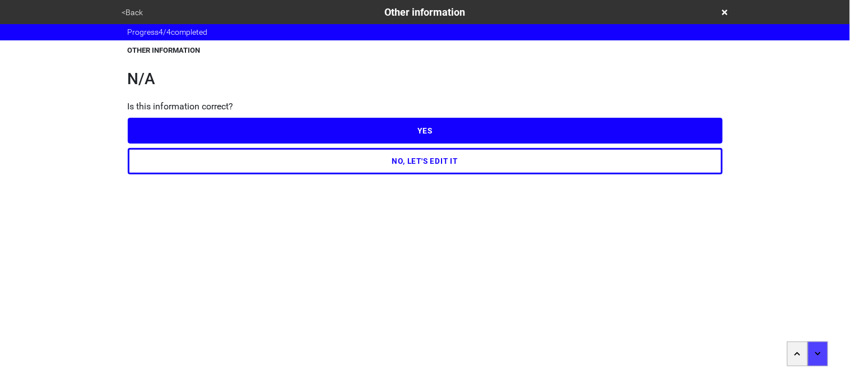
click at [135, 122] on button "YES" at bounding box center [425, 131] width 595 height 26
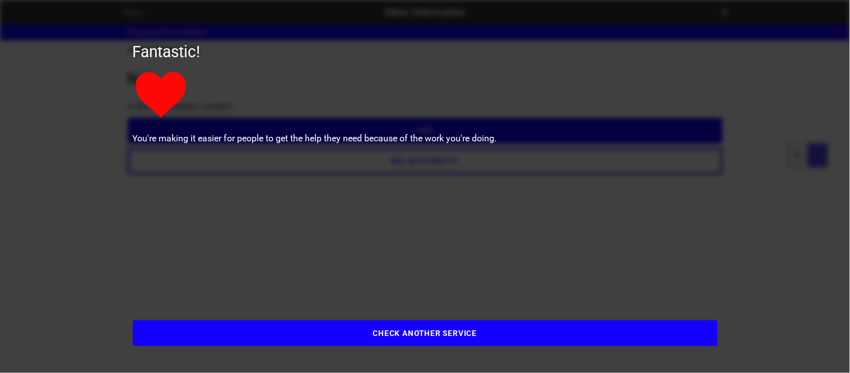
click at [179, 331] on button "CHECK ANOTHER SERVICE" at bounding box center [425, 333] width 585 height 26
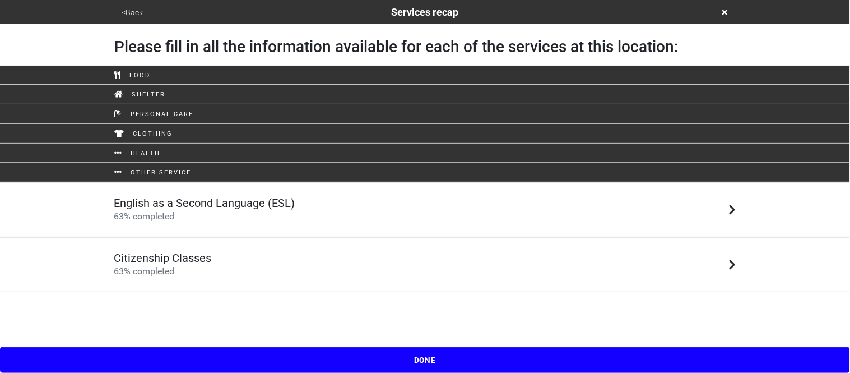
click at [256, 350] on button "DONE" at bounding box center [425, 360] width 850 height 26
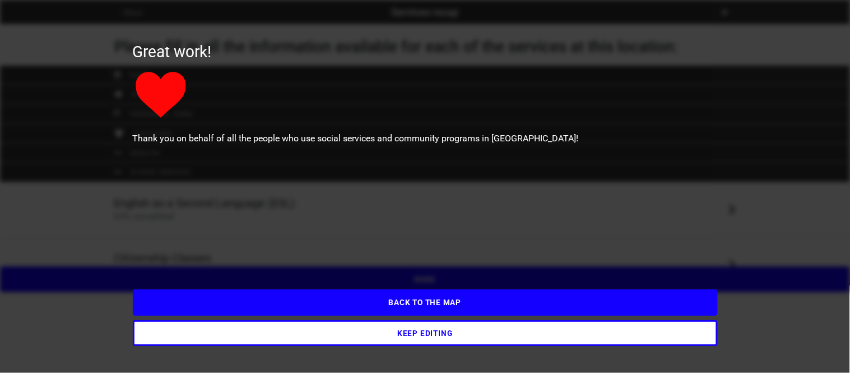
click at [236, 298] on button "BACK TO THE MAP" at bounding box center [425, 302] width 585 height 26
